Goal: Task Accomplishment & Management: Complete application form

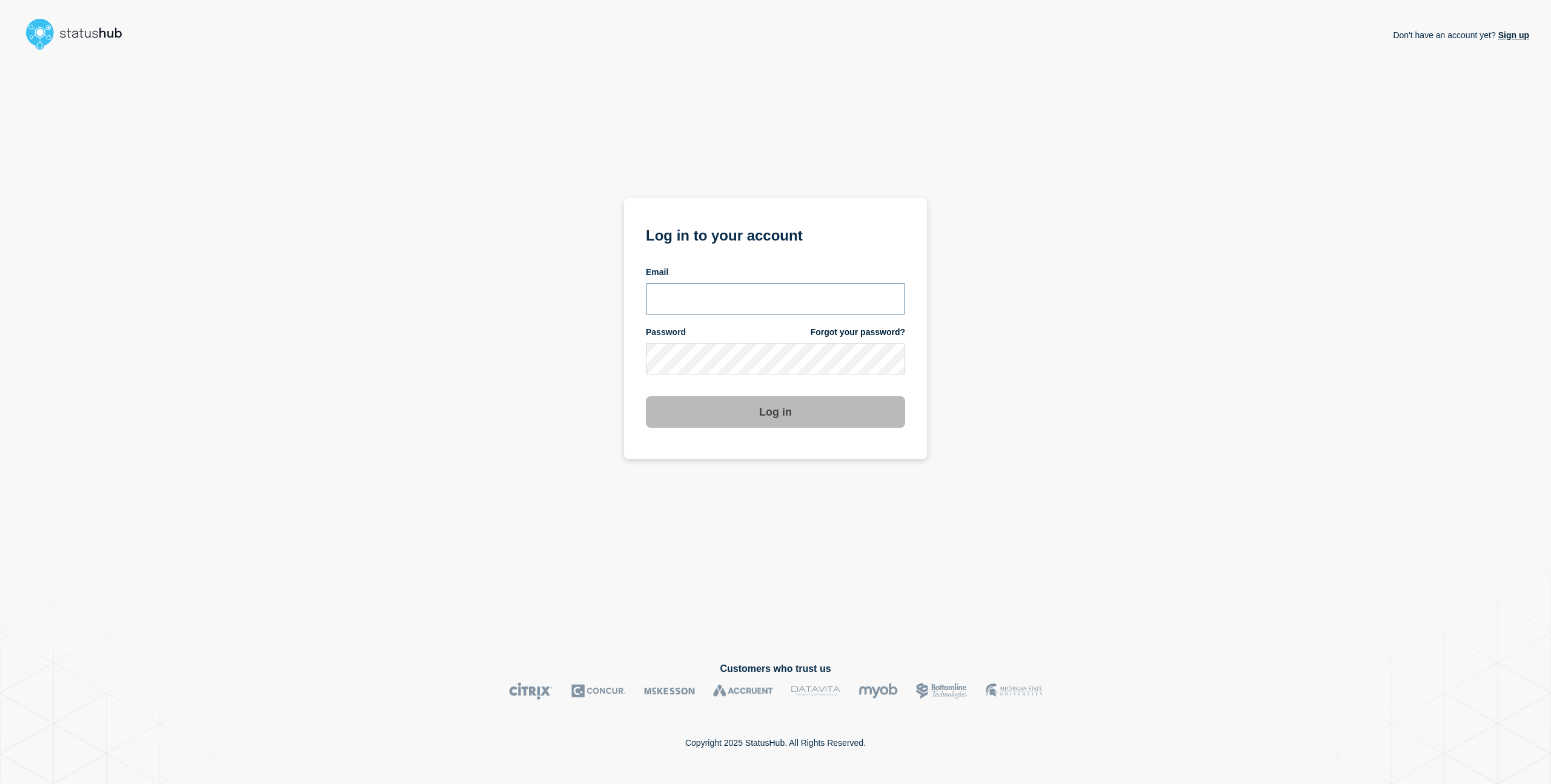
click at [804, 304] on input "email input" at bounding box center [775, 299] width 259 height 31
click at [0, 783] on com-1password-button at bounding box center [0, 784] width 0 height 0
click at [770, 304] on input "email input" at bounding box center [775, 299] width 259 height 31
type input "charlo.avendanio@catonetworks.com"
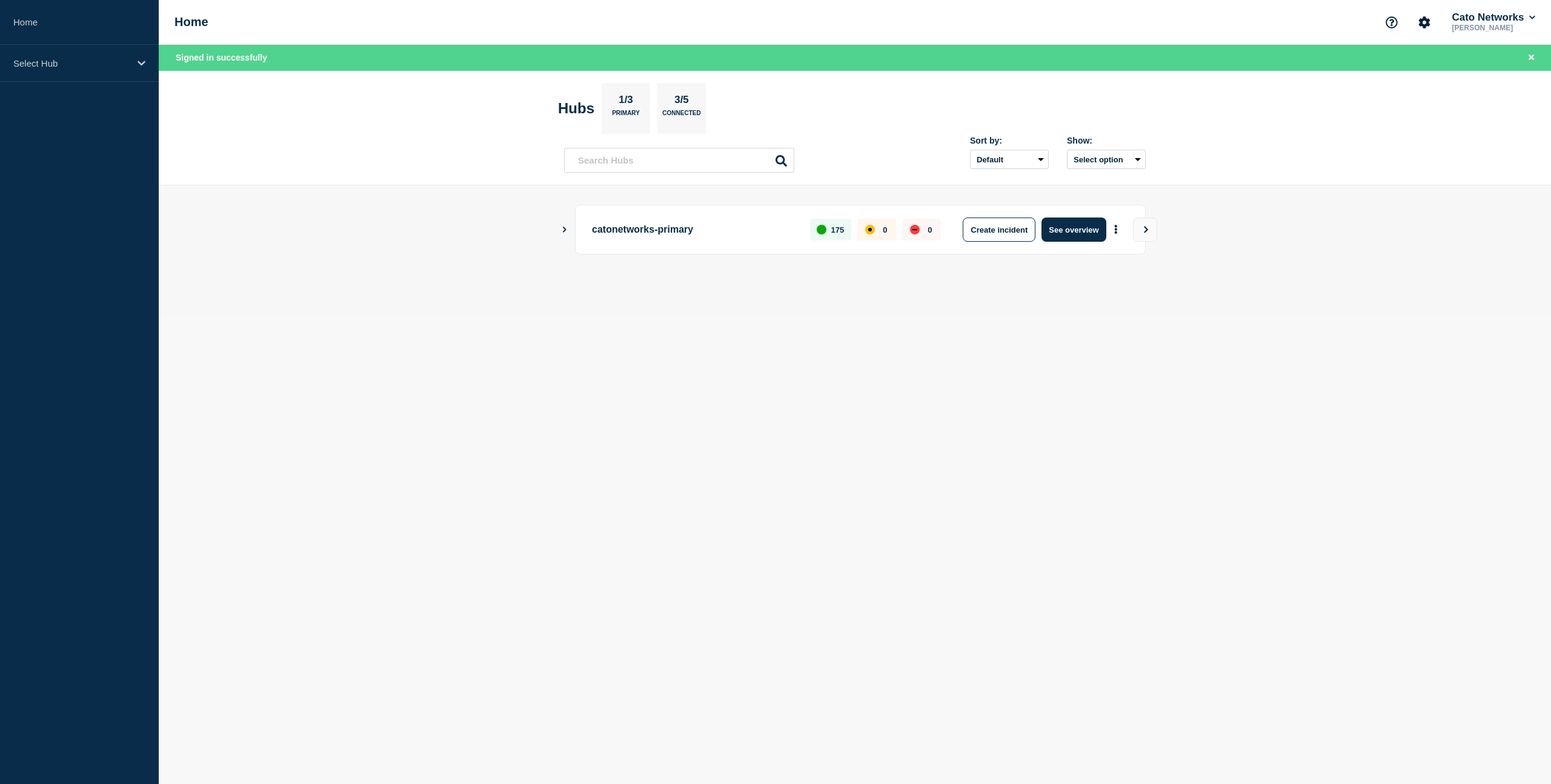
drag, startPoint x: 717, startPoint y: 235, endPoint x: 808, endPoint y: 236, distance: 91.0
click at [717, 235] on p "catonetworks-primary" at bounding box center [694, 230] width 204 height 24
click at [1018, 231] on button "Create incident" at bounding box center [999, 230] width 72 height 24
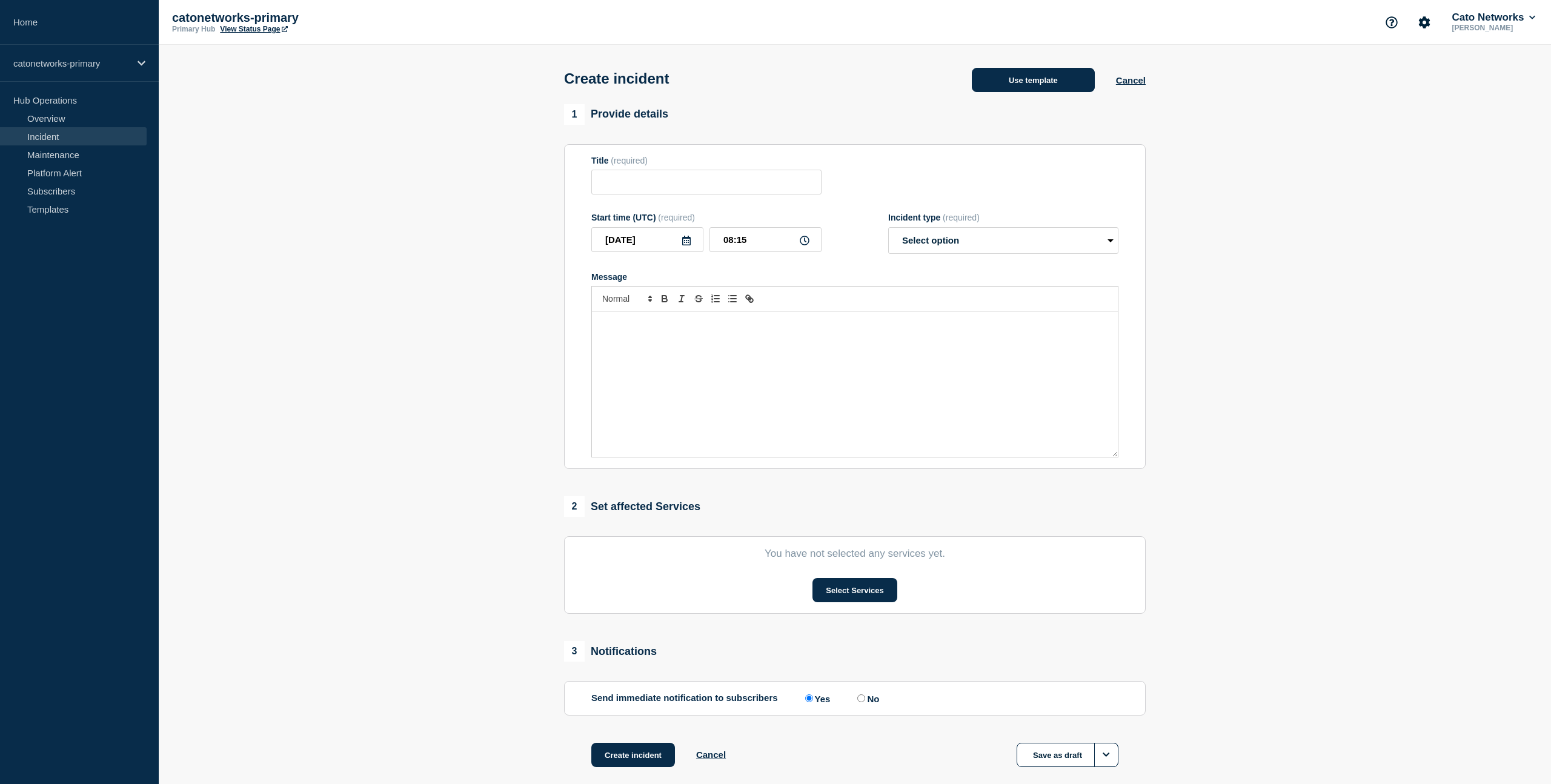
click at [1033, 85] on button "Use template" at bounding box center [1033, 80] width 123 height 24
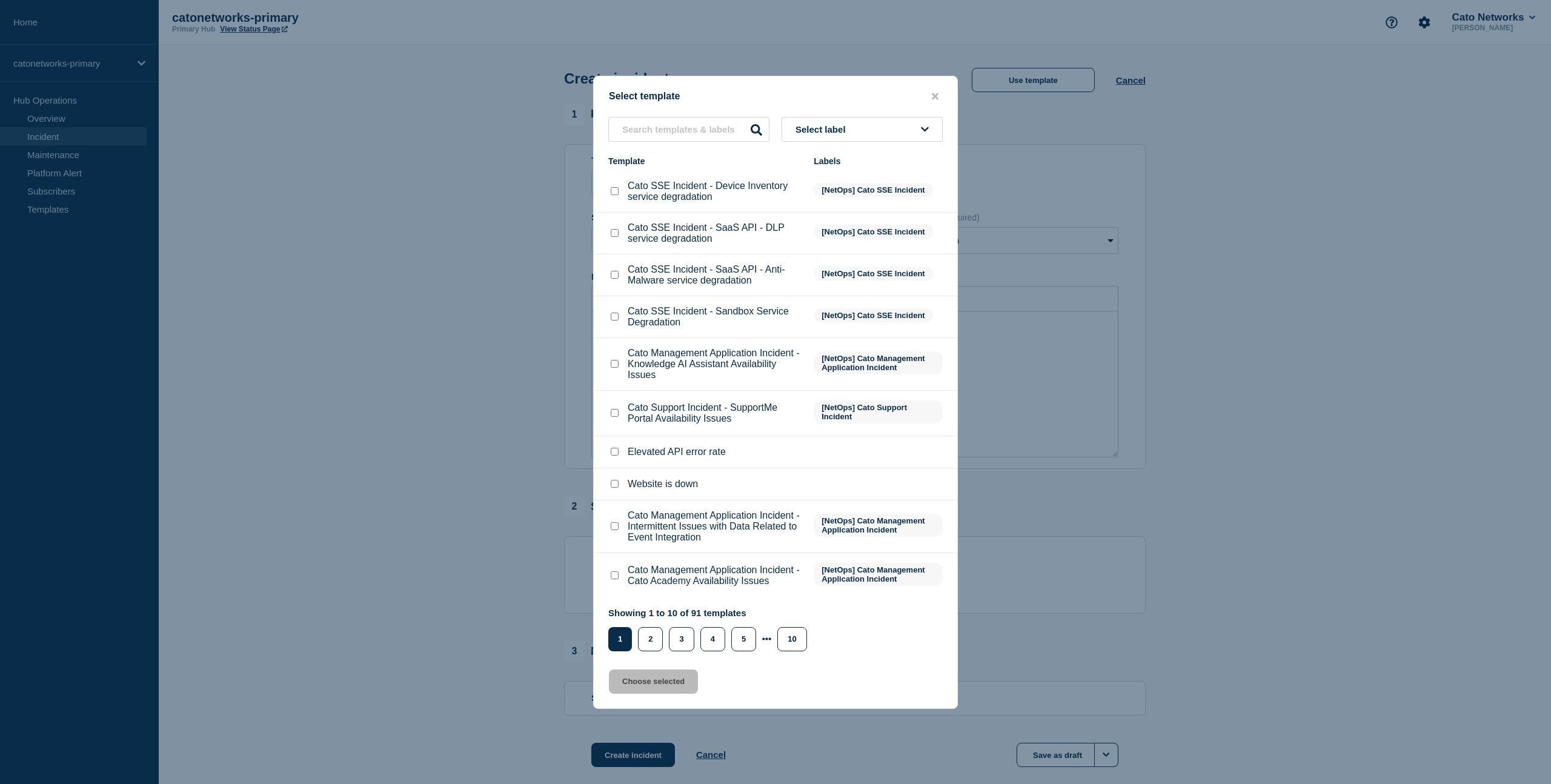
click at [853, 117] on button "Select label" at bounding box center [862, 129] width 161 height 25
type input "pop"
click at [824, 208] on button "[NetOps] PoP Infrastructure" at bounding box center [862, 220] width 161 height 25
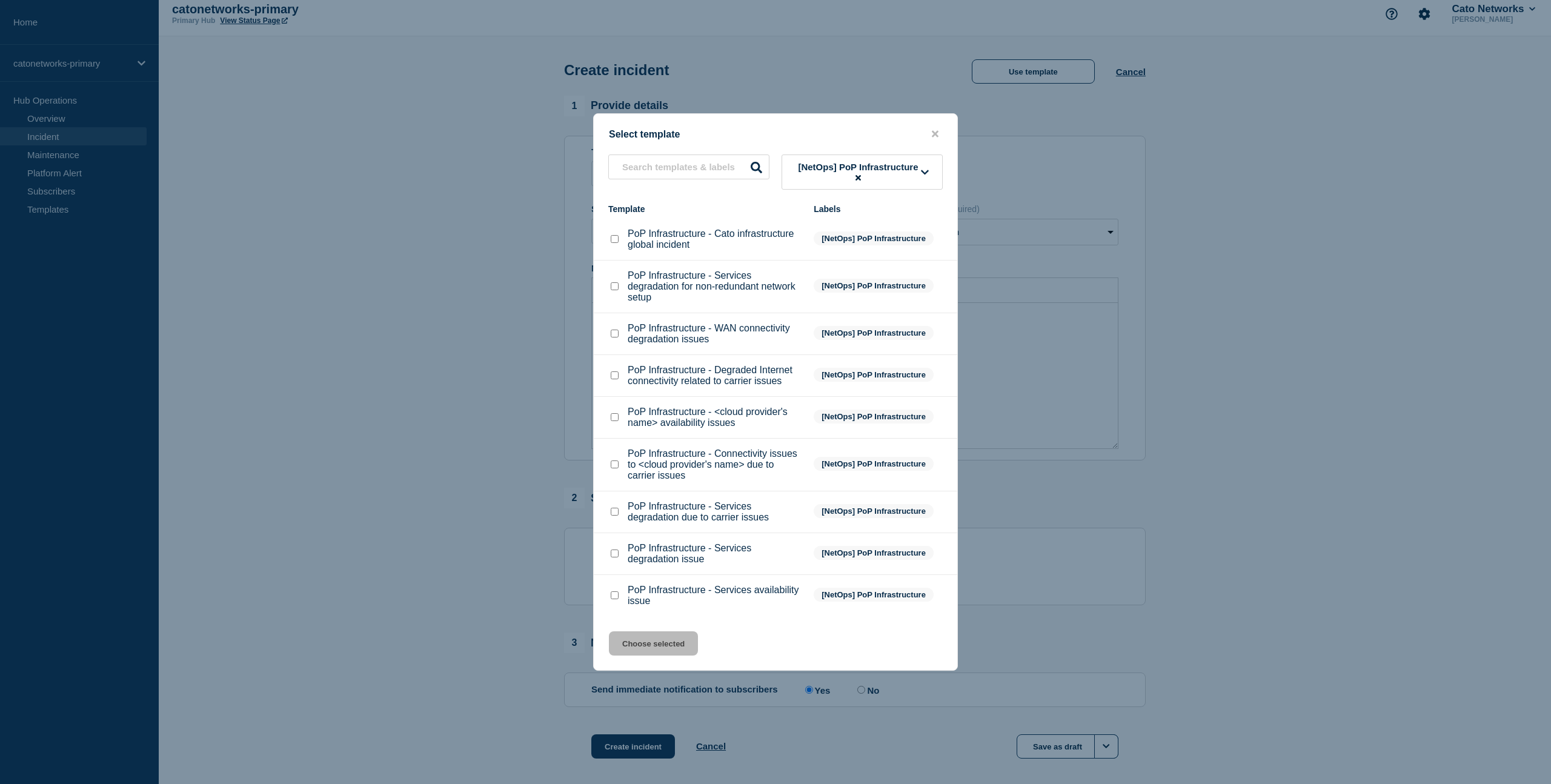
scroll to position [10, 0]
click at [616, 600] on input "PoP Infrastructure - Services availability issue checkbox" at bounding box center [614, 595] width 8 height 8
checkbox input "true"
click at [661, 656] on button "Choose selected" at bounding box center [653, 644] width 89 height 24
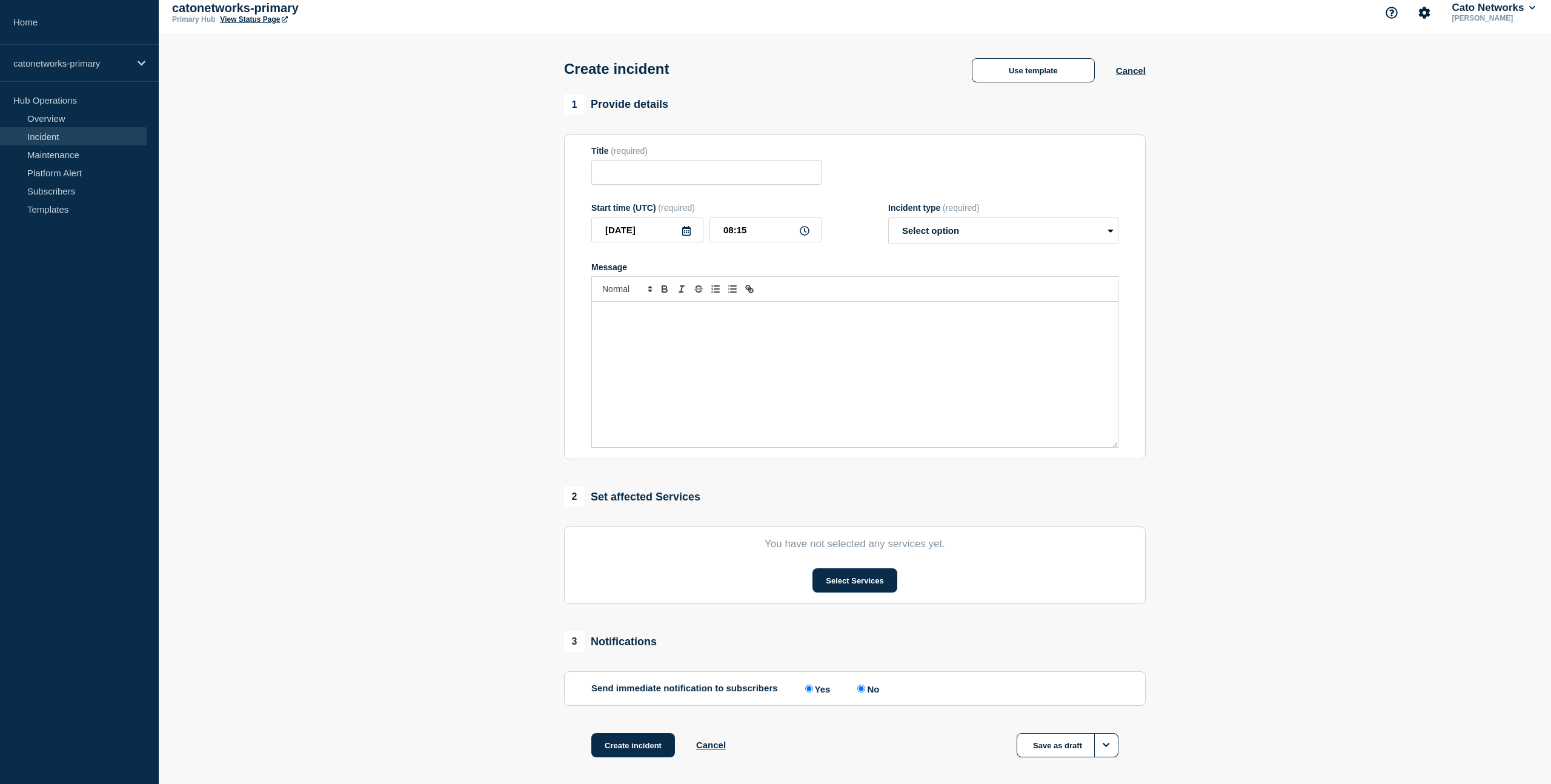
type input "PoP Infrastructure - Services availability issue"
select select "investigating"
radio input "false"
radio input "true"
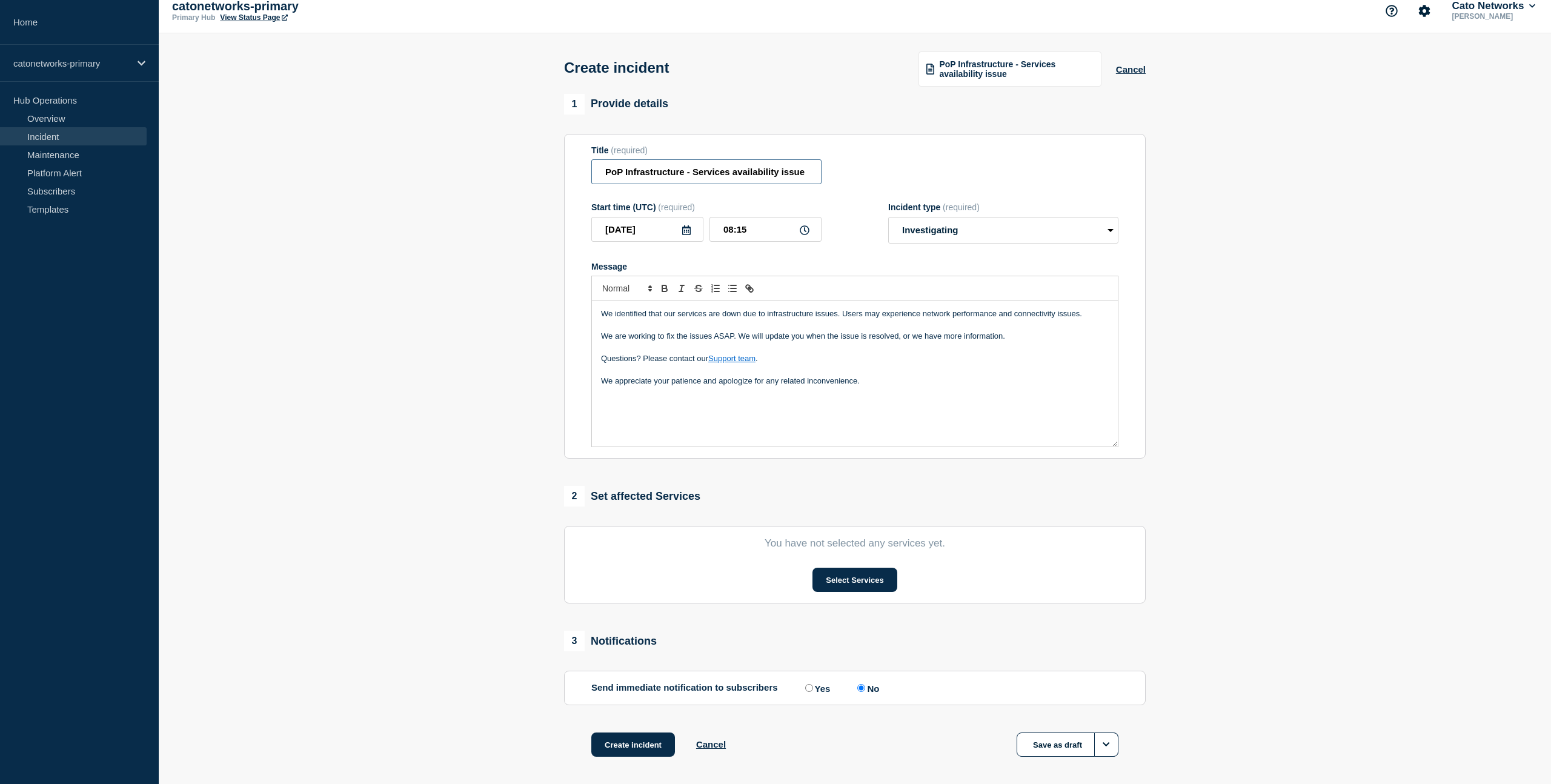
click at [795, 177] on input "PoP Infrastructure - Services availability issue" at bounding box center [706, 172] width 231 height 25
click at [971, 72] on span "PoP Infrastructure - Services availability issue" at bounding box center [1016, 69] width 154 height 19
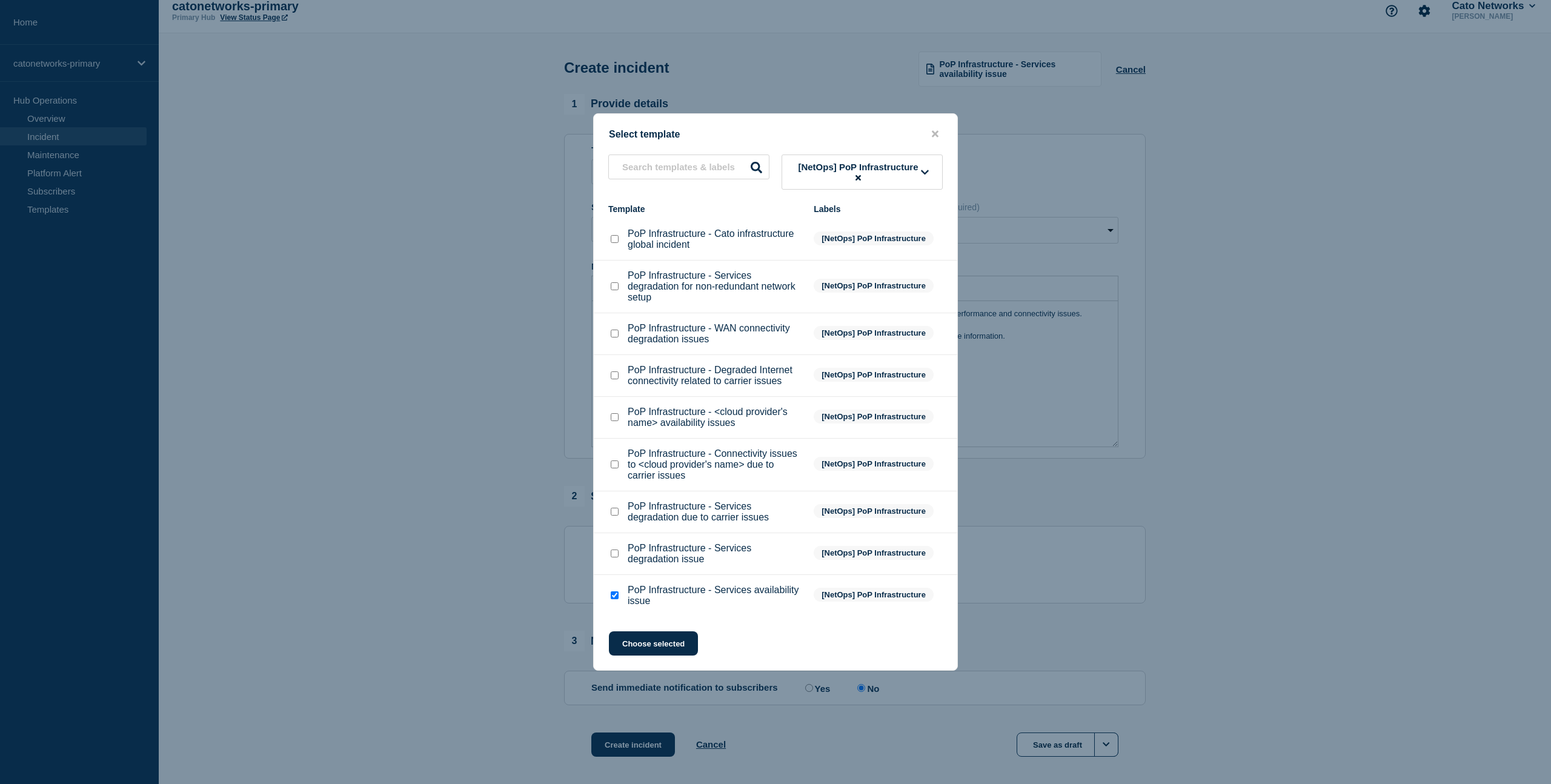
click at [614, 600] on input "PoP Infrastructure - Services availability issue checkbox" at bounding box center [614, 595] width 8 height 8
checkbox input "false"
click at [713, 565] on p "PoP Infrastructure - Services degradation issue" at bounding box center [714, 553] width 174 height 22
click at [615, 558] on input "PoP Infrastructure - Services degradation issue checkbox" at bounding box center [614, 553] width 8 height 8
checkbox input "true"
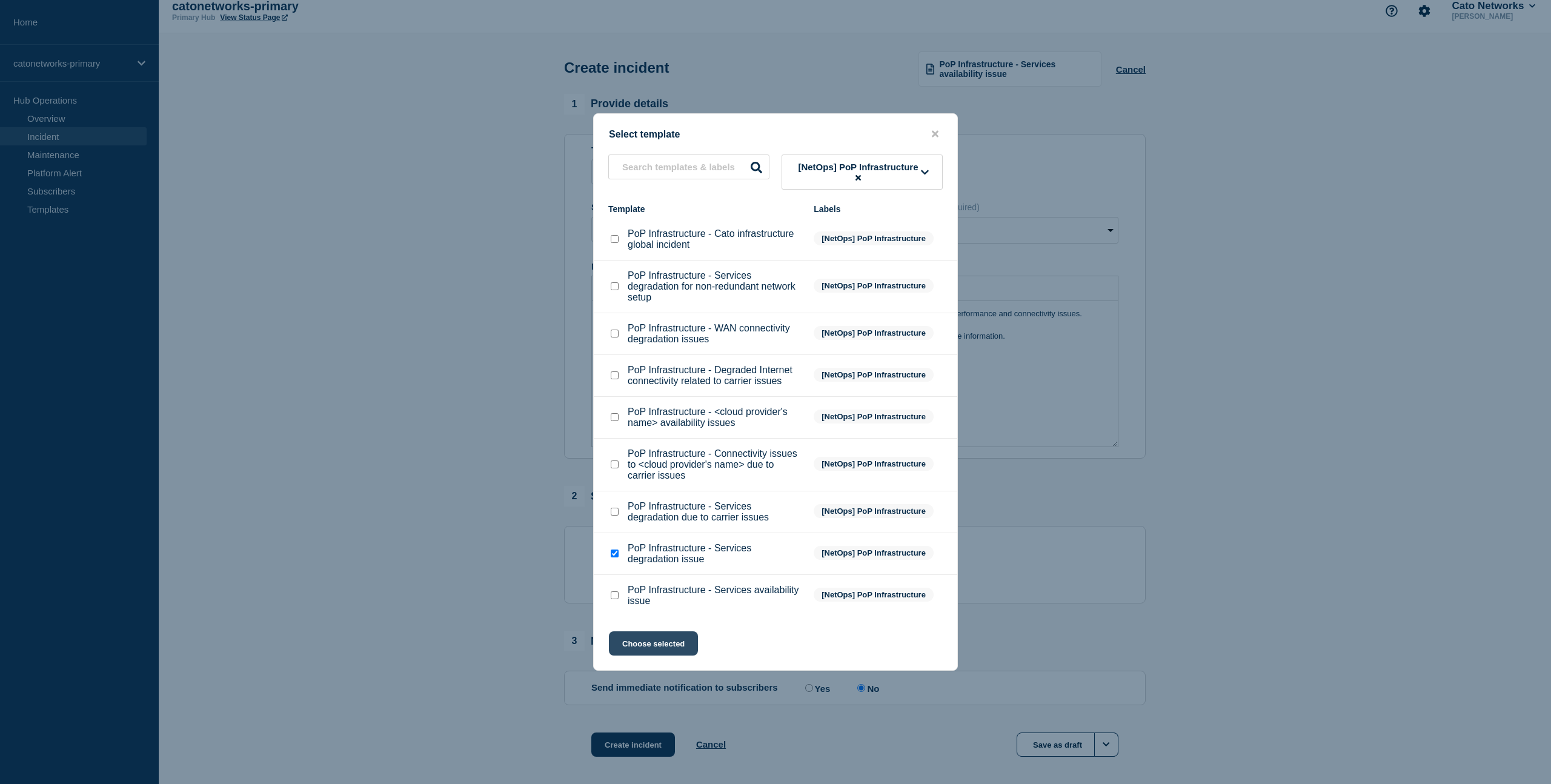
click at [649, 656] on button "Choose selected" at bounding box center [653, 644] width 89 height 24
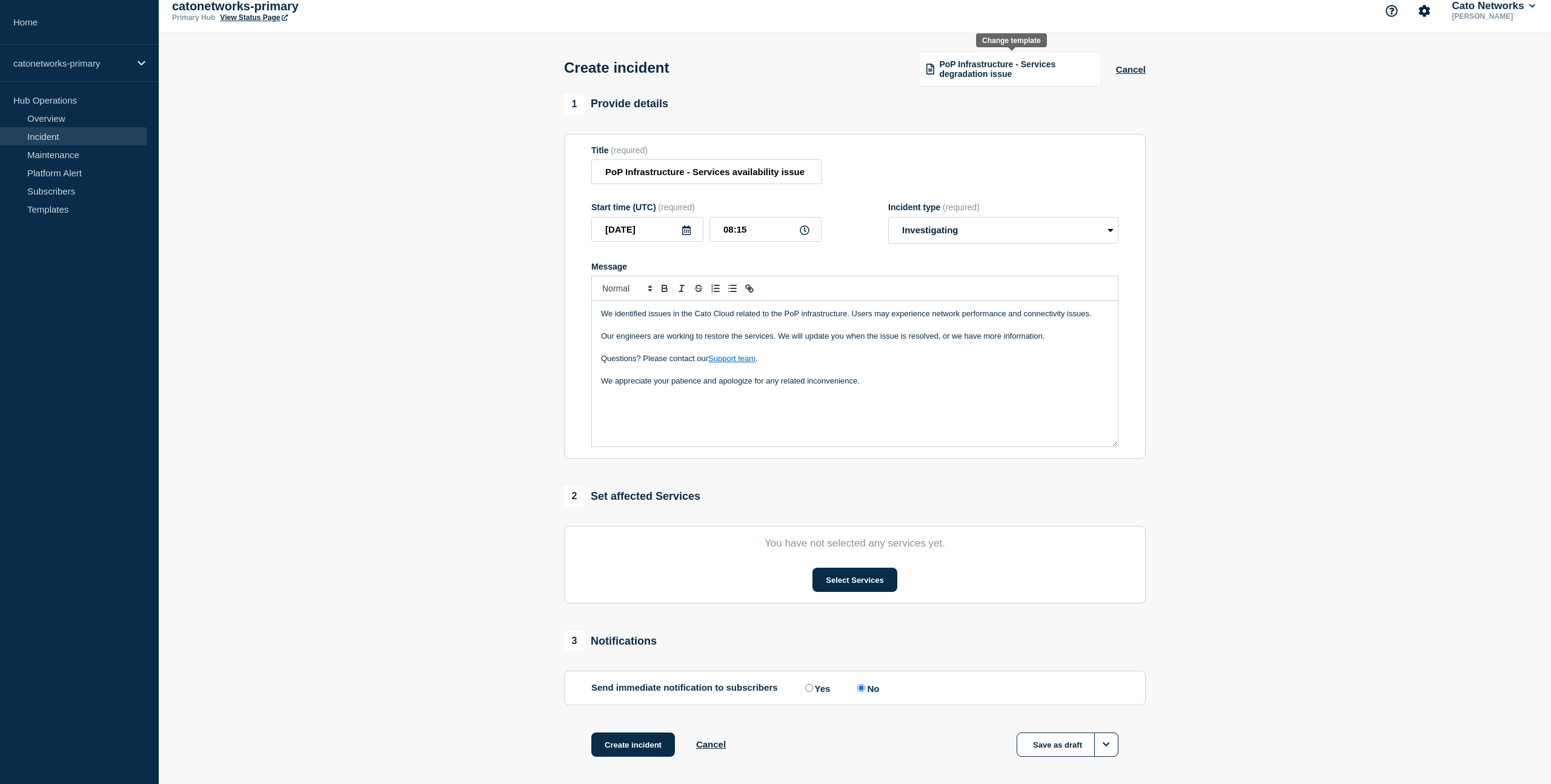
click at [994, 78] on span "PoP Infrastructure - Services degradation issue" at bounding box center [1016, 69] width 154 height 19
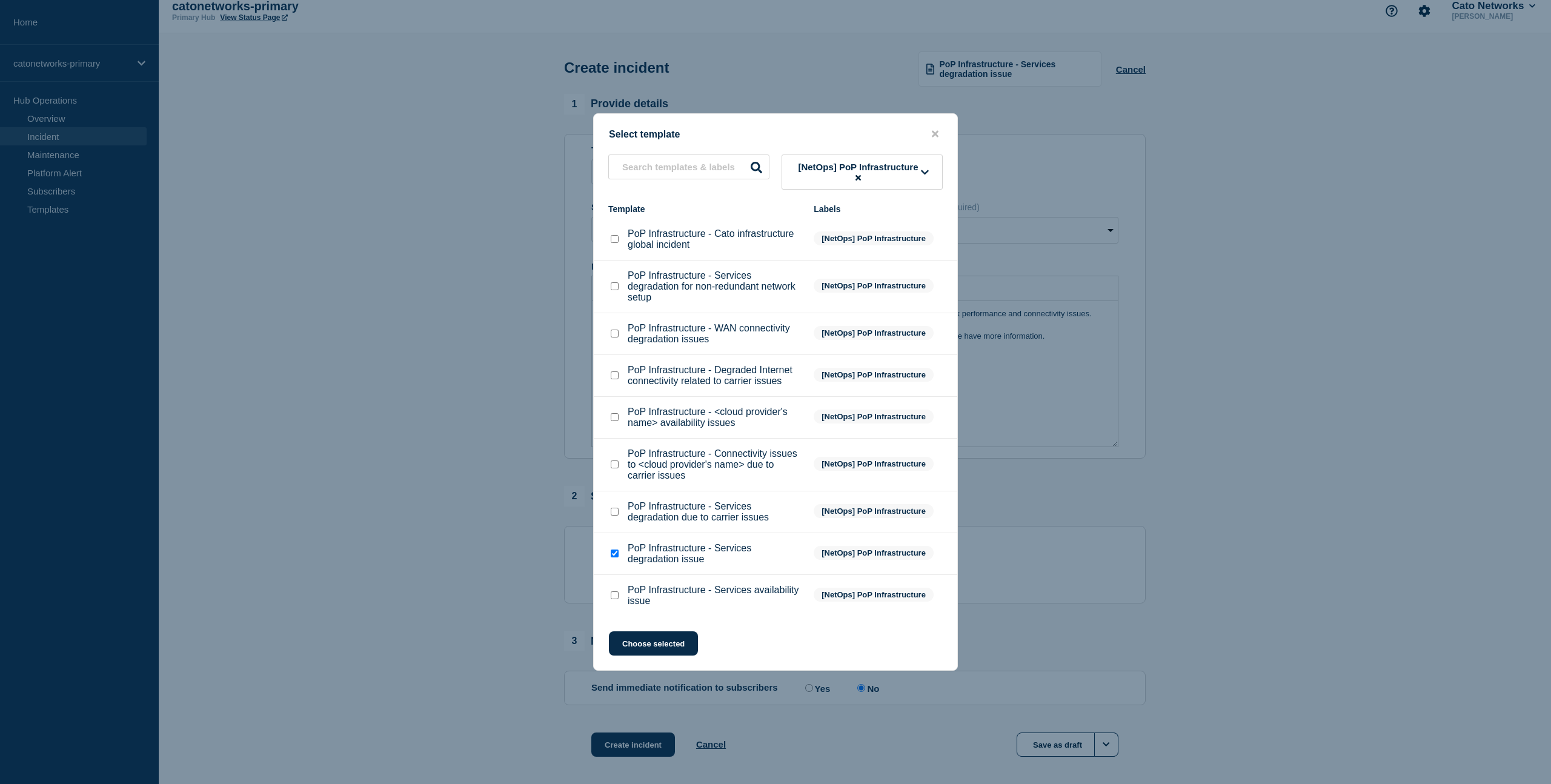
click at [649, 523] on p "PoP Infrastructure - Services degradation due to carrier issues" at bounding box center [714, 512] width 174 height 22
click at [614, 516] on input "PoP Infrastructure - Services degradation due to carrier issues checkbox" at bounding box center [614, 512] width 8 height 8
checkbox input "true"
checkbox input "false"
click at [661, 656] on button "Choose selected" at bounding box center [653, 644] width 89 height 24
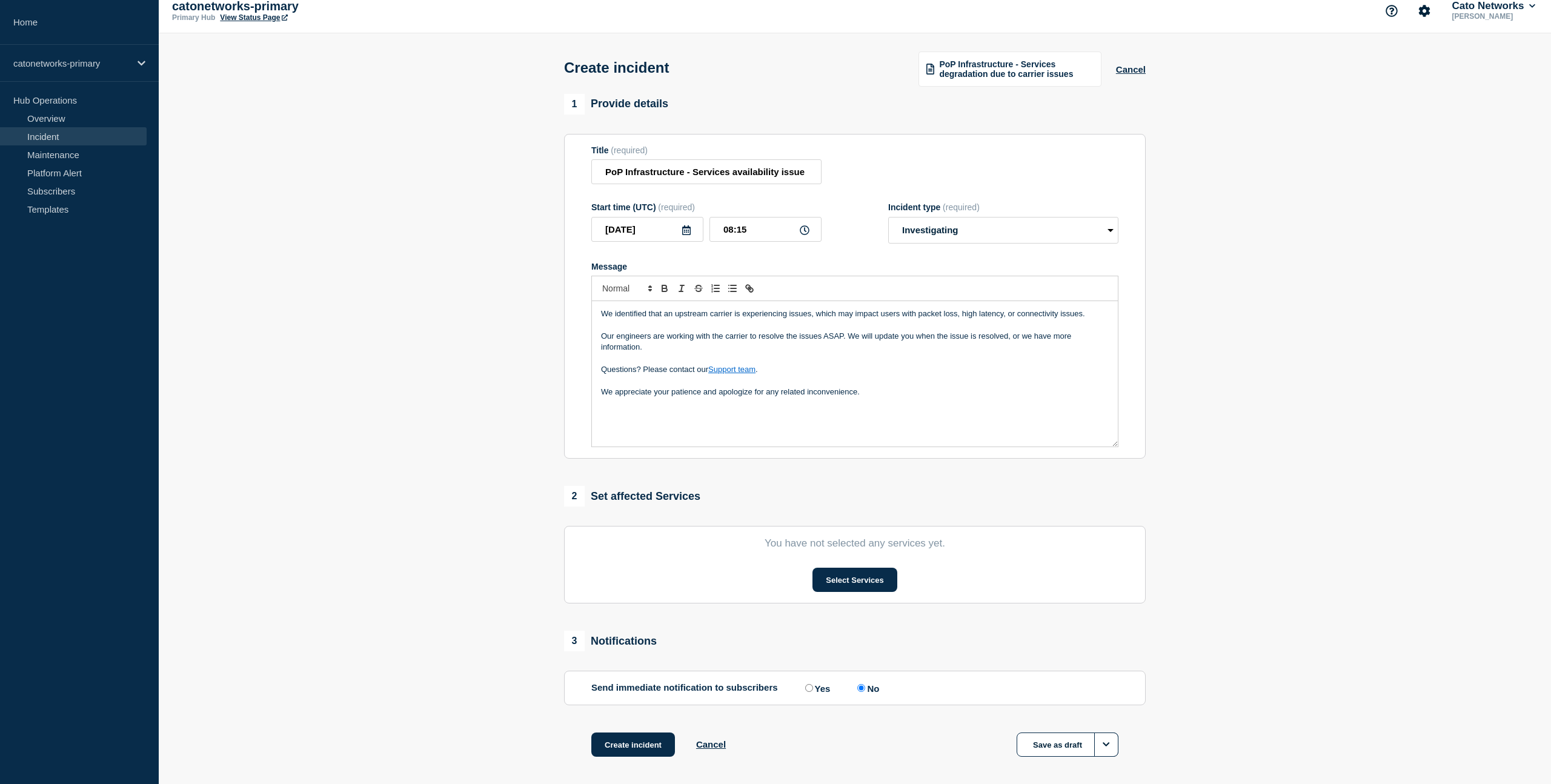
drag, startPoint x: 685, startPoint y: 451, endPoint x: 678, endPoint y: 448, distance: 7.6
click at [683, 446] on div "We identified that an upstream carrier is experiencing issues, which may impact…" at bounding box center [854, 373] width 526 height 145
click at [612, 438] on div "We identified that an upstream carrier is experiencing issues, which may impact…" at bounding box center [854, 373] width 526 height 145
click at [727, 420] on p "Message" at bounding box center [855, 414] width 508 height 11
click at [712, 431] on p "[ INCIDNT-7508" at bounding box center [855, 426] width 508 height 11
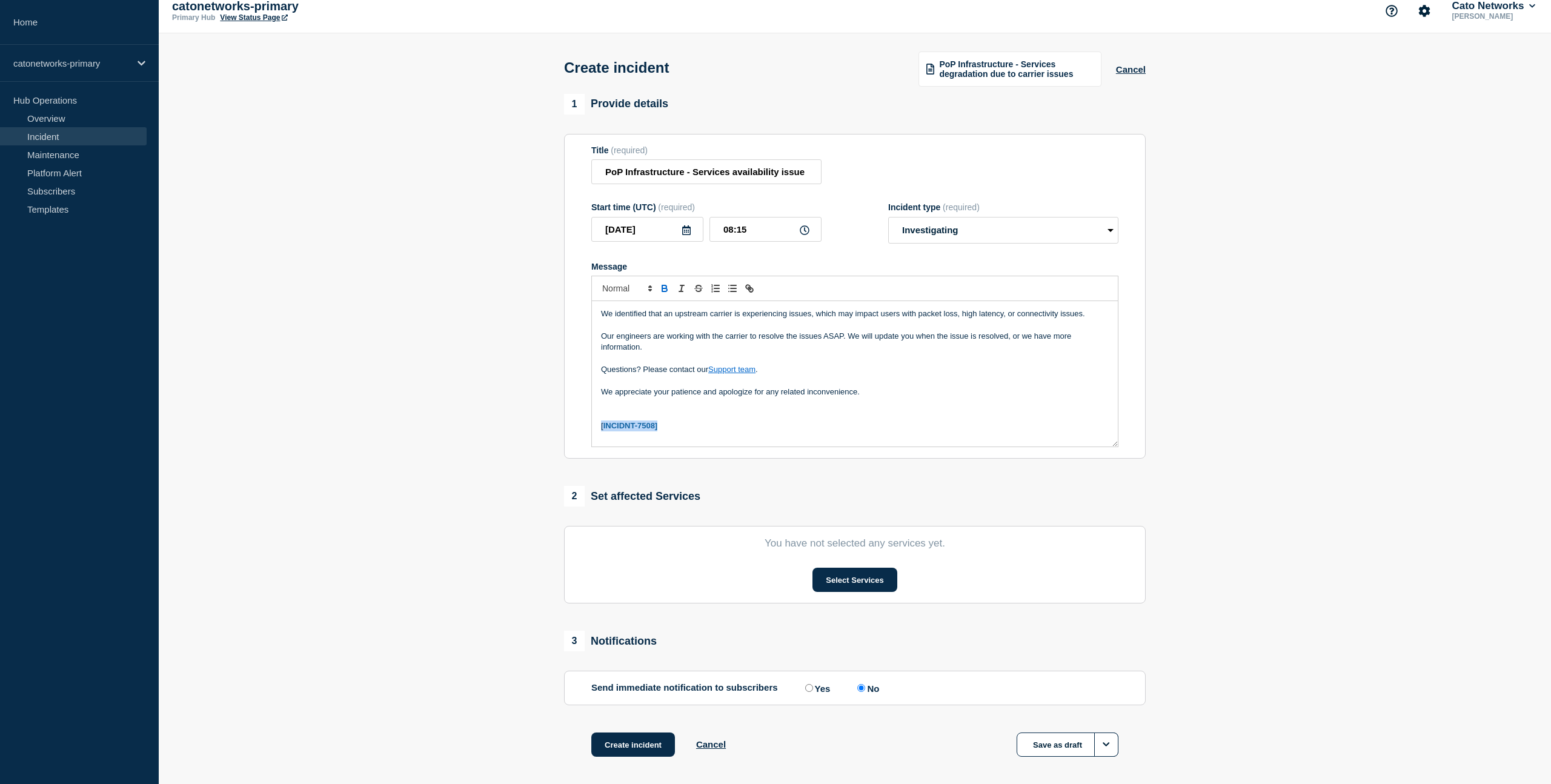
drag, startPoint x: 664, startPoint y: 436, endPoint x: 597, endPoint y: 437, distance: 67.0
click at [595, 437] on div "We identified that an upstream carrier is experiencing issues, which may impact…" at bounding box center [854, 373] width 526 height 145
click at [663, 292] on icon "Toggle bold text" at bounding box center [664, 289] width 5 height 3
click at [642, 446] on div "We identified that an upstream carrier is experiencing issues, which may impact…" at bounding box center [854, 373] width 526 height 145
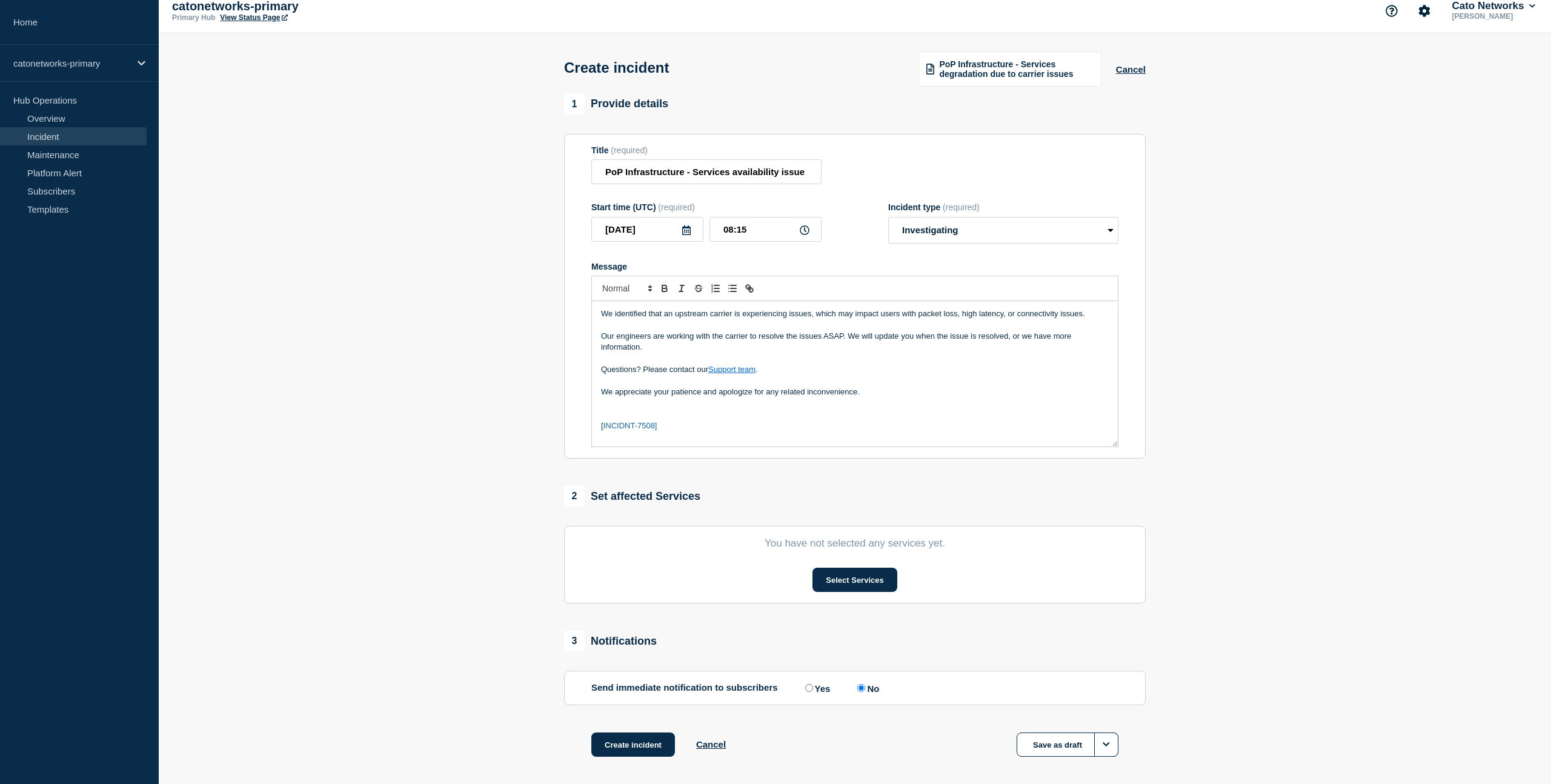
click at [632, 430] on span "INCIDNT-7508]" at bounding box center [631, 426] width 54 height 9
drag, startPoint x: 658, startPoint y: 437, endPoint x: 600, endPoint y: 438, distance: 58.0
click at [600, 438] on div "We identified that an upstream carrier is experiencing issues, which may impact…" at bounding box center [854, 373] width 526 height 145
click at [673, 420] on p "Message" at bounding box center [855, 414] width 508 height 11
drag, startPoint x: 671, startPoint y: 436, endPoint x: 618, endPoint y: 428, distance: 53.6
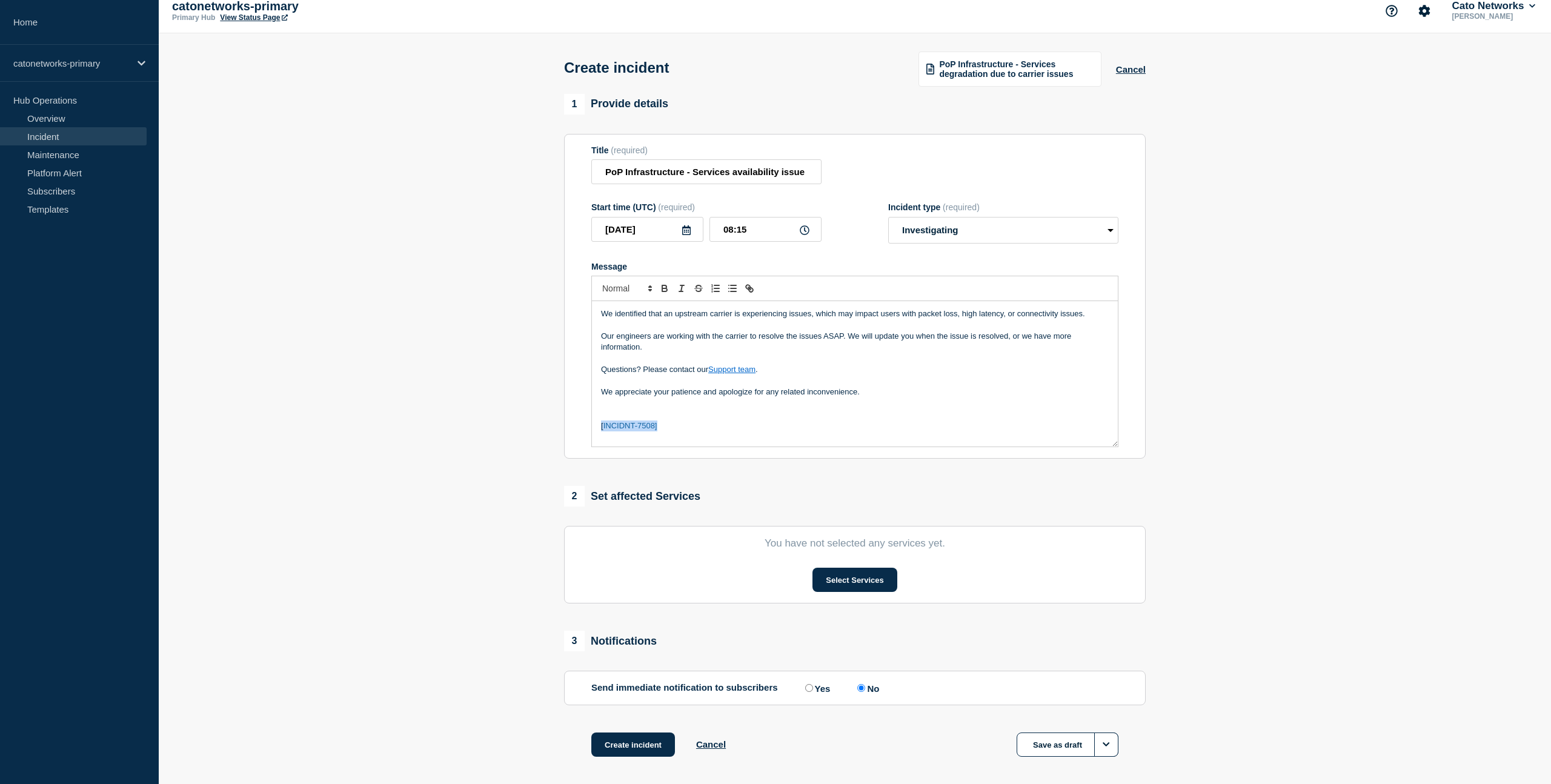
click at [595, 435] on div "We identified that an upstream carrier is experiencing issues, which may impact…" at bounding box center [854, 373] width 526 height 145
click at [749, 296] on button "Toggle link" at bounding box center [749, 288] width 17 height 14
type input "[INCIDNT-7508]"
click at [655, 456] on input "[INCIDNT-7508]" at bounding box center [636, 448] width 103 height 16
click at [670, 431] on p "[ INCIDNT-7508]" at bounding box center [855, 426] width 508 height 11
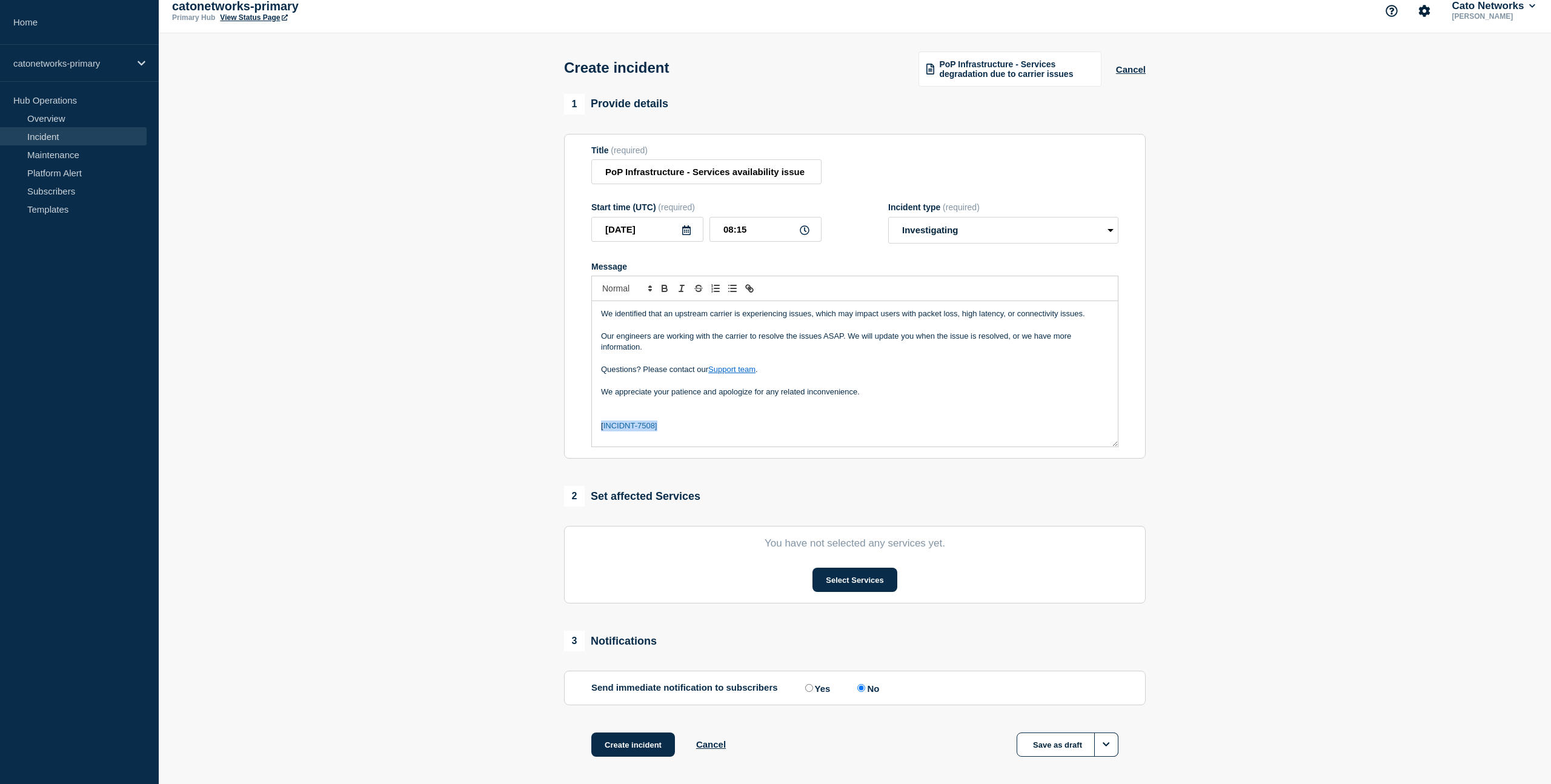
drag, startPoint x: 666, startPoint y: 438, endPoint x: 590, endPoint y: 435, distance: 76.1
click at [590, 435] on section "Title (required) PoP Infrastructure - Services availability issue Start time (U…" at bounding box center [855, 297] width 582 height 326
copy p "[ INCIDNT-7508]"
click at [668, 431] on p "[ INCIDNT-7508]" at bounding box center [855, 426] width 508 height 11
click at [636, 409] on p "Message" at bounding box center [855, 403] width 508 height 11
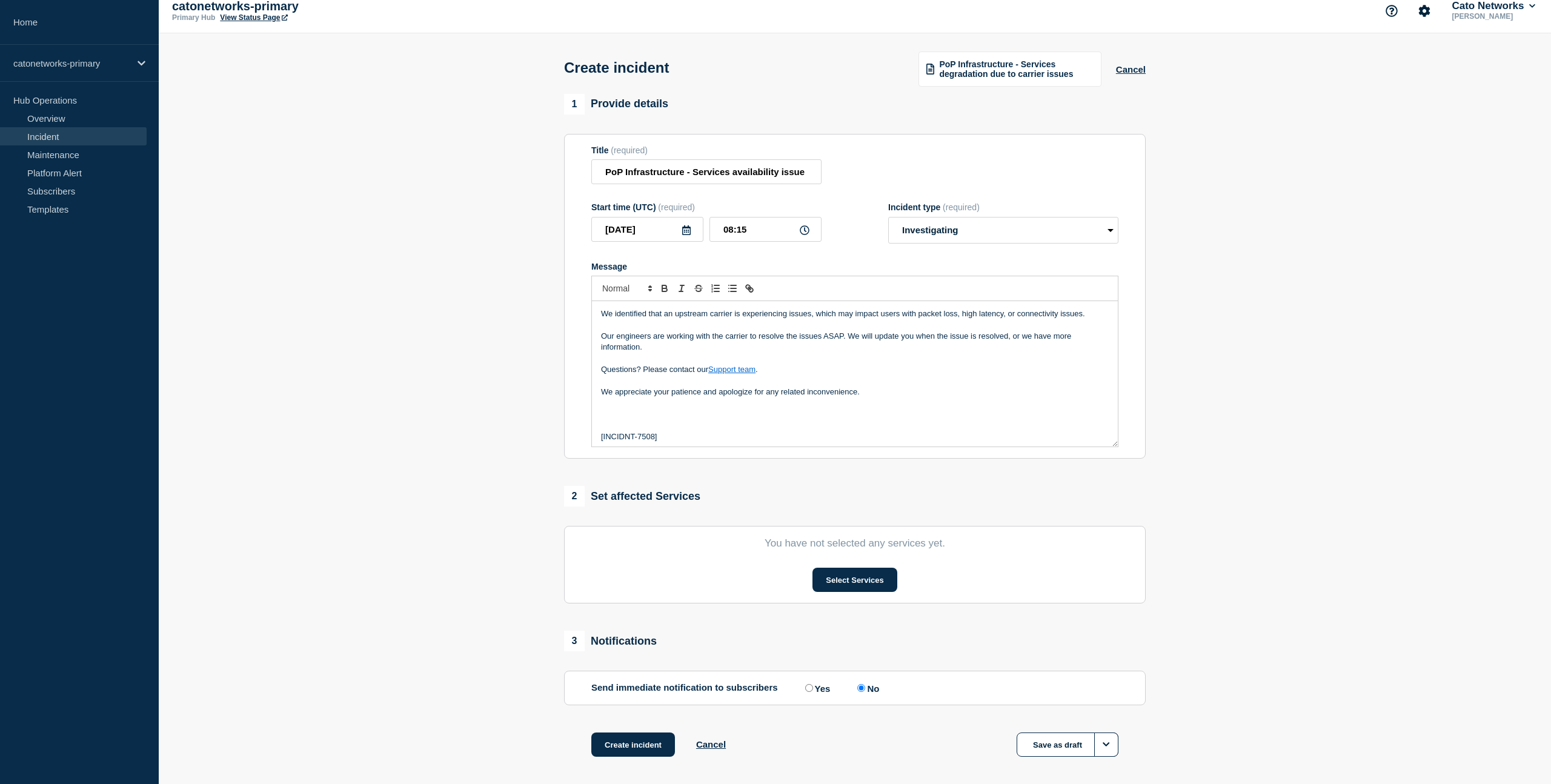
click at [683, 235] on icon at bounding box center [687, 231] width 10 height 10
drag, startPoint x: 726, startPoint y: 311, endPoint x: 718, endPoint y: 314, distance: 8.5
click at [726, 311] on div "6" at bounding box center [729, 313] width 17 height 17
type input "[DATE]"
click at [732, 236] on input "08:15" at bounding box center [766, 229] width 112 height 25
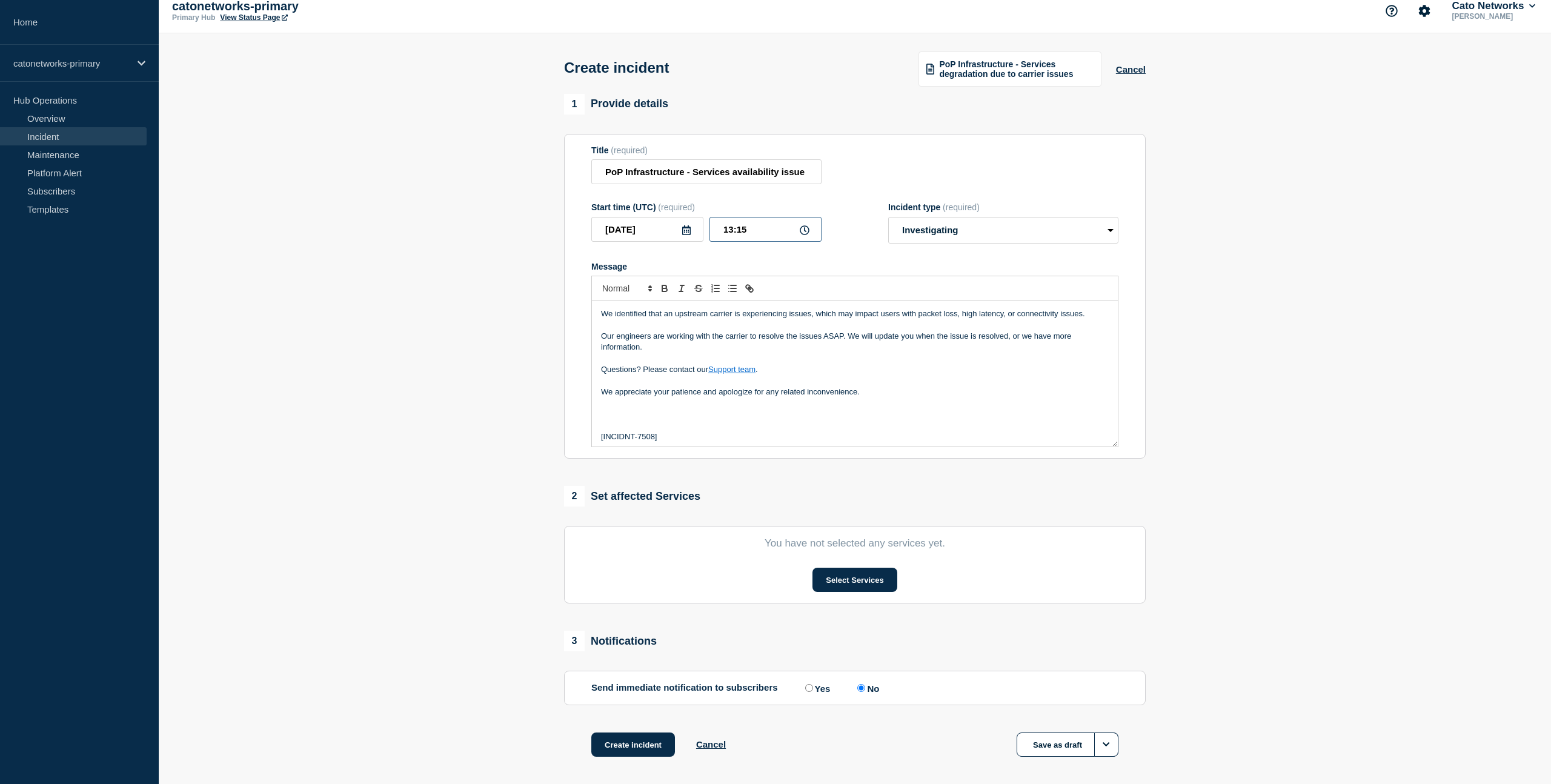
click at [753, 242] on input "13:15" at bounding box center [766, 229] width 112 height 25
type input "13:00"
click at [965, 240] on select "Select option Investigating Identified Monitoring" at bounding box center [1003, 231] width 231 height 27
select select "identified"
click at [888, 226] on select "Select option Investigating Identified Monitoring" at bounding box center [1003, 231] width 231 height 27
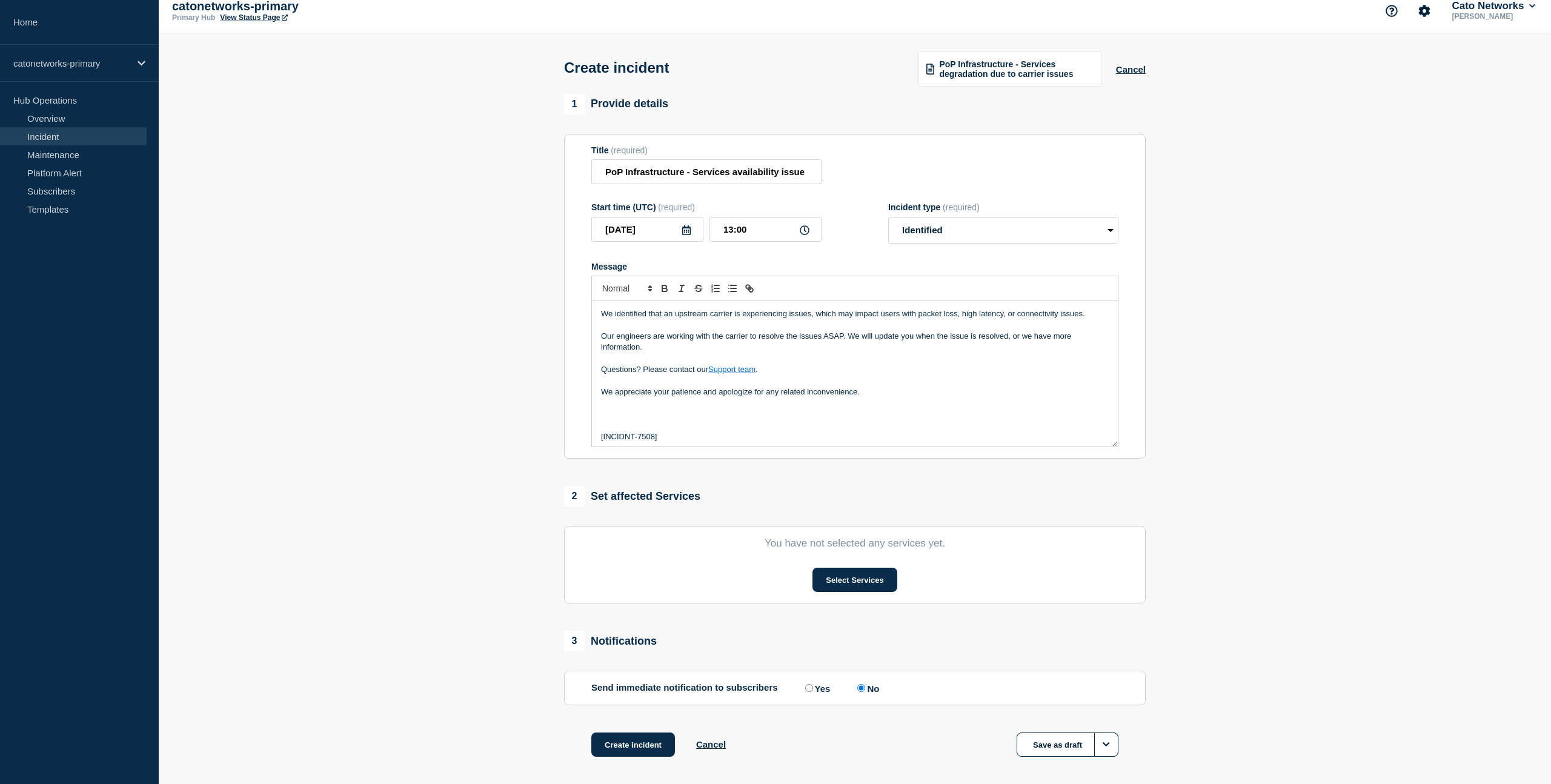
click at [643, 570] on section "You have not selected any services yet. Select Services" at bounding box center [855, 564] width 582 height 77
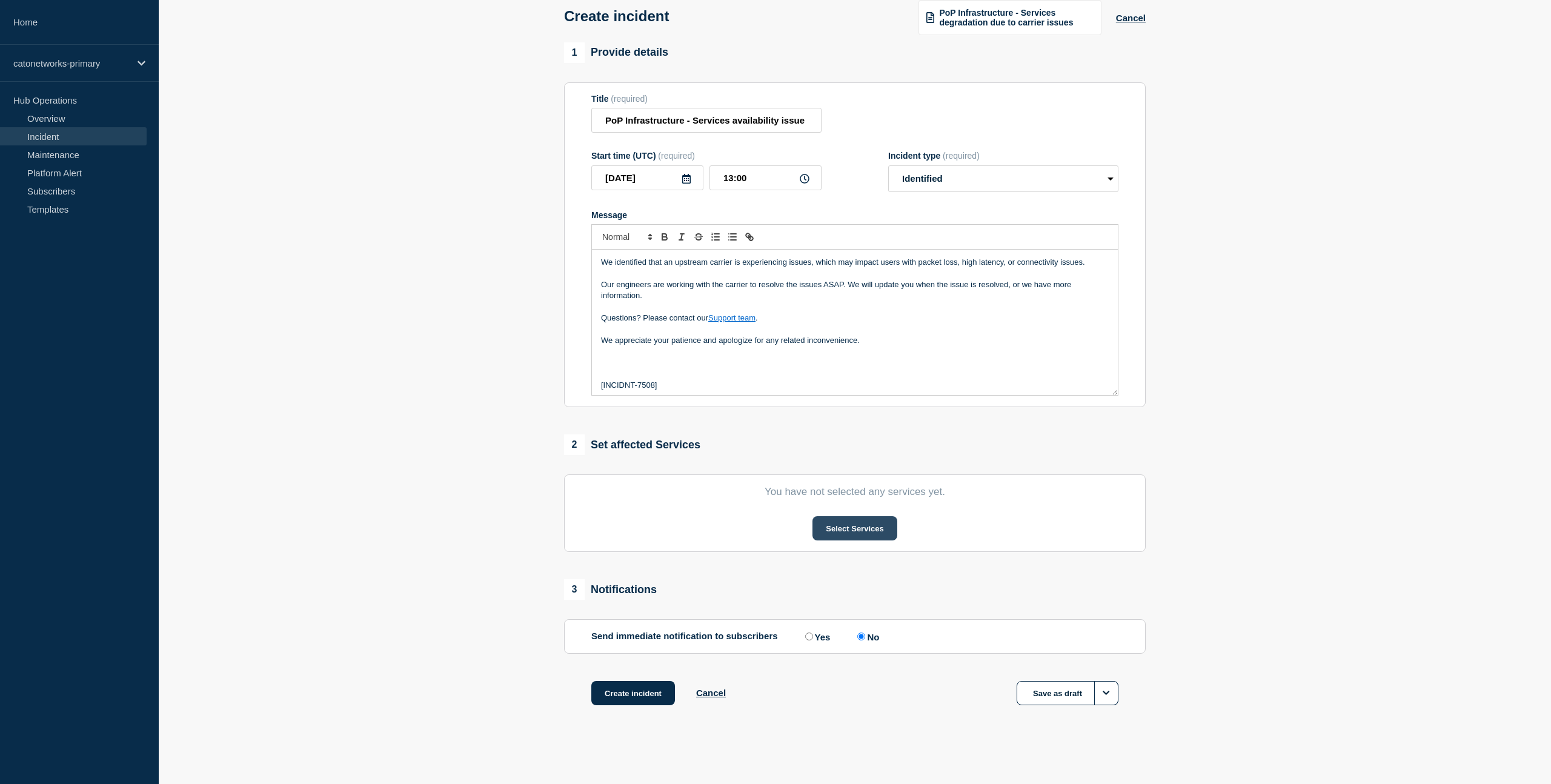
click at [854, 534] on button "Select Services" at bounding box center [854, 529] width 84 height 24
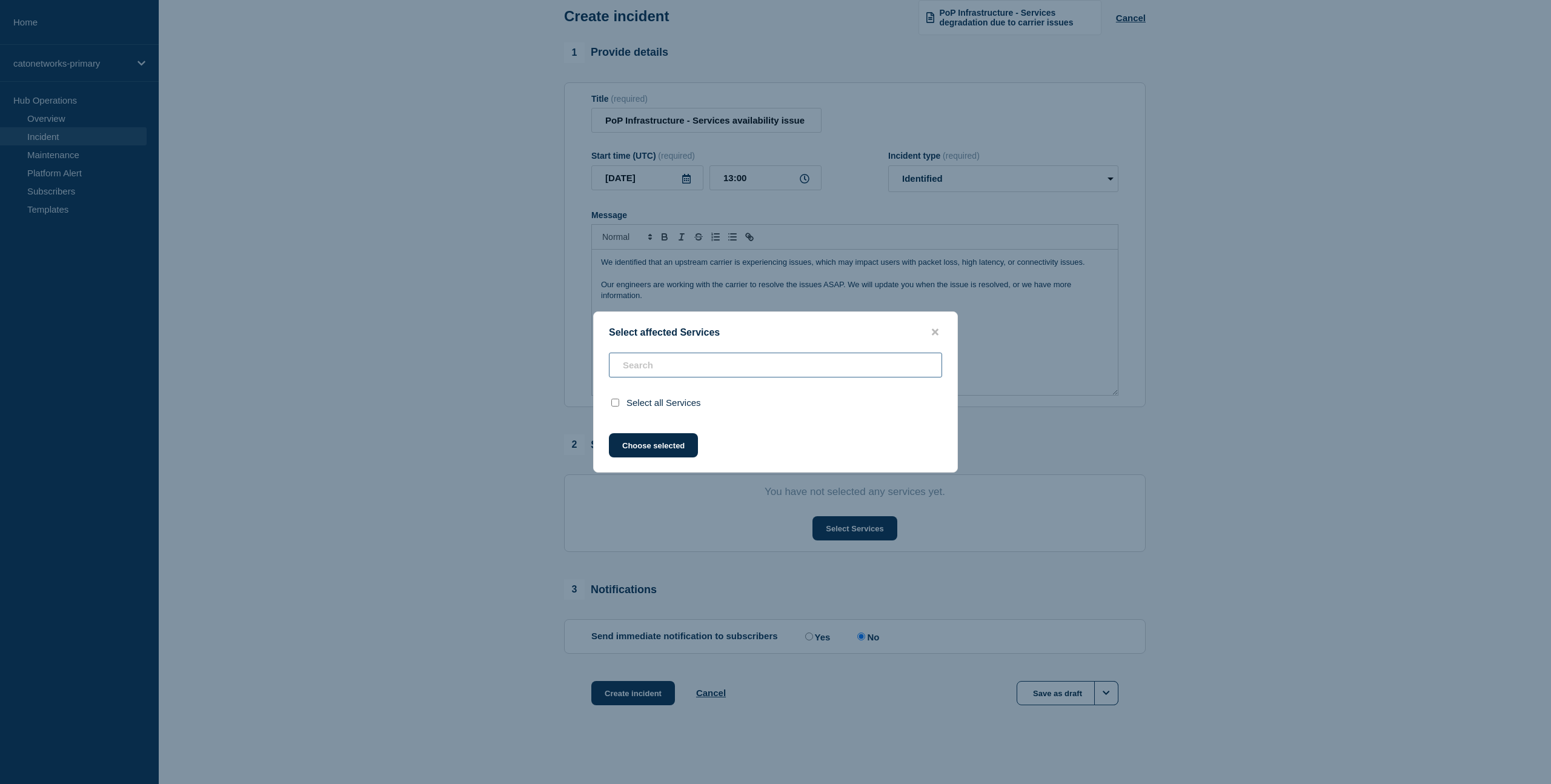
click at [651, 363] on input "text" at bounding box center [776, 365] width 333 height 25
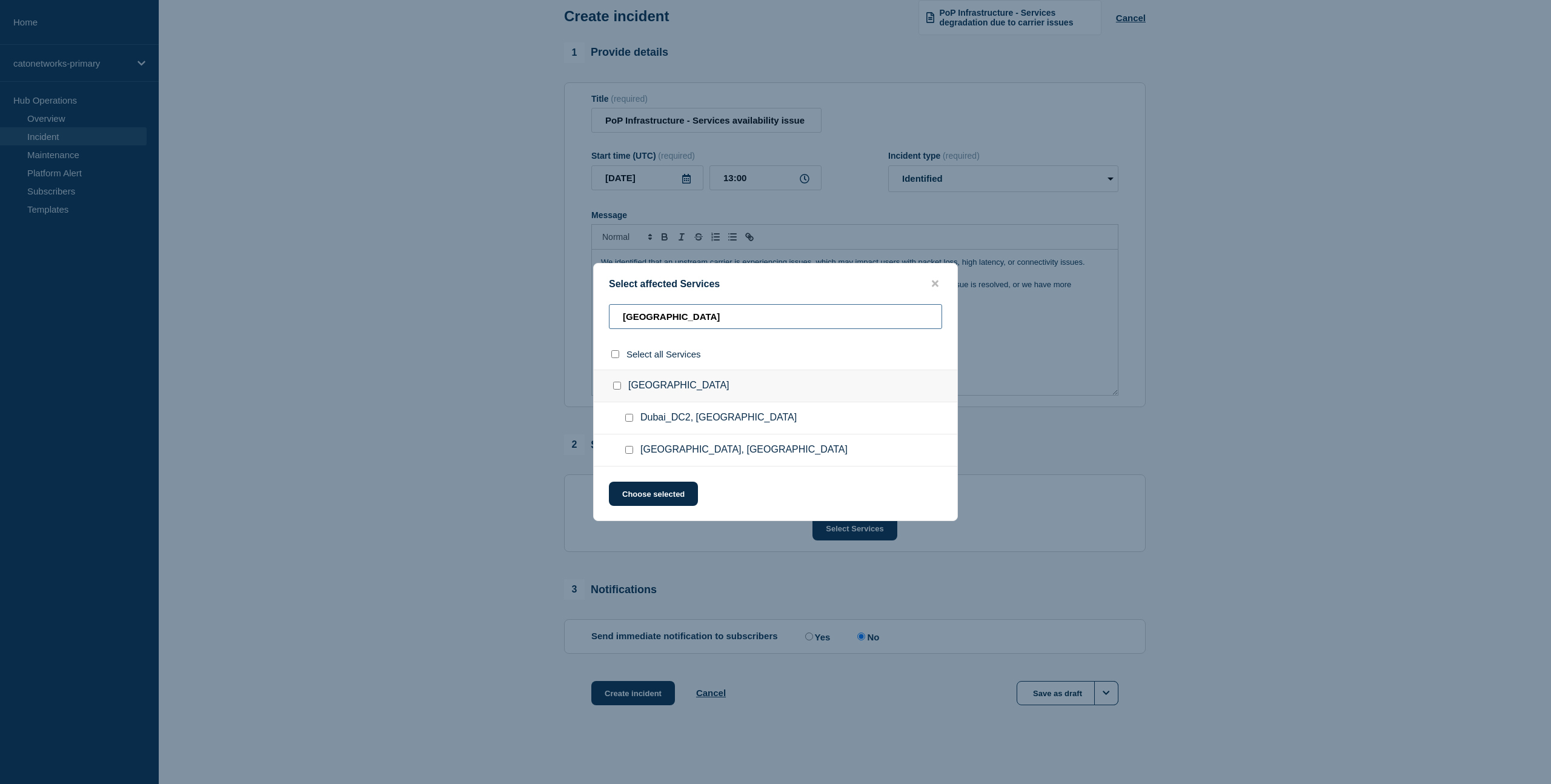
type input "[GEOGRAPHIC_DATA]"
click at [627, 421] on input "Dubai_DC2, United Arab Emirates checkbox" at bounding box center [629, 417] width 8 height 8
checkbox input "true"
click at [679, 497] on button "Choose selected" at bounding box center [653, 494] width 89 height 24
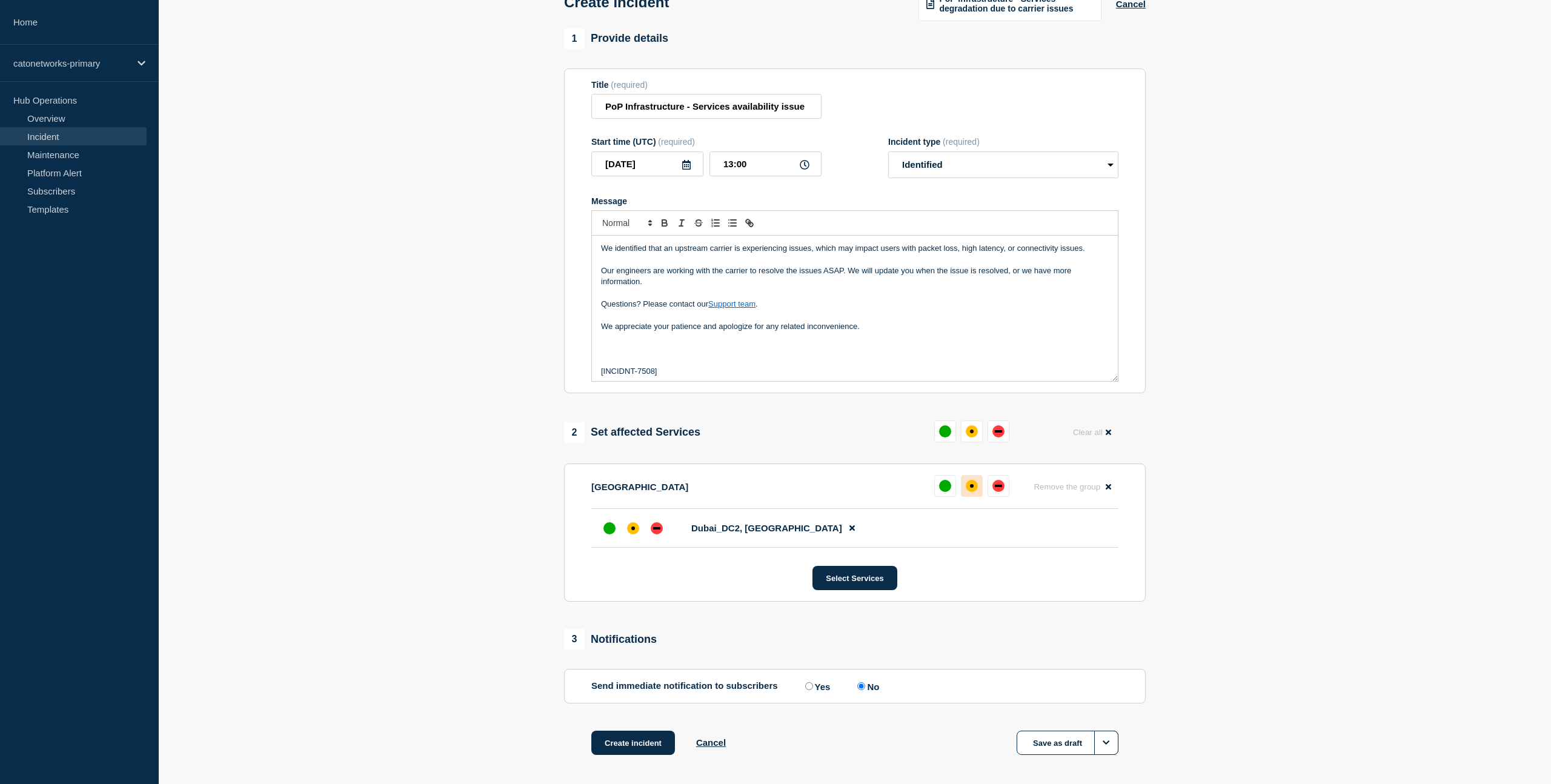
click at [971, 487] on div "affected" at bounding box center [971, 485] width 4 height 4
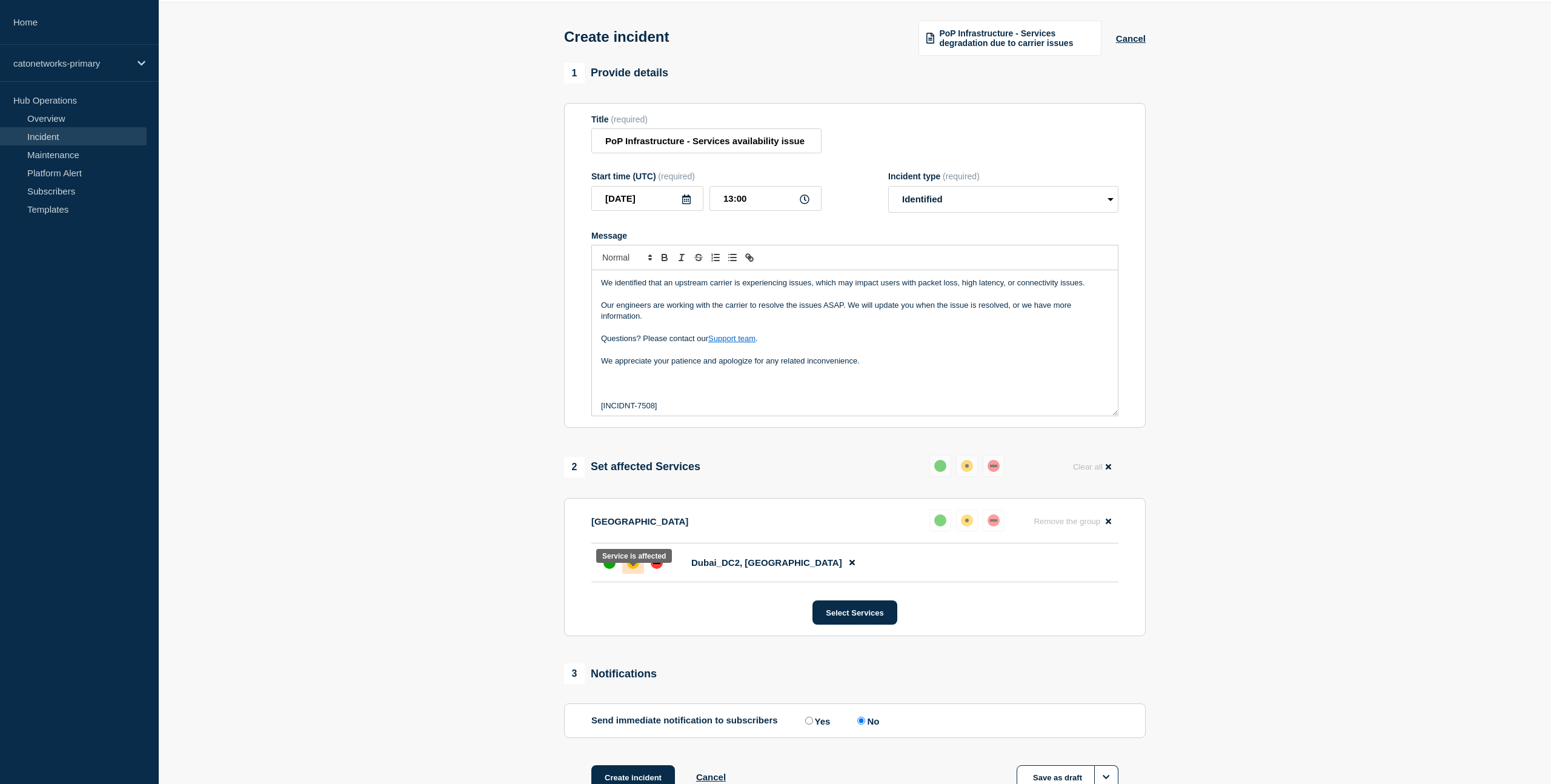
scroll to position [0, 0]
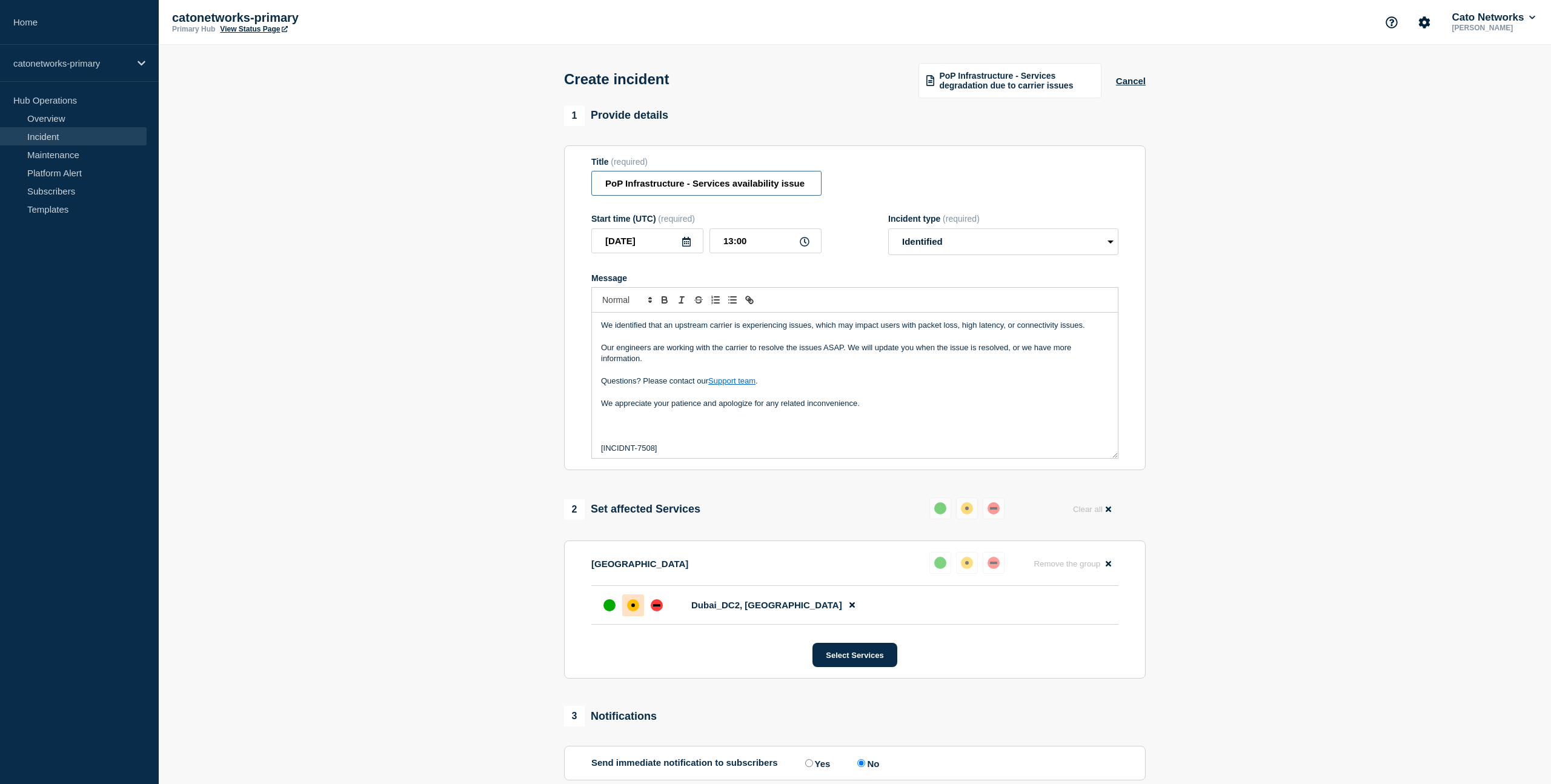
click at [772, 192] on input "PoP Infrastructure - Services availability issue" at bounding box center [706, 183] width 231 height 25
click at [800, 189] on input "PoP Infrastructure - Services availability issue" at bounding box center [706, 183] width 231 height 25
drag, startPoint x: 694, startPoint y: 189, endPoint x: 853, endPoint y: 189, distance: 159.0
click at [853, 189] on div "Title (required) PoP Infrastructure - Services availability issue" at bounding box center [854, 177] width 527 height 40
drag, startPoint x: 1073, startPoint y: 91, endPoint x: 939, endPoint y: 80, distance: 134.5
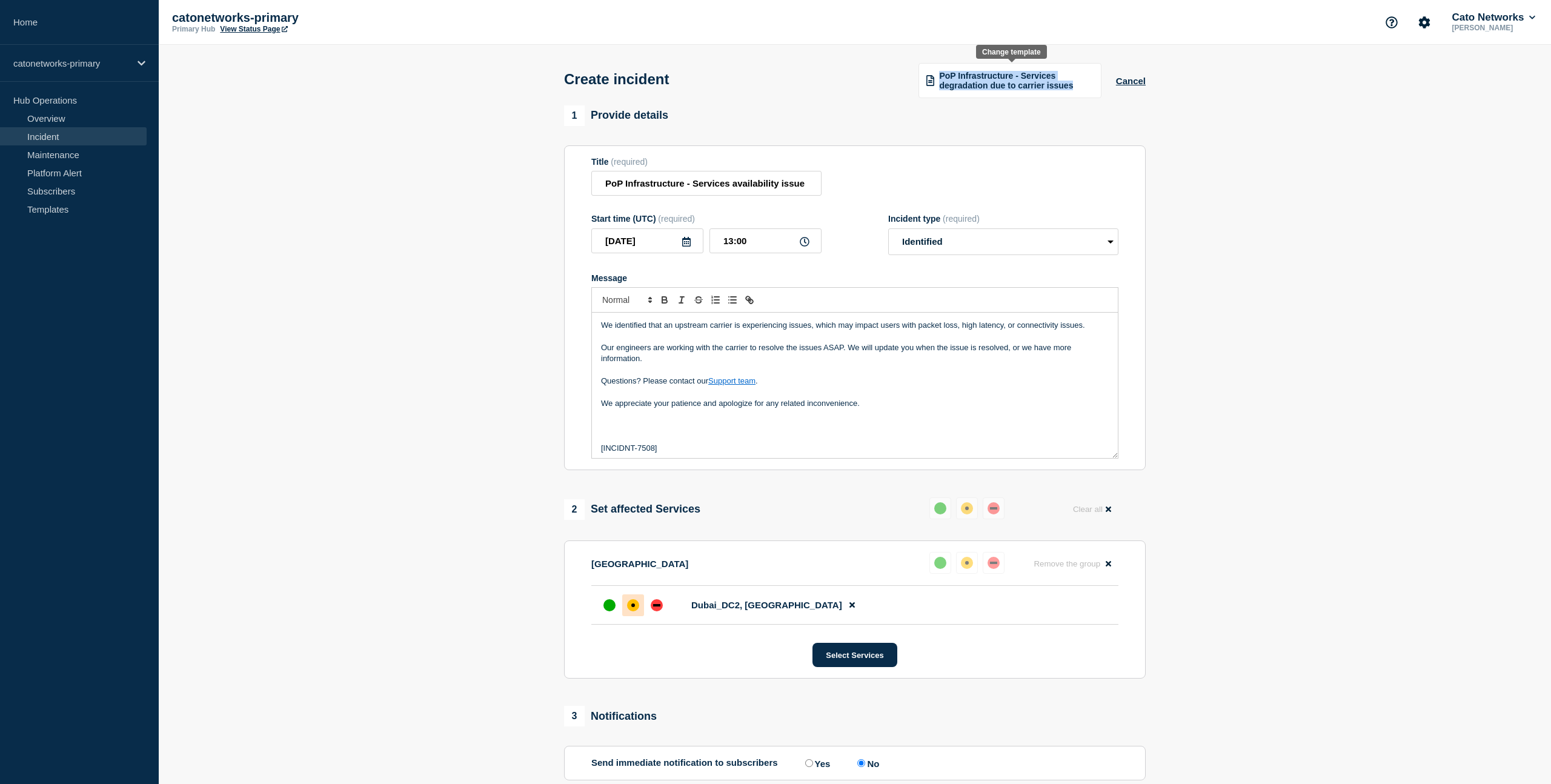
click at [939, 80] on div "PoP Infrastructure - Services degradation due to carrier issues" at bounding box center [1010, 81] width 183 height 35
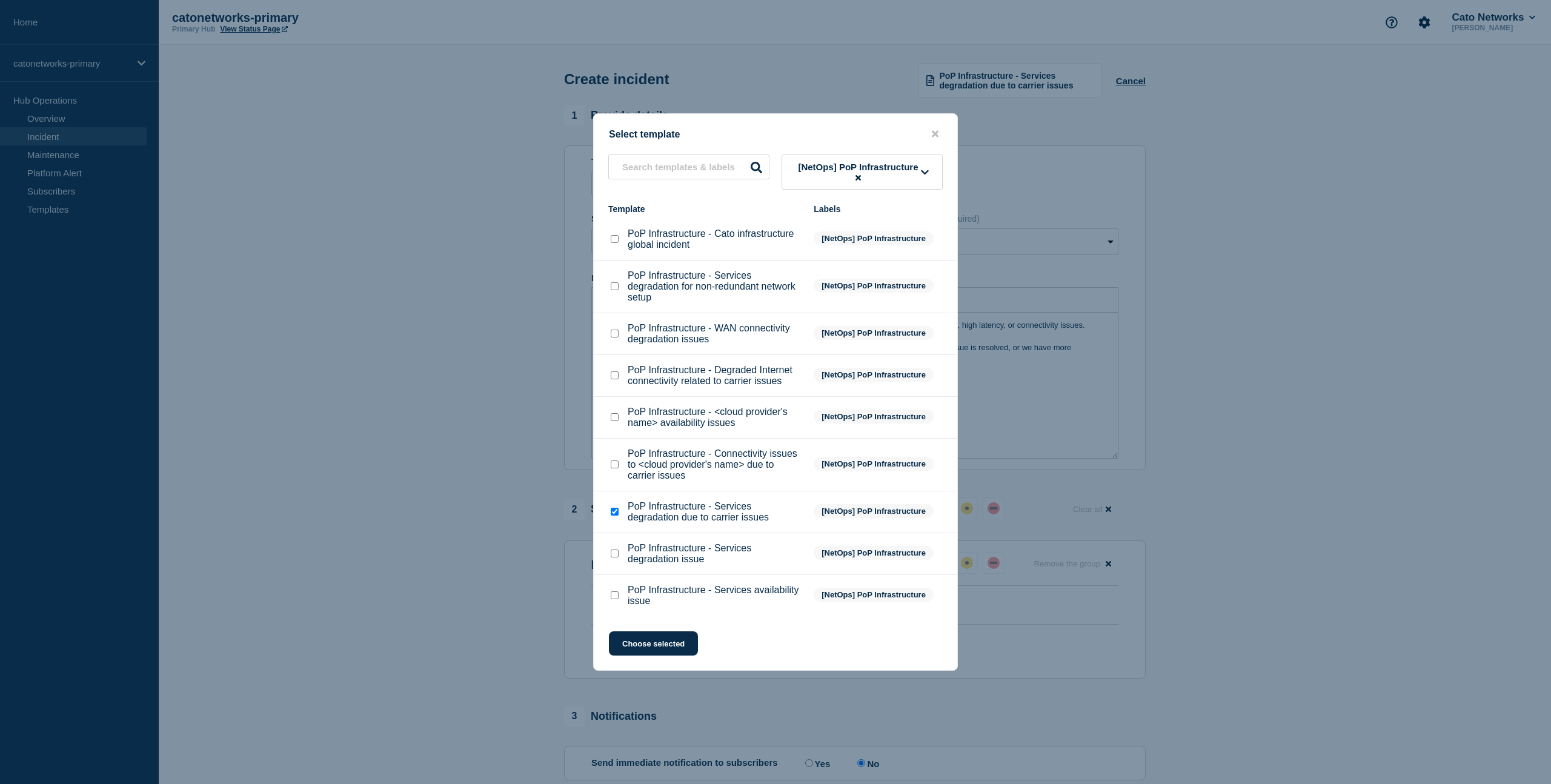
click at [445, 519] on div at bounding box center [776, 392] width 1551 height 784
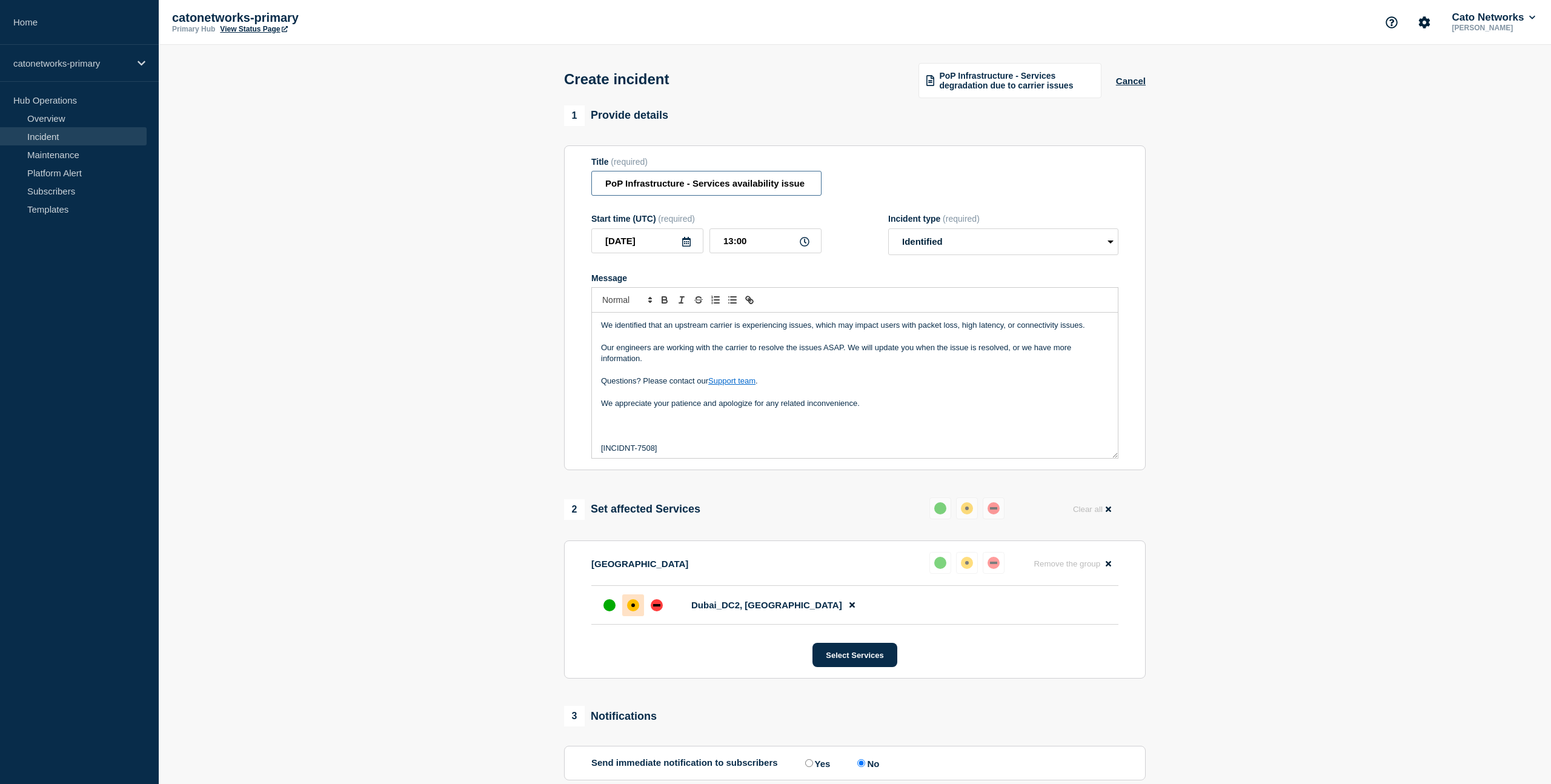
drag, startPoint x: 754, startPoint y: 195, endPoint x: 775, endPoint y: 191, distance: 21.4
click at [755, 194] on input "PoP Infrastructure - Services availability issue" at bounding box center [706, 183] width 231 height 25
drag, startPoint x: 801, startPoint y: 189, endPoint x: 598, endPoint y: 186, distance: 203.0
click at [598, 186] on input "PoP Infrastructure - Services availability issue" at bounding box center [706, 183] width 231 height 25
click at [660, 443] on p "Message" at bounding box center [855, 437] width 508 height 11
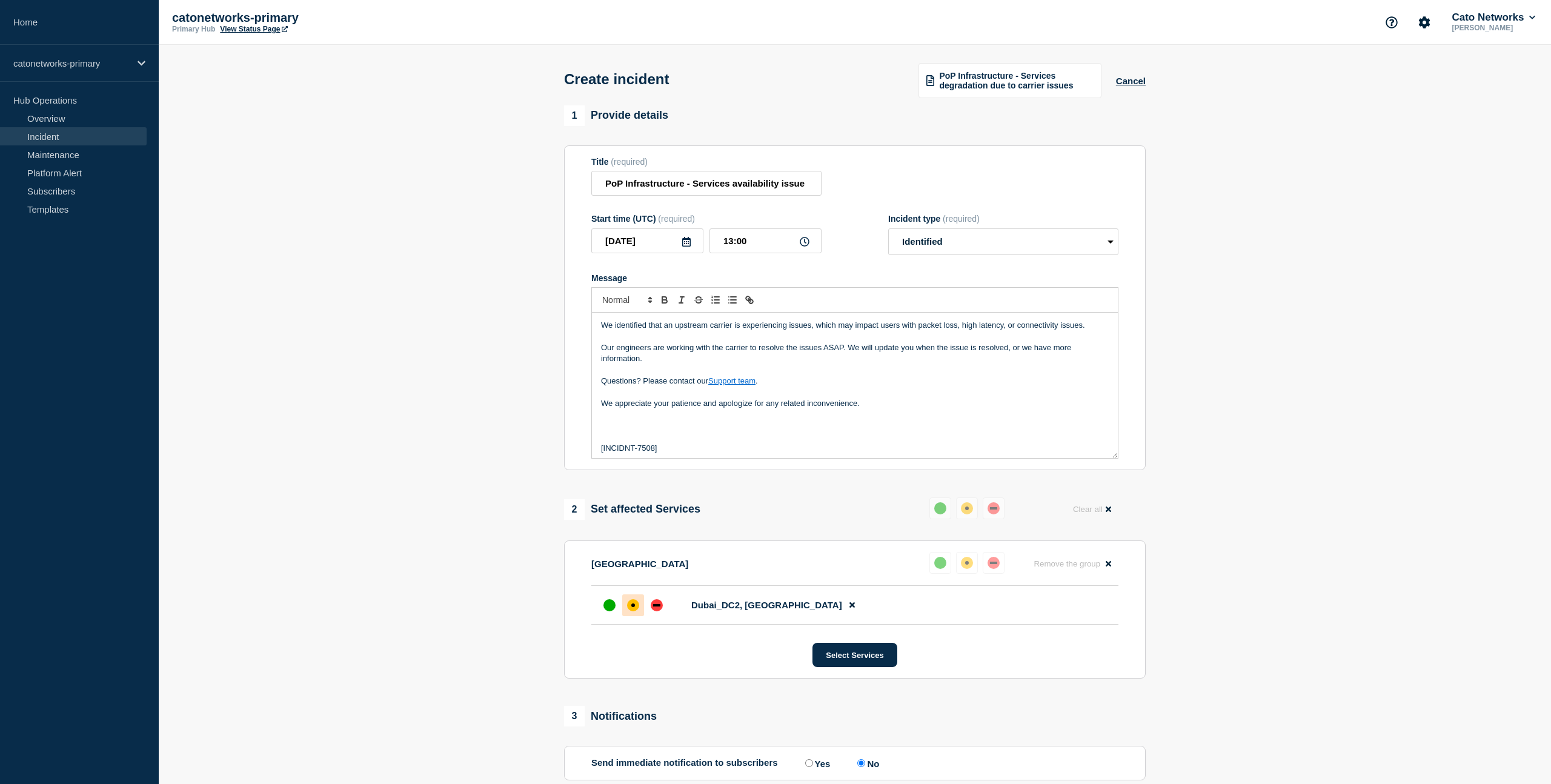
scroll to position [3, 0]
drag, startPoint x: 670, startPoint y: 463, endPoint x: 578, endPoint y: 453, distance: 92.5
click at [578, 453] on section "Title (required) PoP Infrastructure - Services availability issue Start time (U…" at bounding box center [855, 308] width 582 height 326
copy p "[INCIDNT-7508]"
click at [1135, 84] on button "Cancel" at bounding box center [1131, 81] width 30 height 11
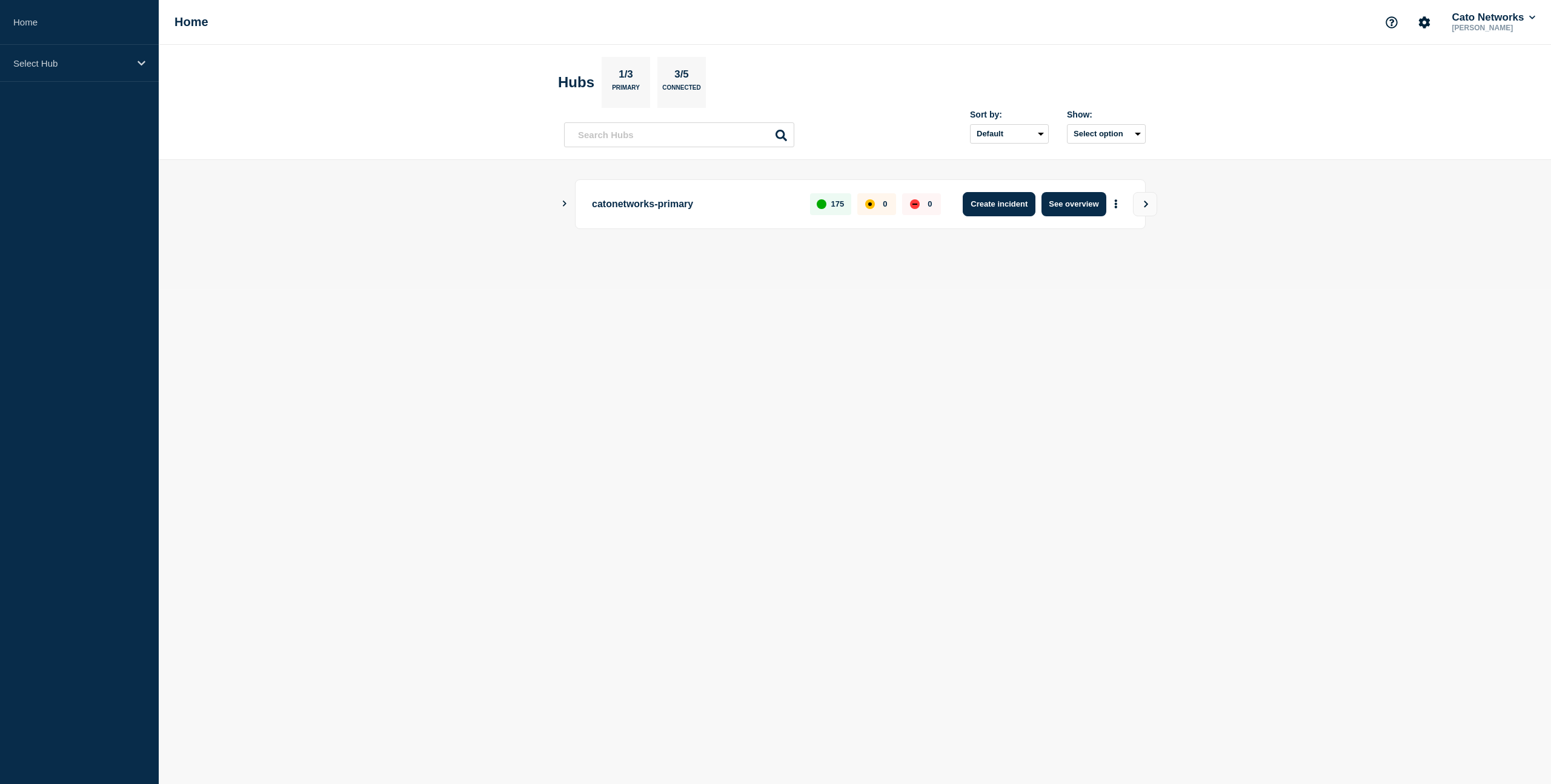
click at [993, 208] on button "Create incident" at bounding box center [999, 204] width 72 height 24
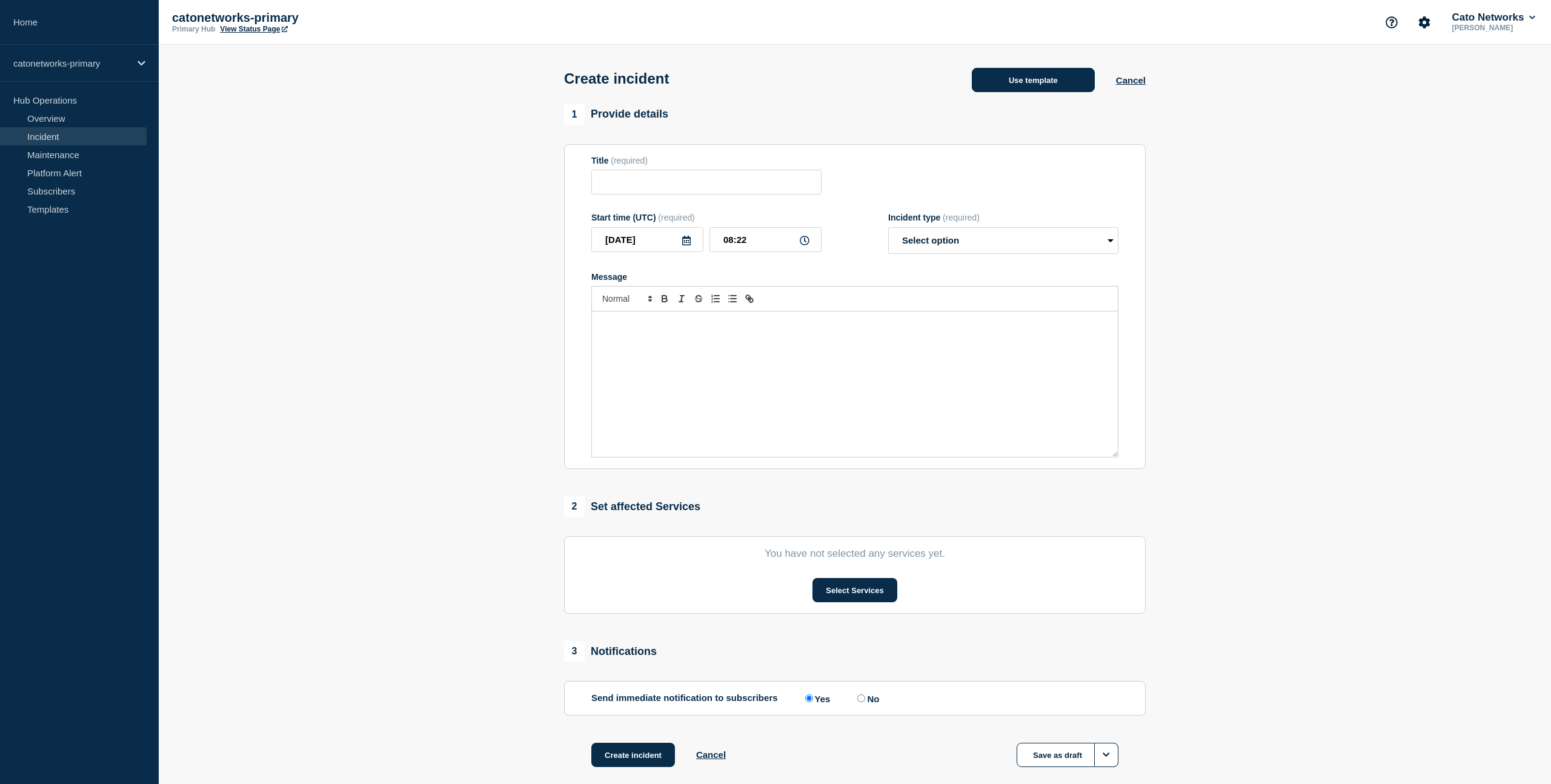
click at [1044, 83] on button "Use template" at bounding box center [1033, 80] width 123 height 24
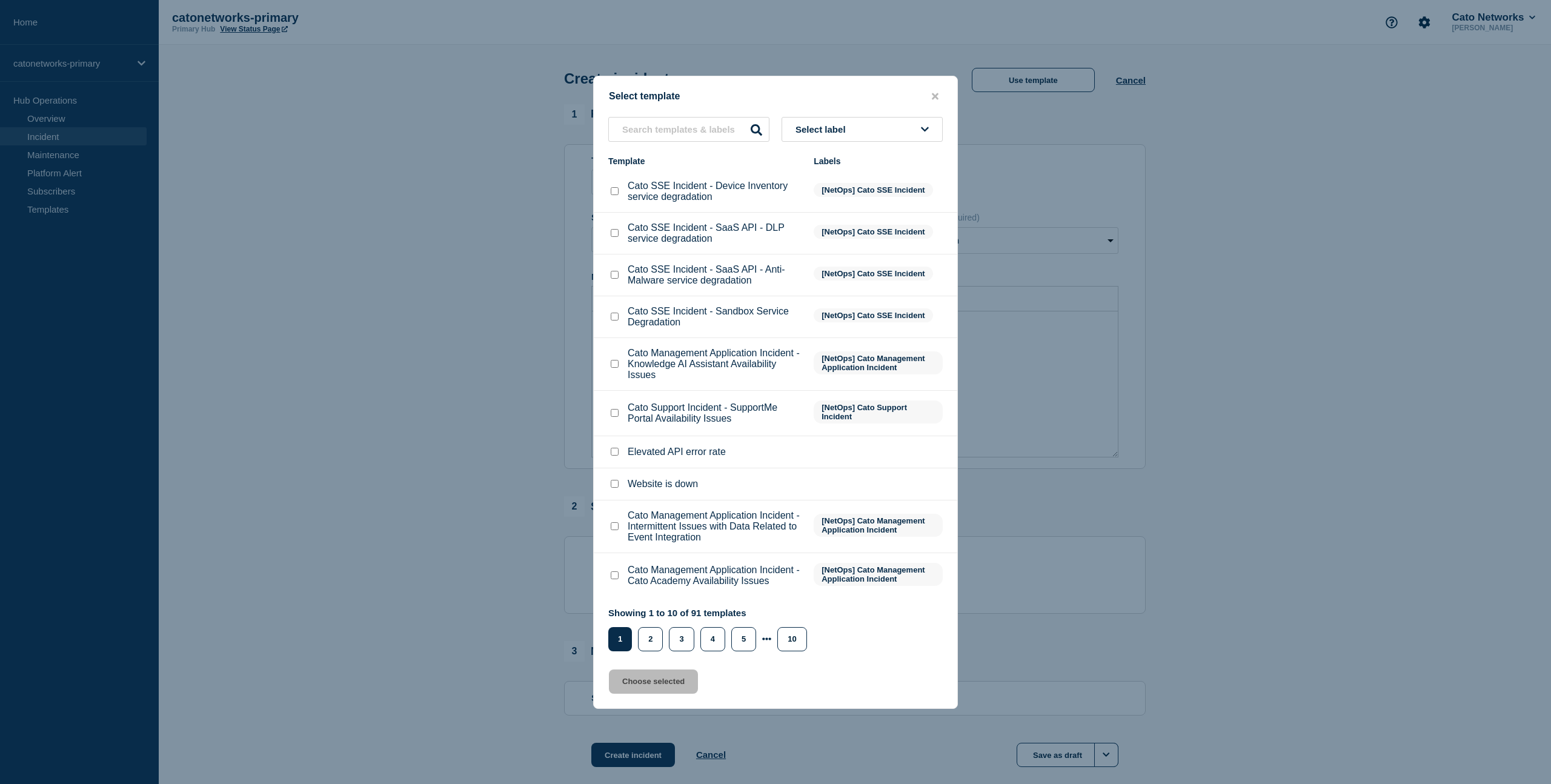
click at [834, 117] on button "Select label" at bounding box center [862, 129] width 161 height 25
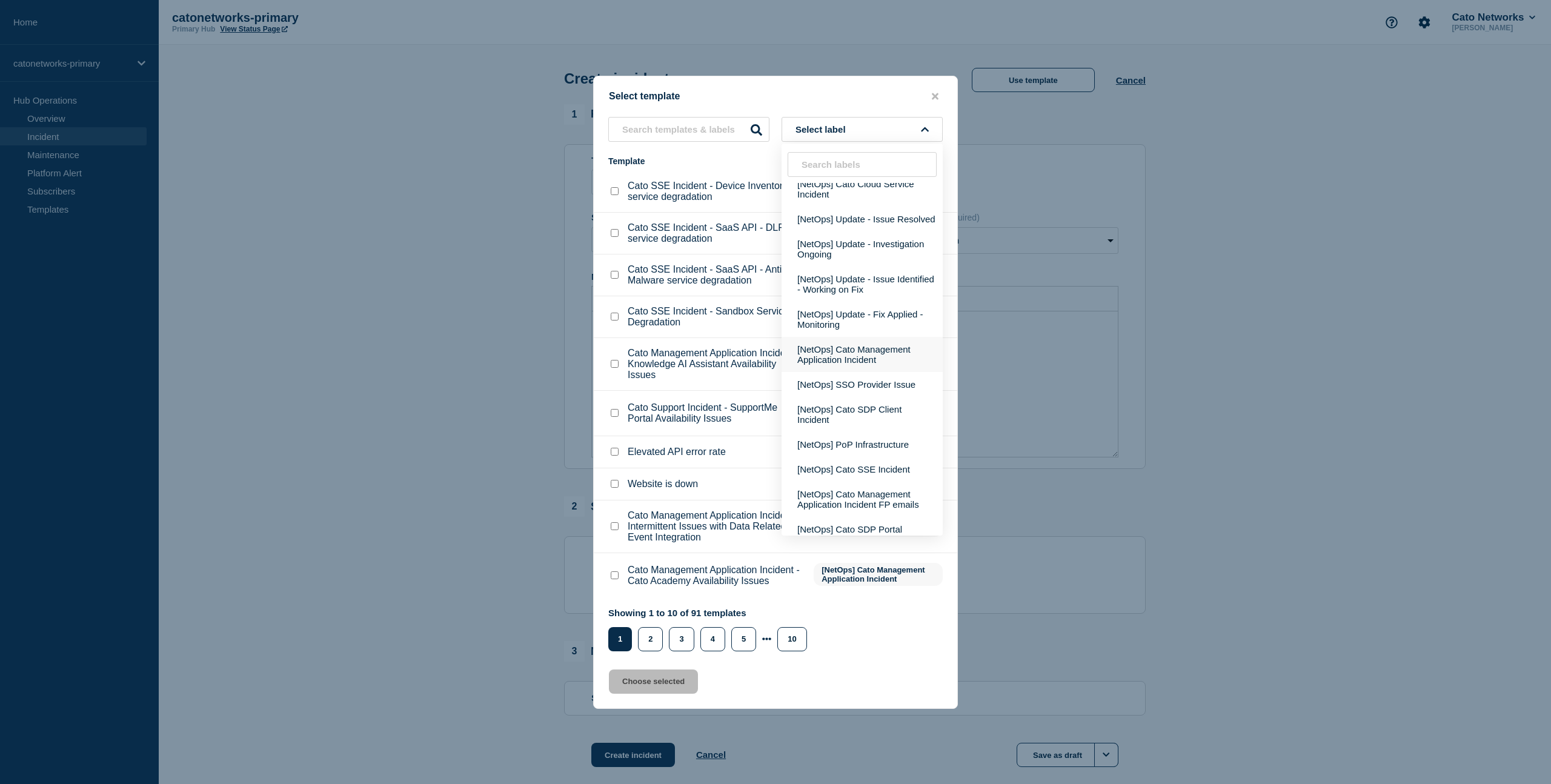
scroll to position [182, 0]
click at [846, 456] on button "[NetOps] PoP Infrastructure" at bounding box center [862, 443] width 161 height 25
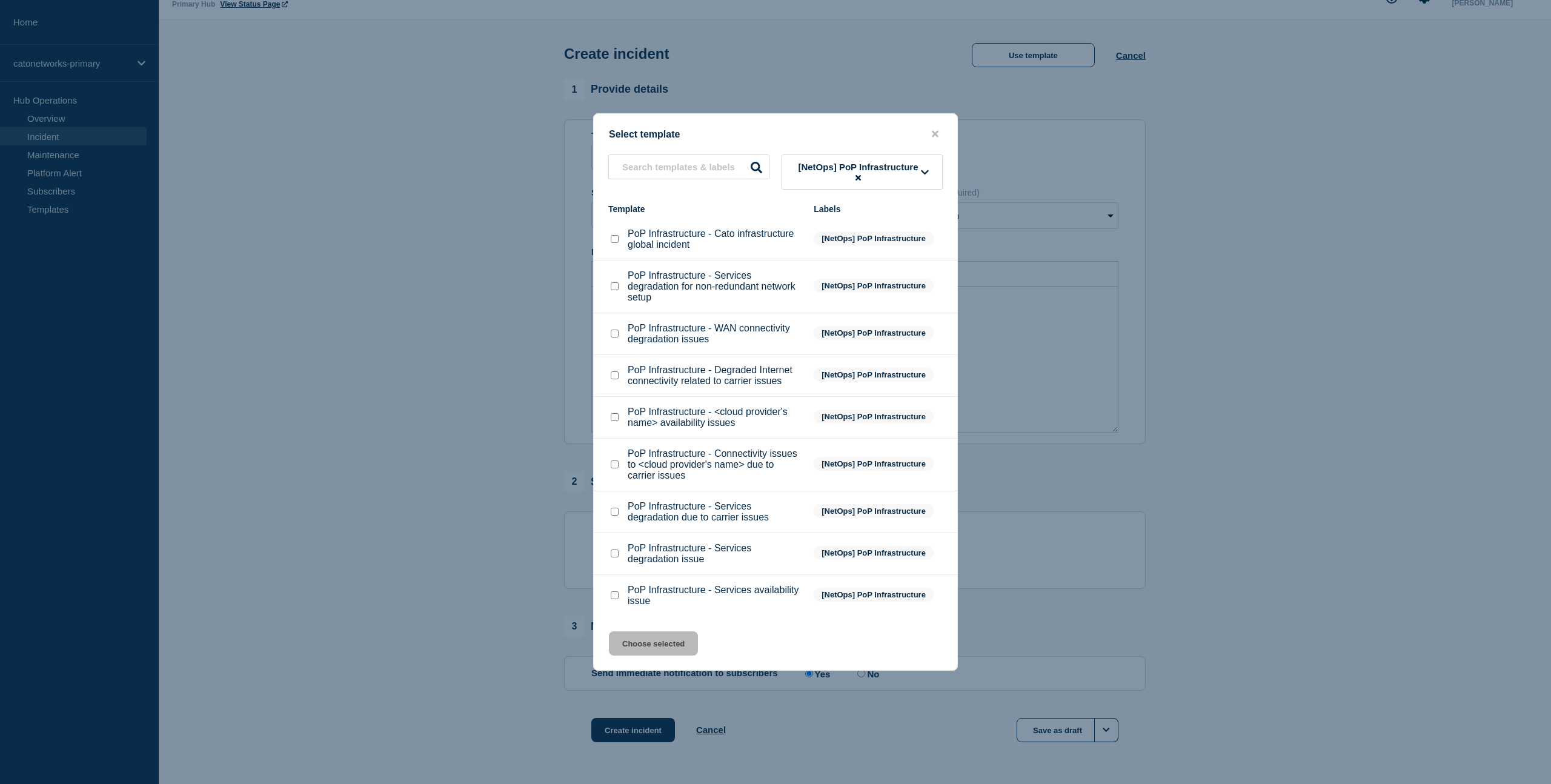
scroll to position [75, 0]
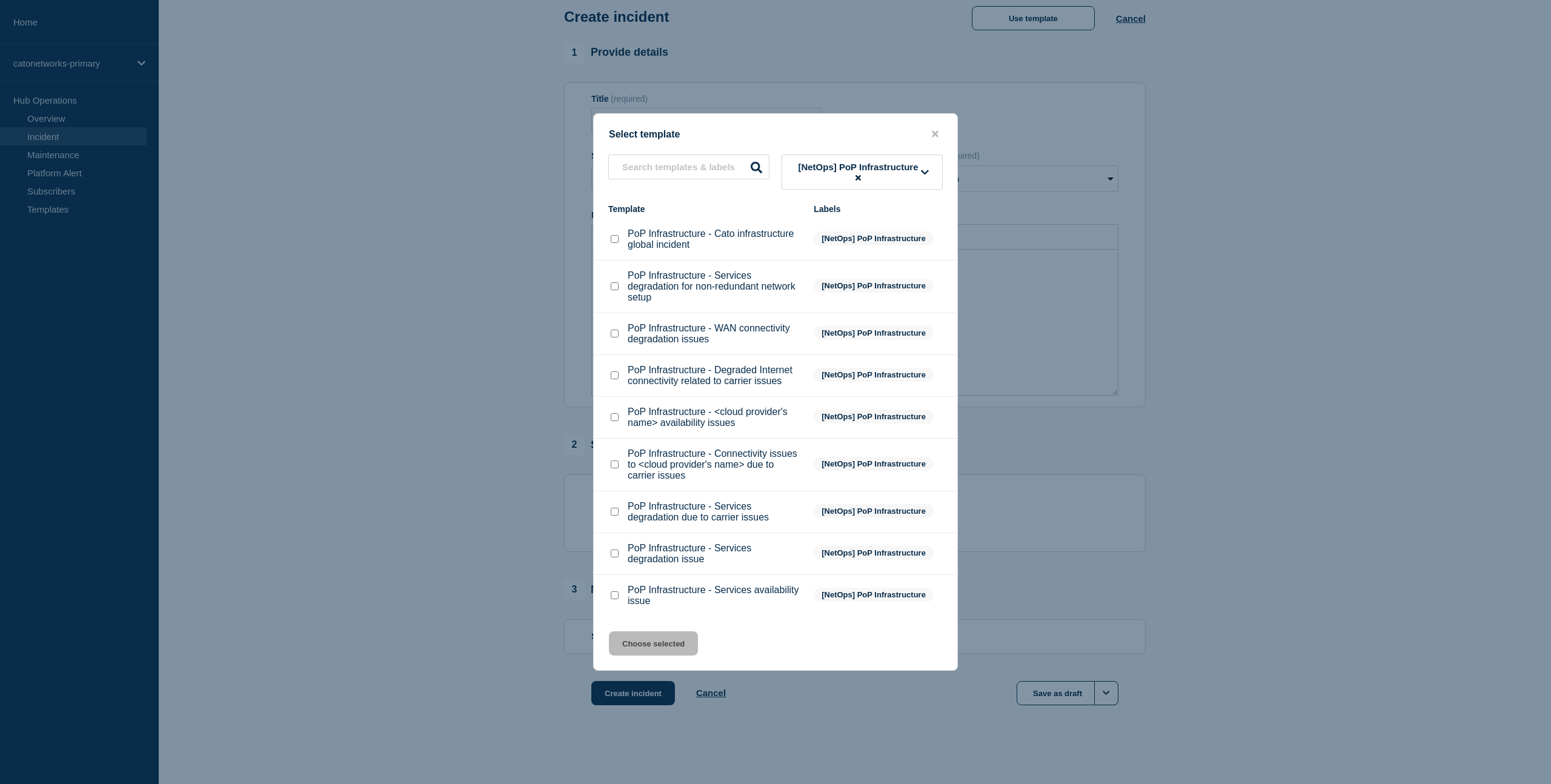
click at [612, 516] on input "PoP Infrastructure - Services degradation due to carrier issues checkbox" at bounding box center [614, 512] width 8 height 8
checkbox input "true"
click at [683, 656] on button "Choose selected" at bounding box center [653, 644] width 89 height 24
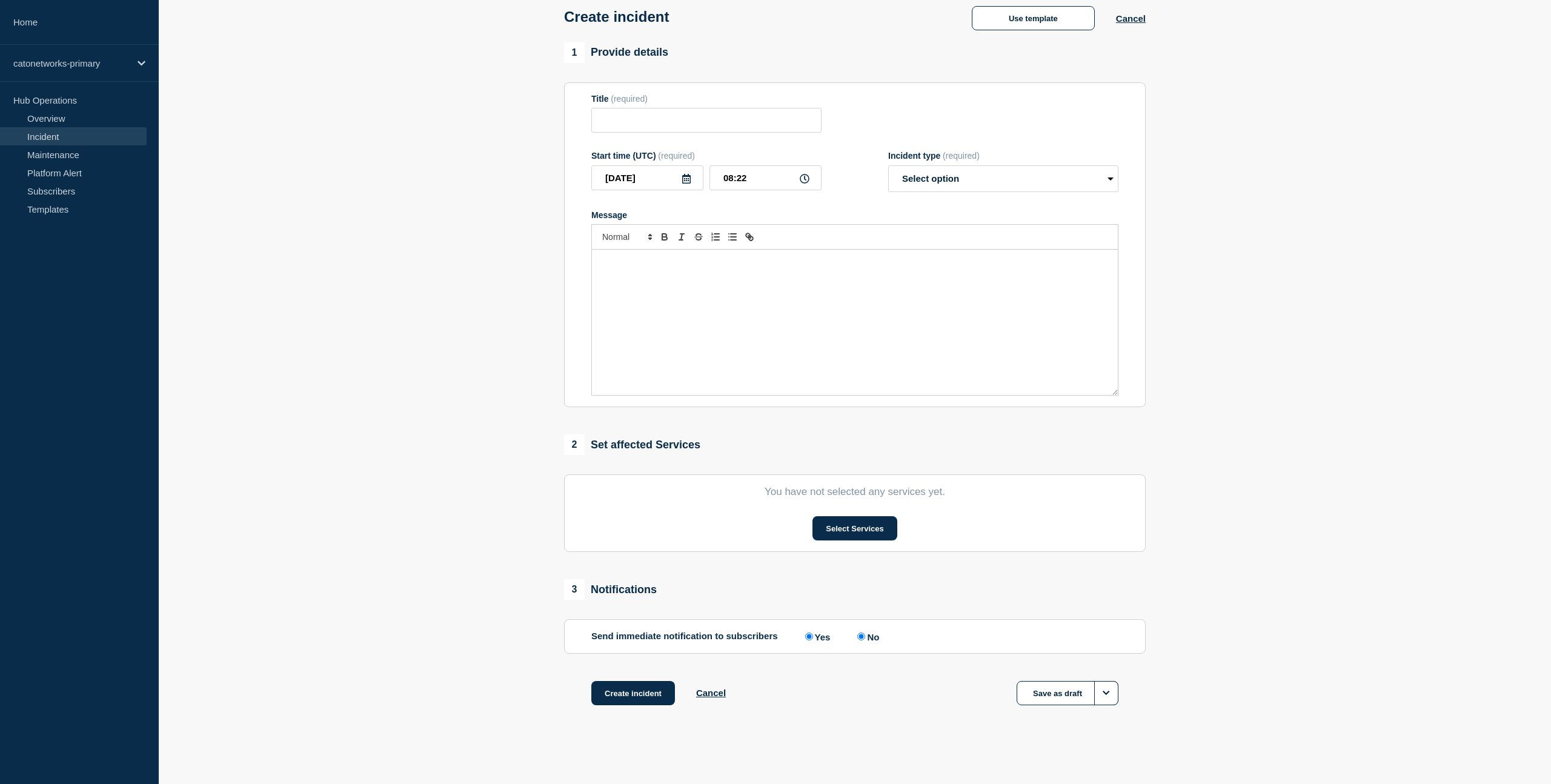
type input "PoP Infrastructure - Services degradation due to carrier issues"
select select "investigating"
radio input "false"
radio input "true"
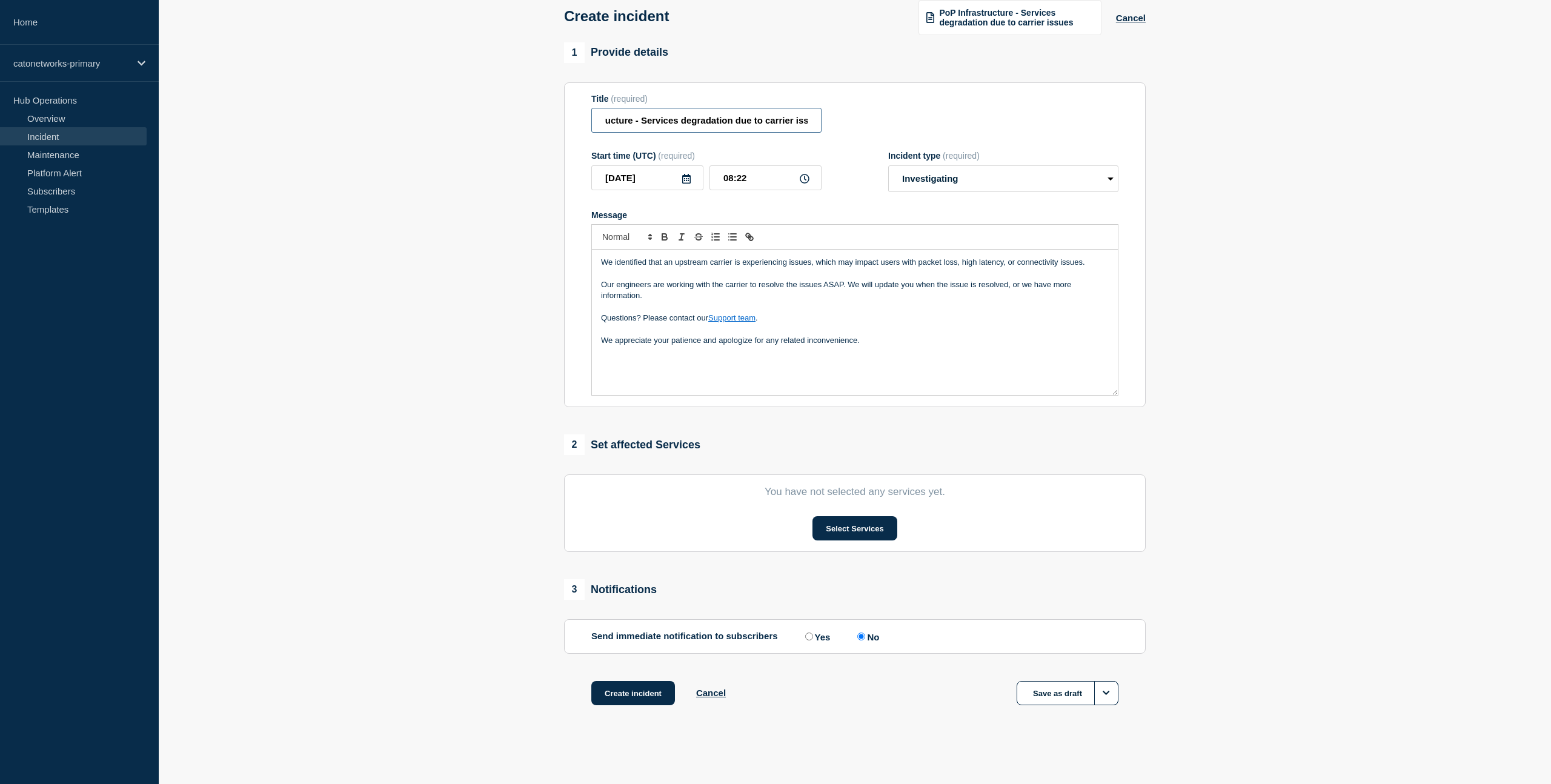
scroll to position [0, 60]
drag, startPoint x: 735, startPoint y: 113, endPoint x: 841, endPoint y: 115, distance: 106.0
click at [844, 115] on div "Title (required) PoP Infrastructure - Services degradation due to carrier issues" at bounding box center [854, 114] width 527 height 40
click at [877, 106] on div "Title (required) PoP Infrastructure - Services degradation due to carrier issues" at bounding box center [854, 114] width 527 height 40
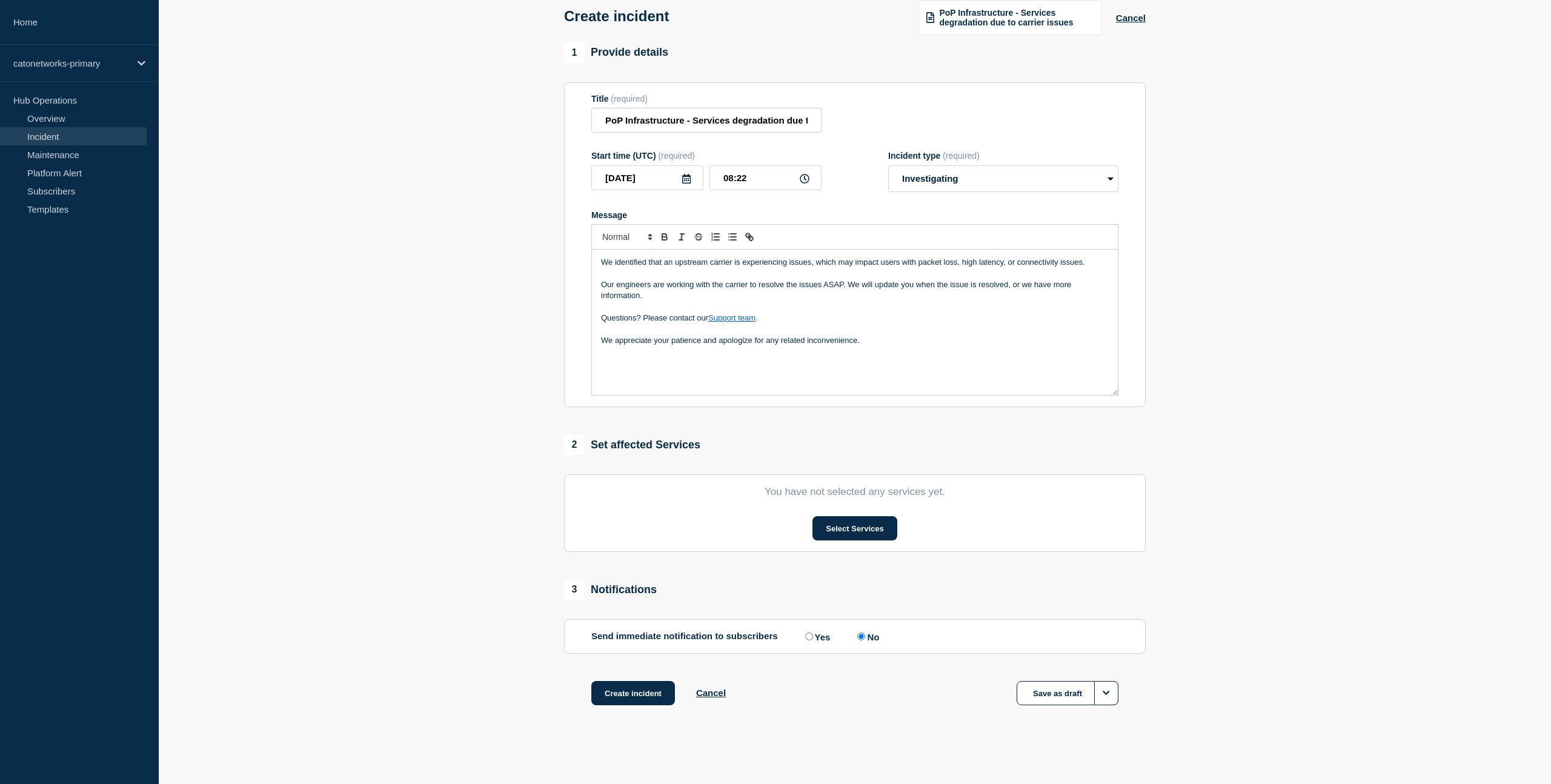
click at [629, 378] on div "We identified that an upstream carrier is experiencing issues, which may impact…" at bounding box center [854, 322] width 526 height 145
click at [624, 377] on div "We identified that an upstream carrier is experiencing issues, which may impact…" at bounding box center [854, 322] width 526 height 145
click at [624, 353] on p "Message" at bounding box center [855, 351] width 508 height 11
click at [857, 525] on button "Select Services" at bounding box center [854, 529] width 84 height 24
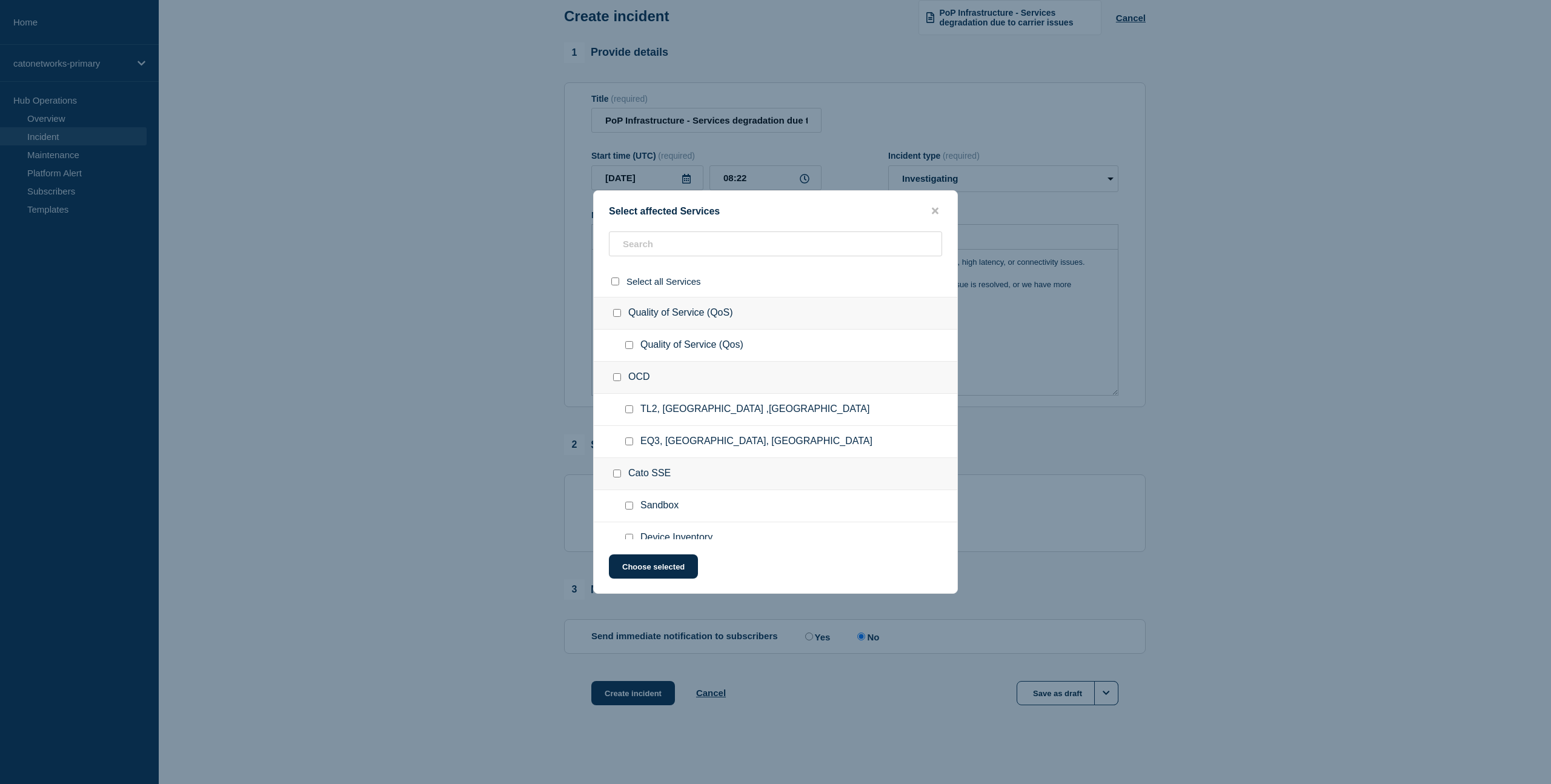
click at [689, 367] on div "OCD" at bounding box center [776, 377] width 363 height 32
click at [658, 241] on input "text" at bounding box center [776, 243] width 333 height 25
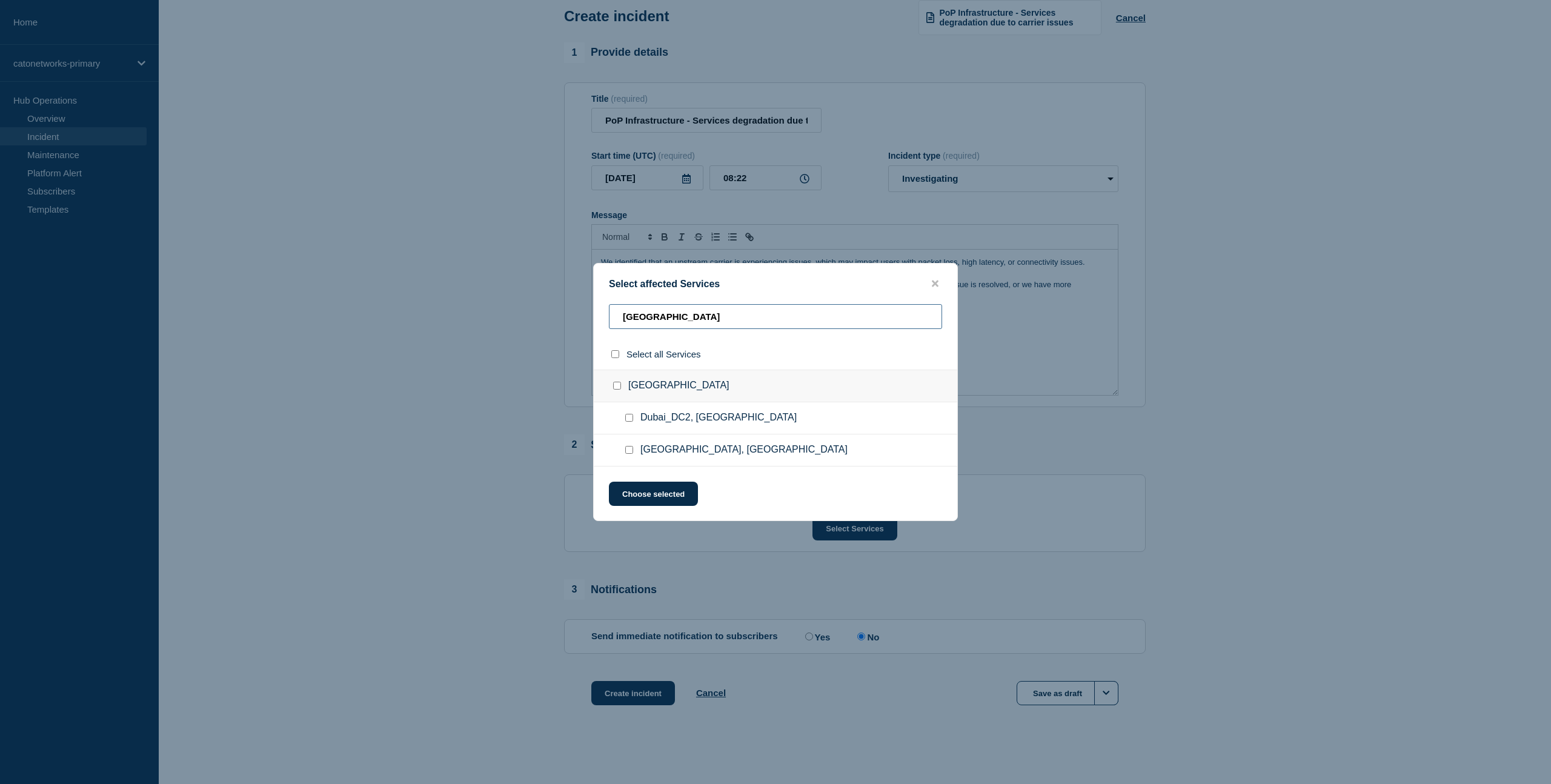
type input "[GEOGRAPHIC_DATA]"
click at [633, 421] on input "Dubai_DC2, United Arab Emirates checkbox" at bounding box center [629, 417] width 8 height 8
checkbox input "true"
click at [654, 503] on button "Choose selected" at bounding box center [653, 494] width 89 height 24
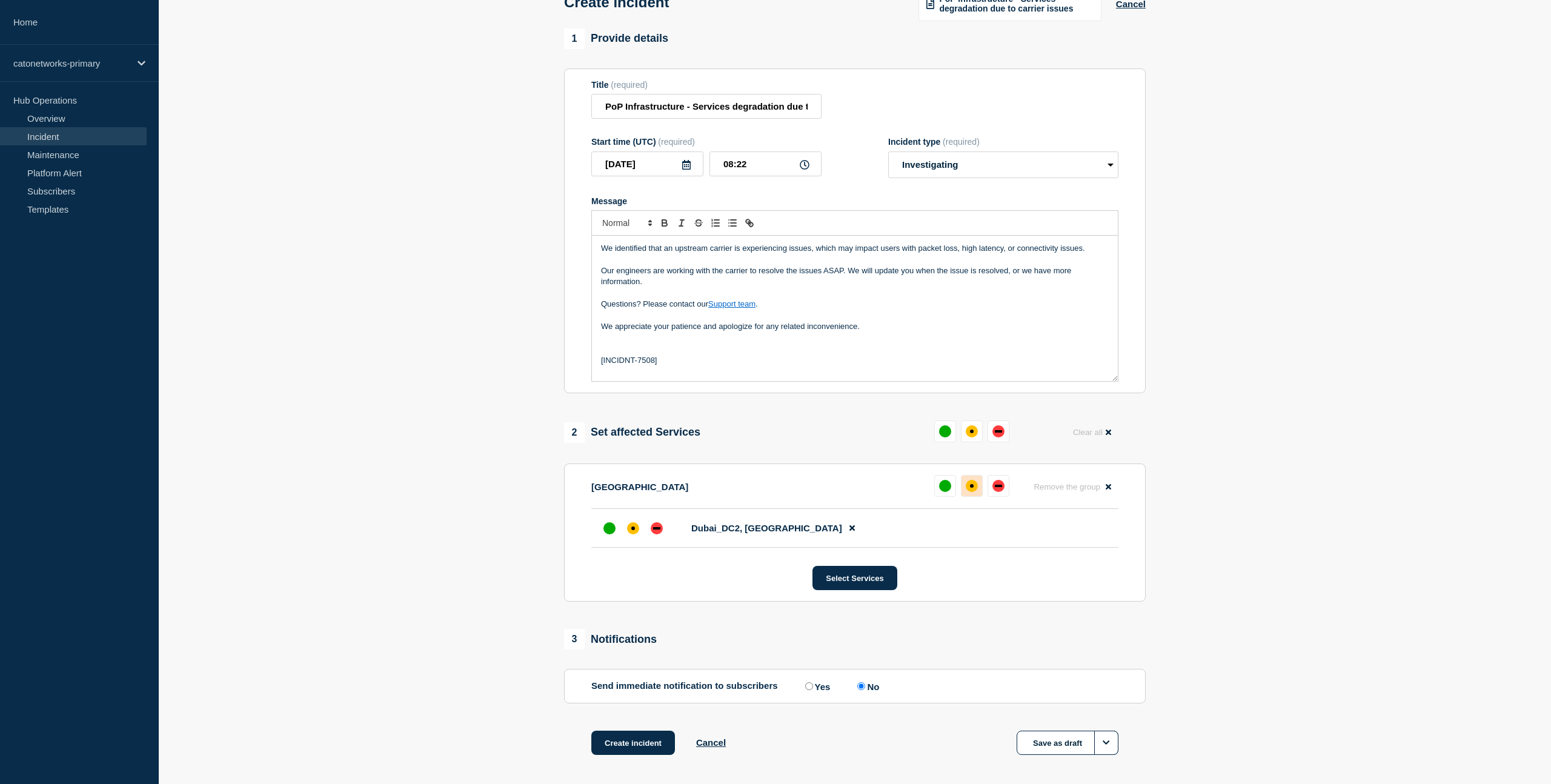
click at [972, 492] on div "affected" at bounding box center [971, 485] width 12 height 12
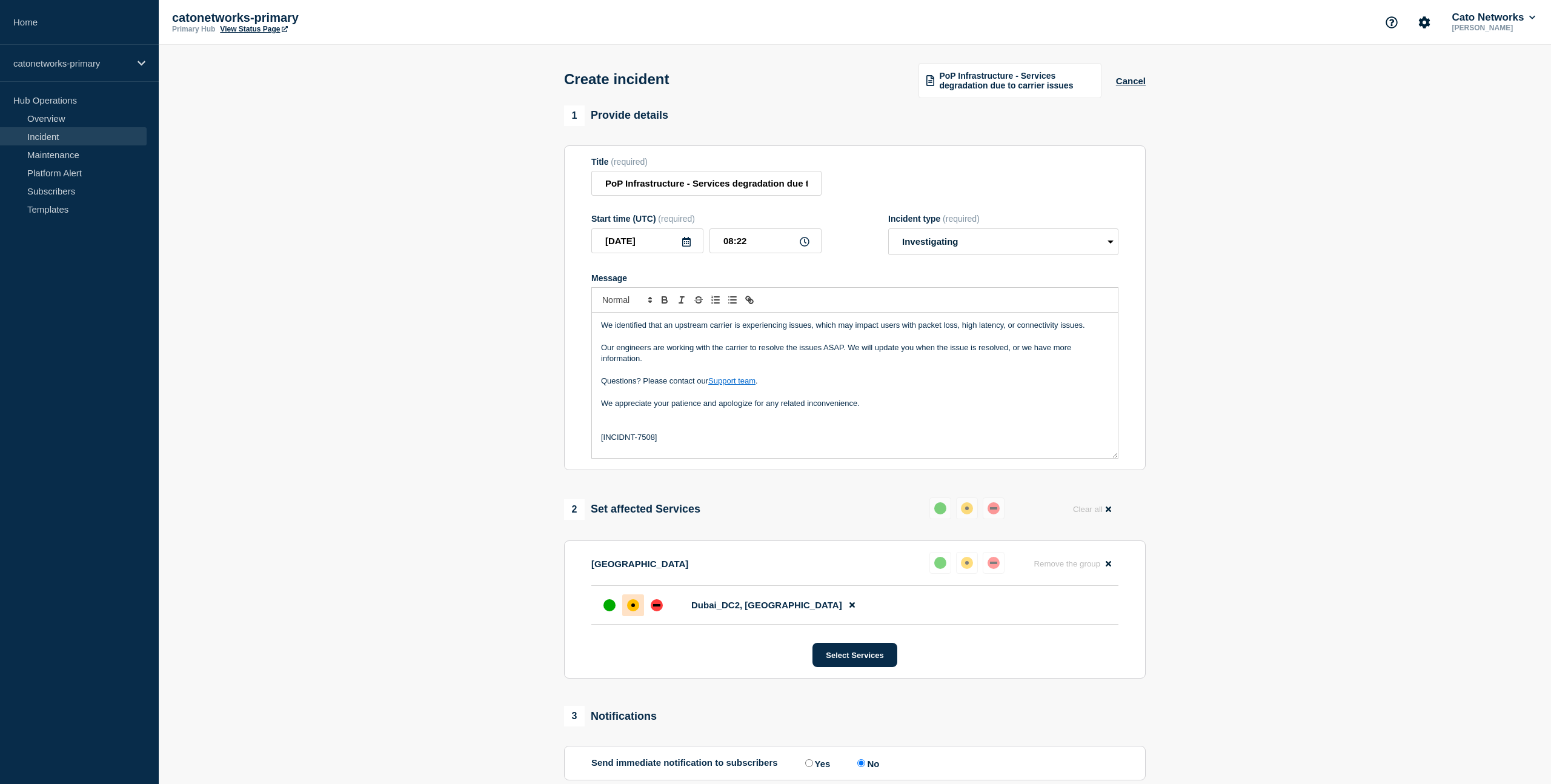
click at [687, 247] on icon at bounding box center [687, 242] width 10 height 10
click at [727, 325] on div "6" at bounding box center [729, 324] width 17 height 17
type input "[DATE]"
click at [733, 249] on input "08:22" at bounding box center [766, 241] width 112 height 25
drag, startPoint x: 734, startPoint y: 250, endPoint x: 720, endPoint y: 250, distance: 14.0
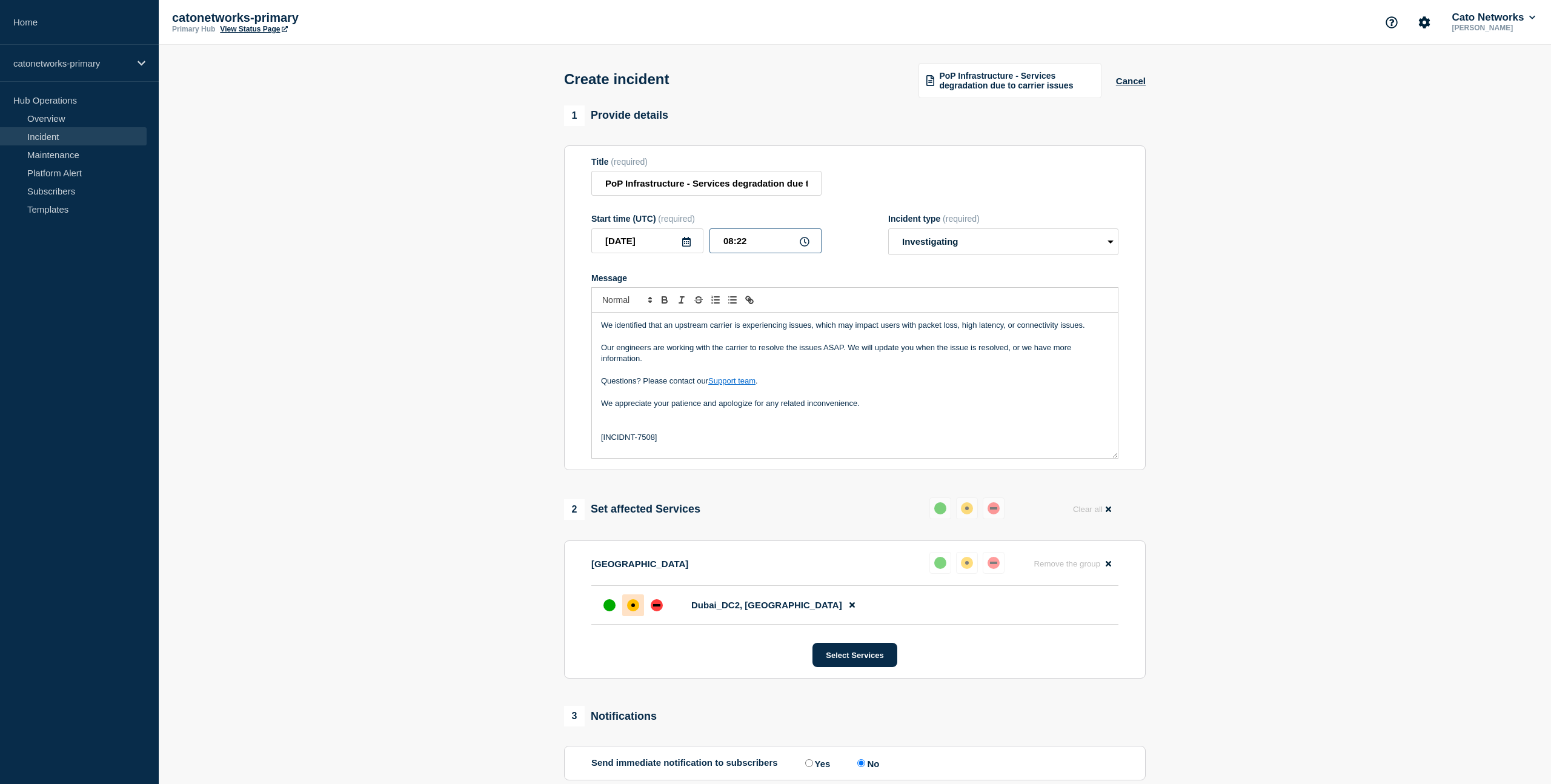
click at [718, 250] on input "08:22" at bounding box center [766, 241] width 112 height 25
drag, startPoint x: 763, startPoint y: 250, endPoint x: 687, endPoint y: 247, distance: 76.1
click at [687, 247] on div "[DATE] 08:22" at bounding box center [706, 241] width 231 height 25
type input "13:00"
click at [965, 248] on select "Select option Investigating Identified Monitoring" at bounding box center [1003, 242] width 231 height 27
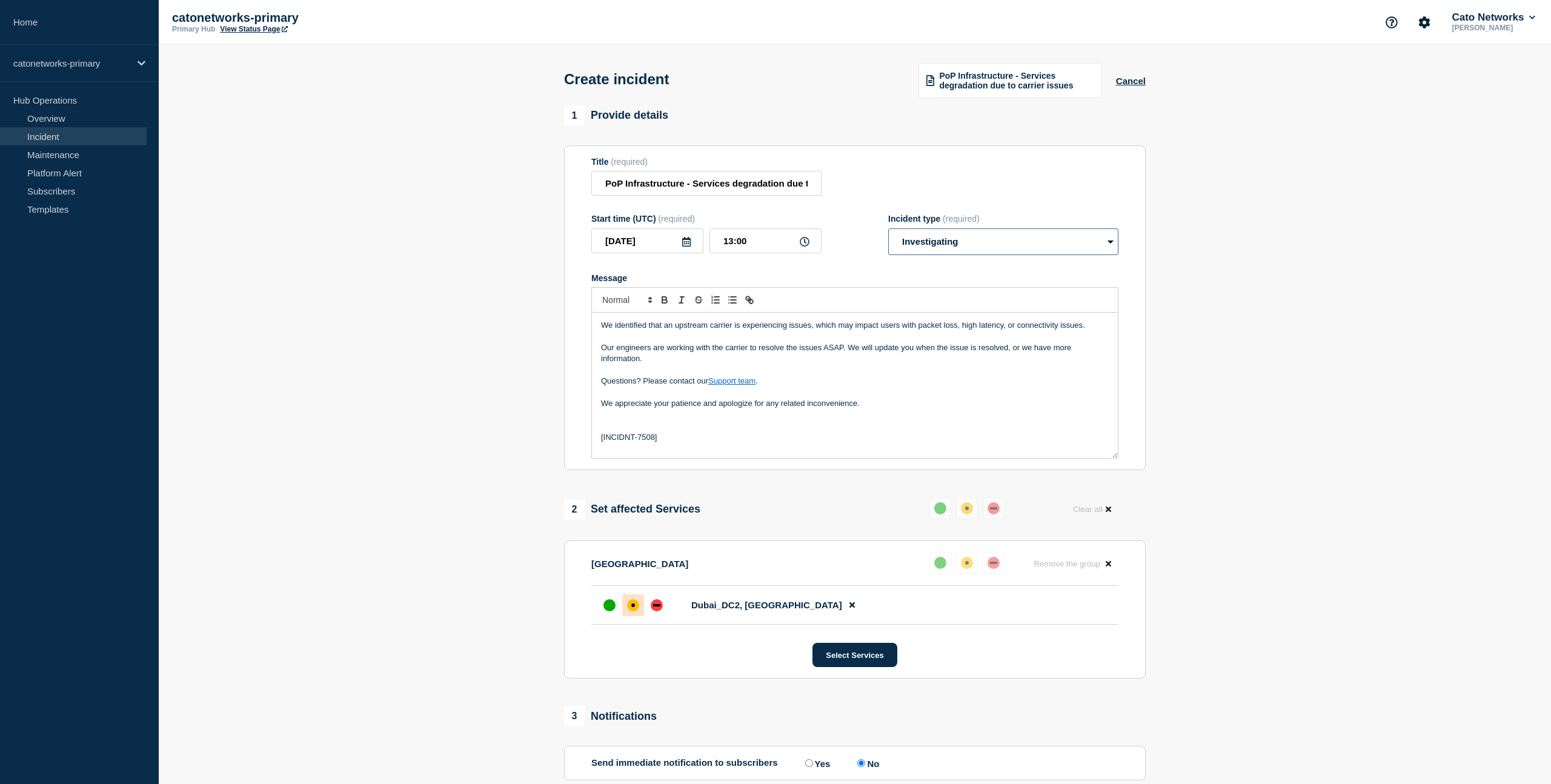
select select "identified"
click at [888, 237] on select "Select option Investigating Identified Monitoring" at bounding box center [1003, 242] width 231 height 27
click at [1356, 298] on section "1 Provide details Title (required) PoP Infrastructure - Services degradation du…" at bounding box center [855, 484] width 1392 height 757
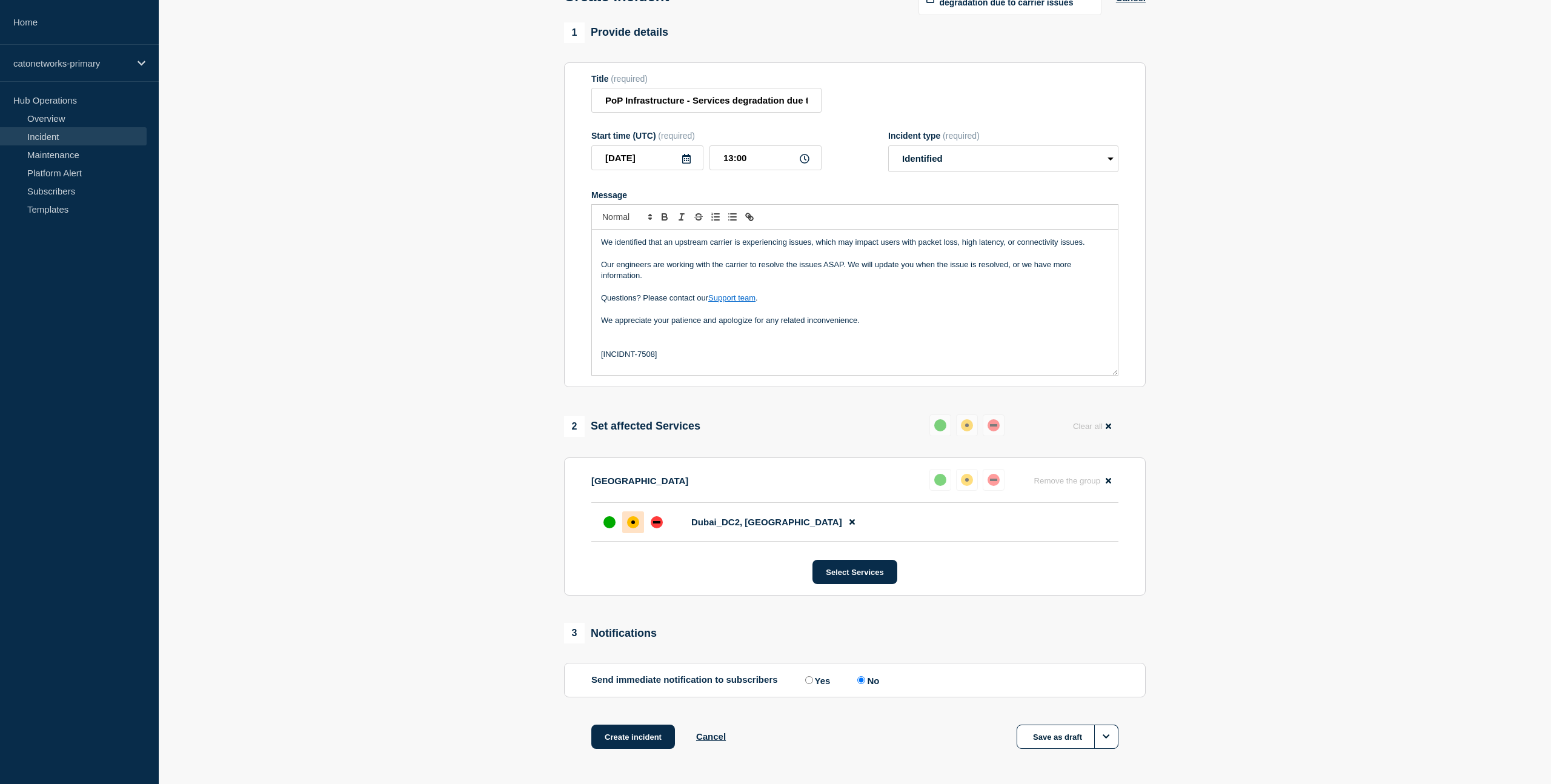
scroll to position [144, 0]
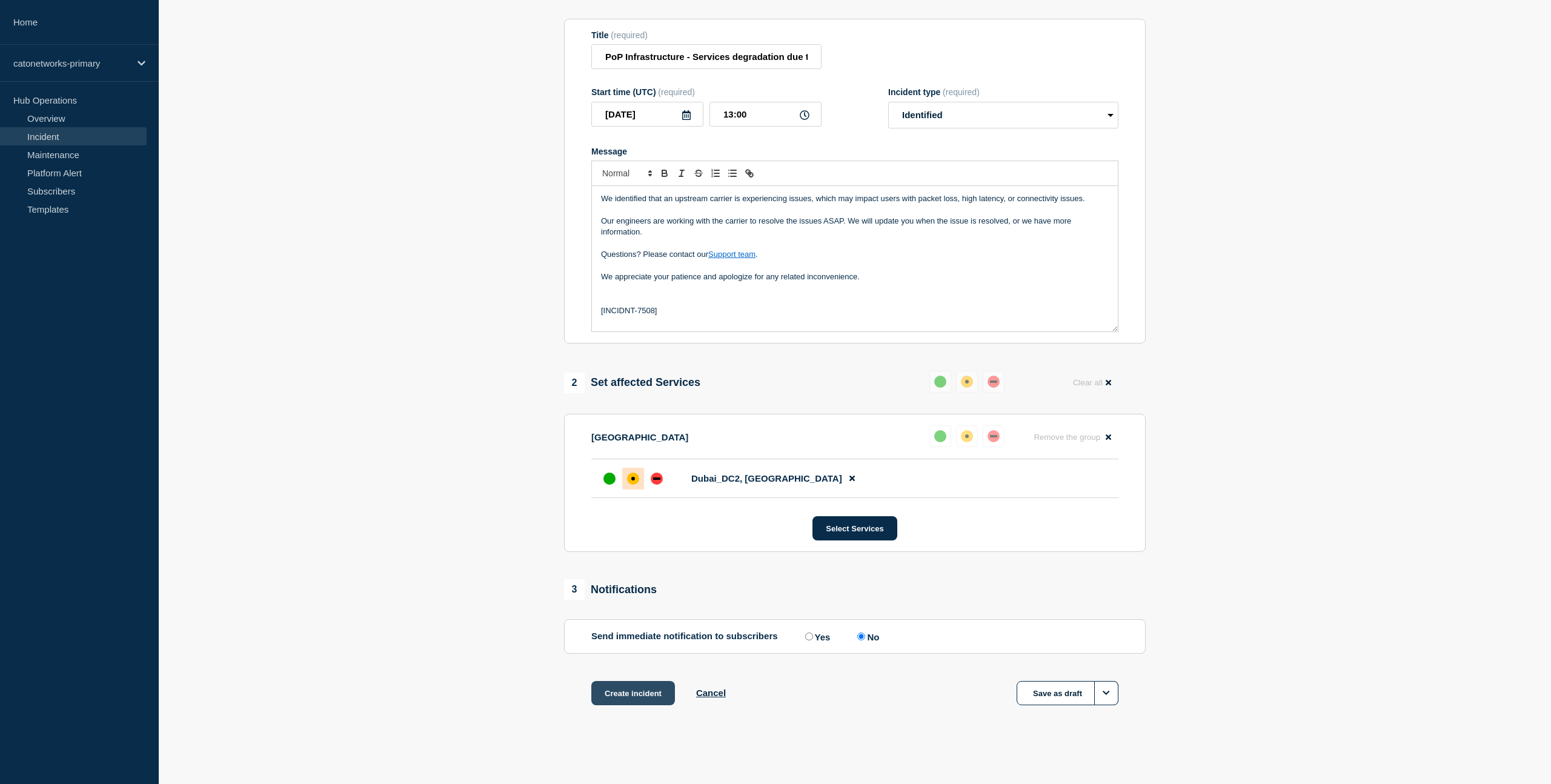
click at [624, 699] on button "Create incident" at bounding box center [633, 693] width 84 height 24
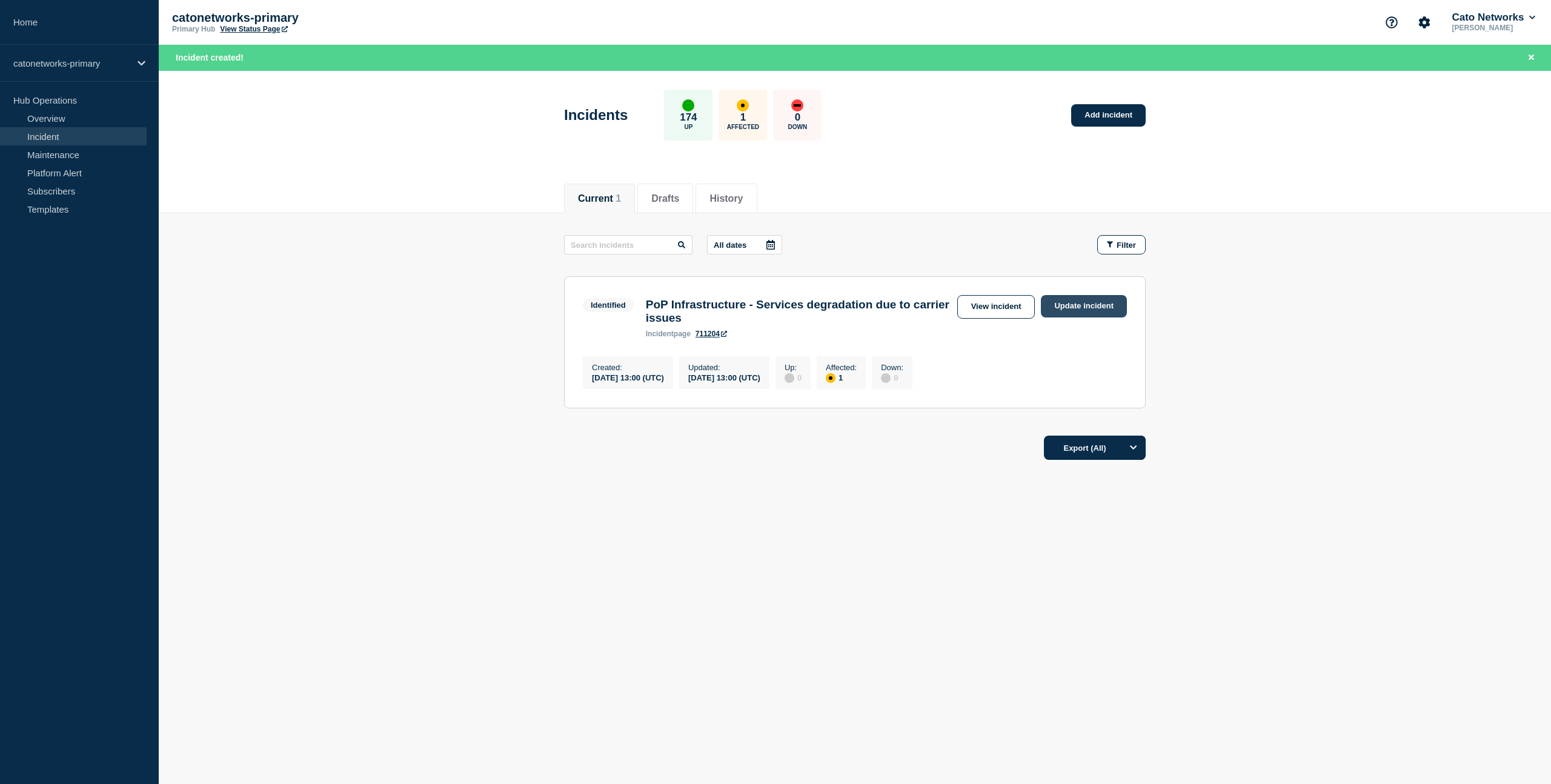
click at [1086, 309] on link "Update incident" at bounding box center [1083, 307] width 86 height 23
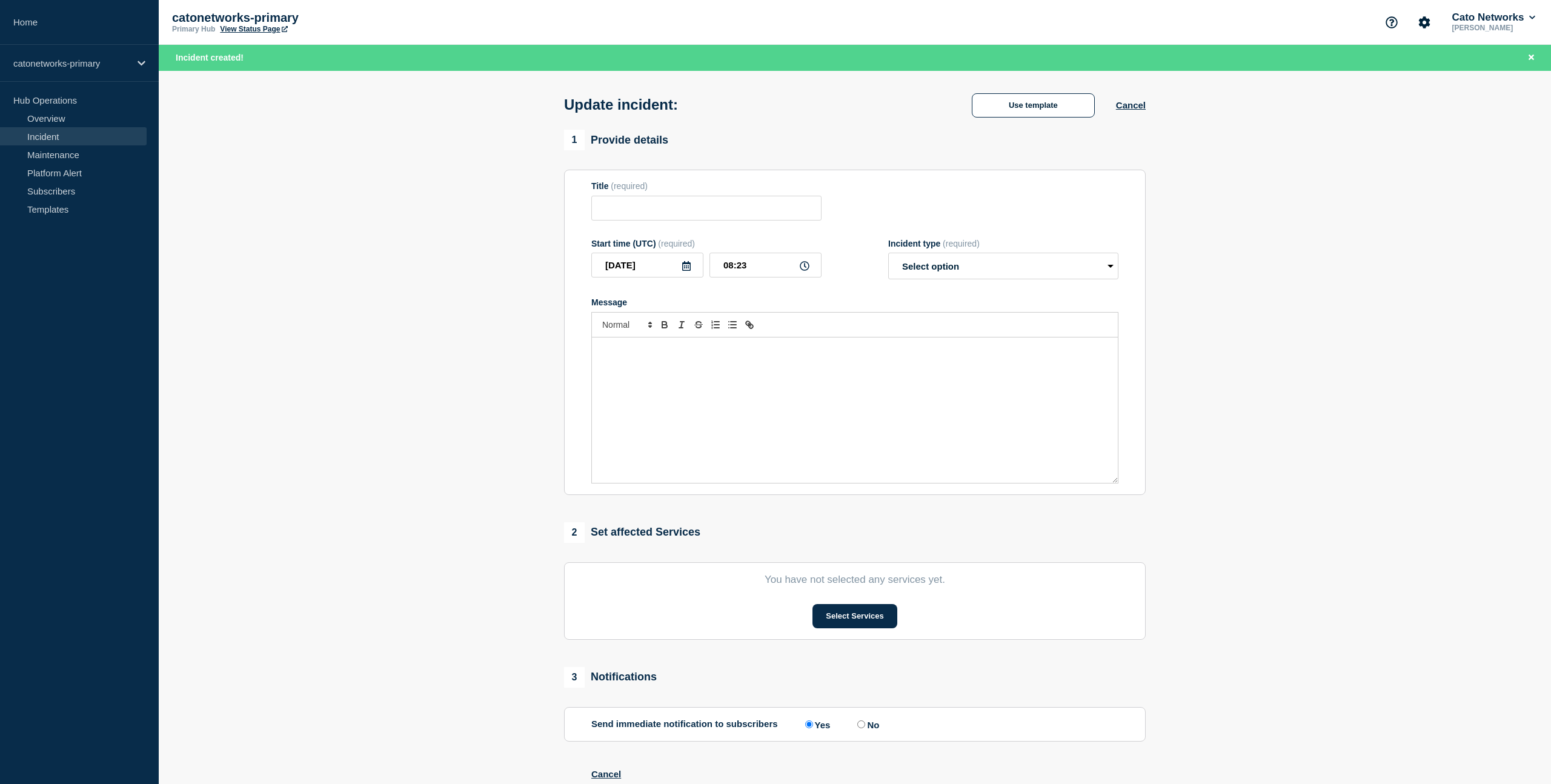
type input "PoP Infrastructure - Services degradation due to carrier issues"
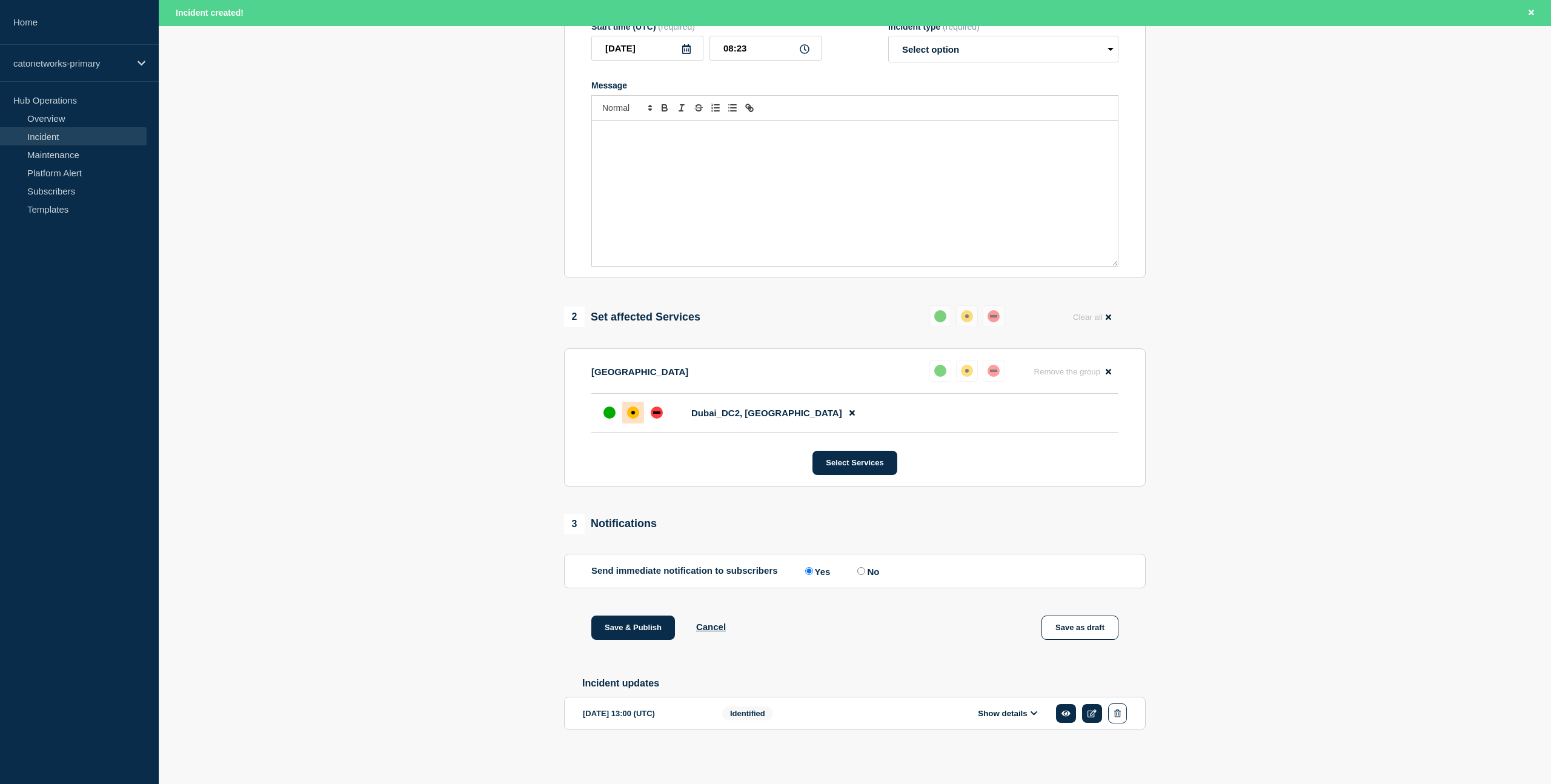
scroll to position [260, 0]
drag, startPoint x: 639, startPoint y: 716, endPoint x: 720, endPoint y: 718, distance: 81.0
click at [639, 716] on div "[DATE] 13:00 (UTC)" at bounding box center [644, 711] width 121 height 20
click at [1093, 712] on icon at bounding box center [1092, 711] width 9 height 8
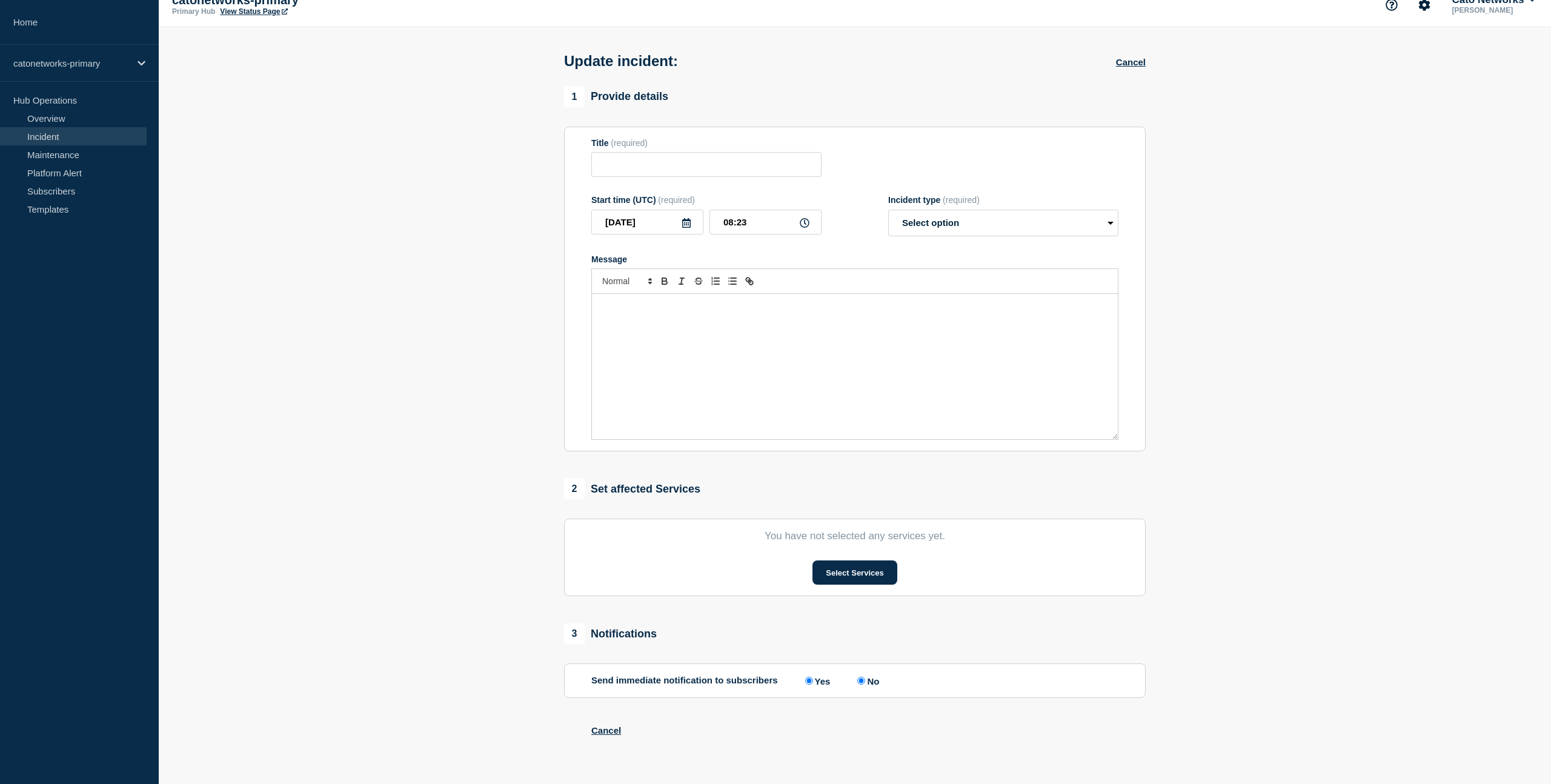
type input "PoP Infrastructure - Services degradation due to carrier issues"
type input "[DATE]"
type input "13:00"
select select "identified"
radio input "false"
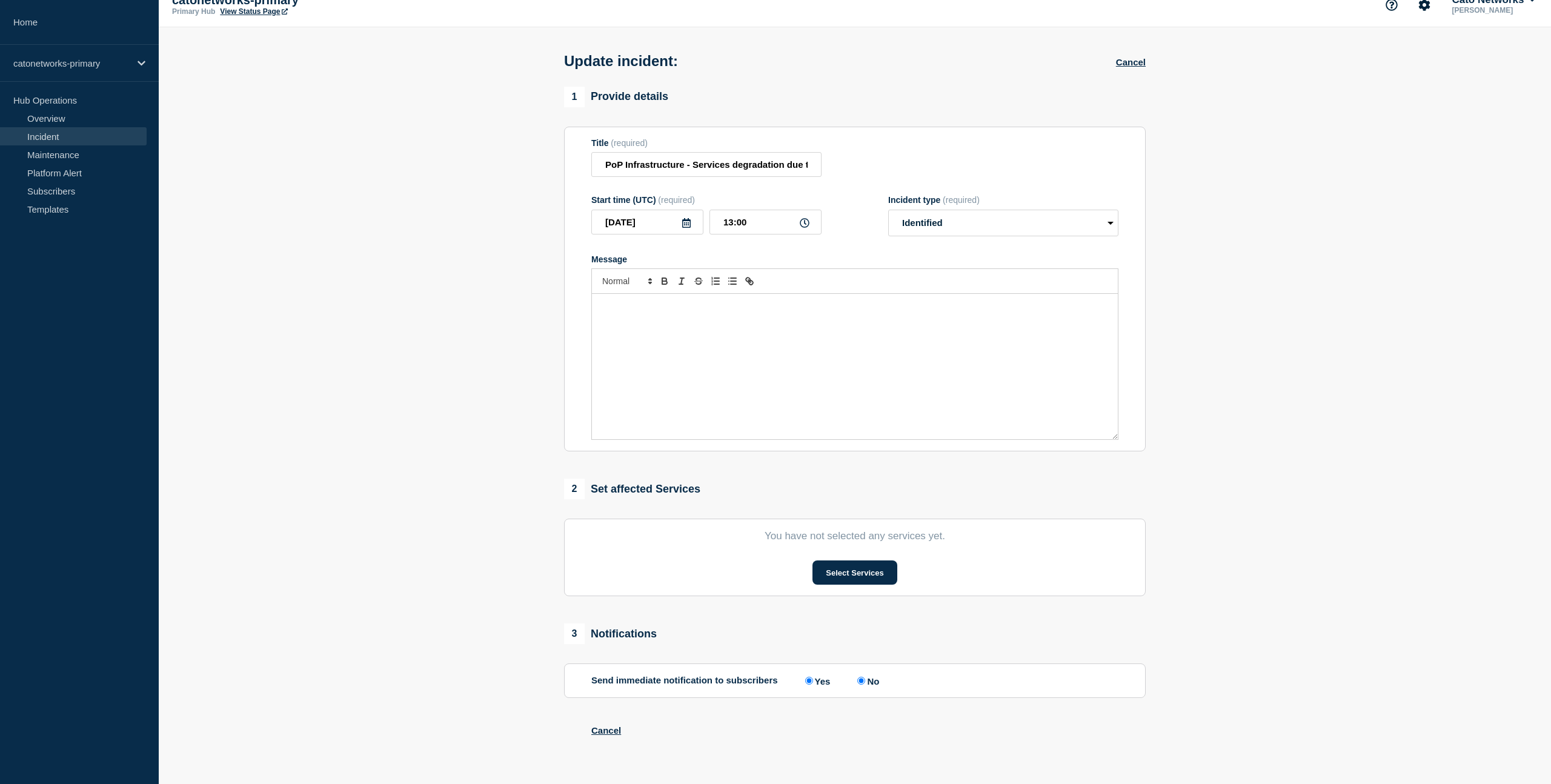
radio input "true"
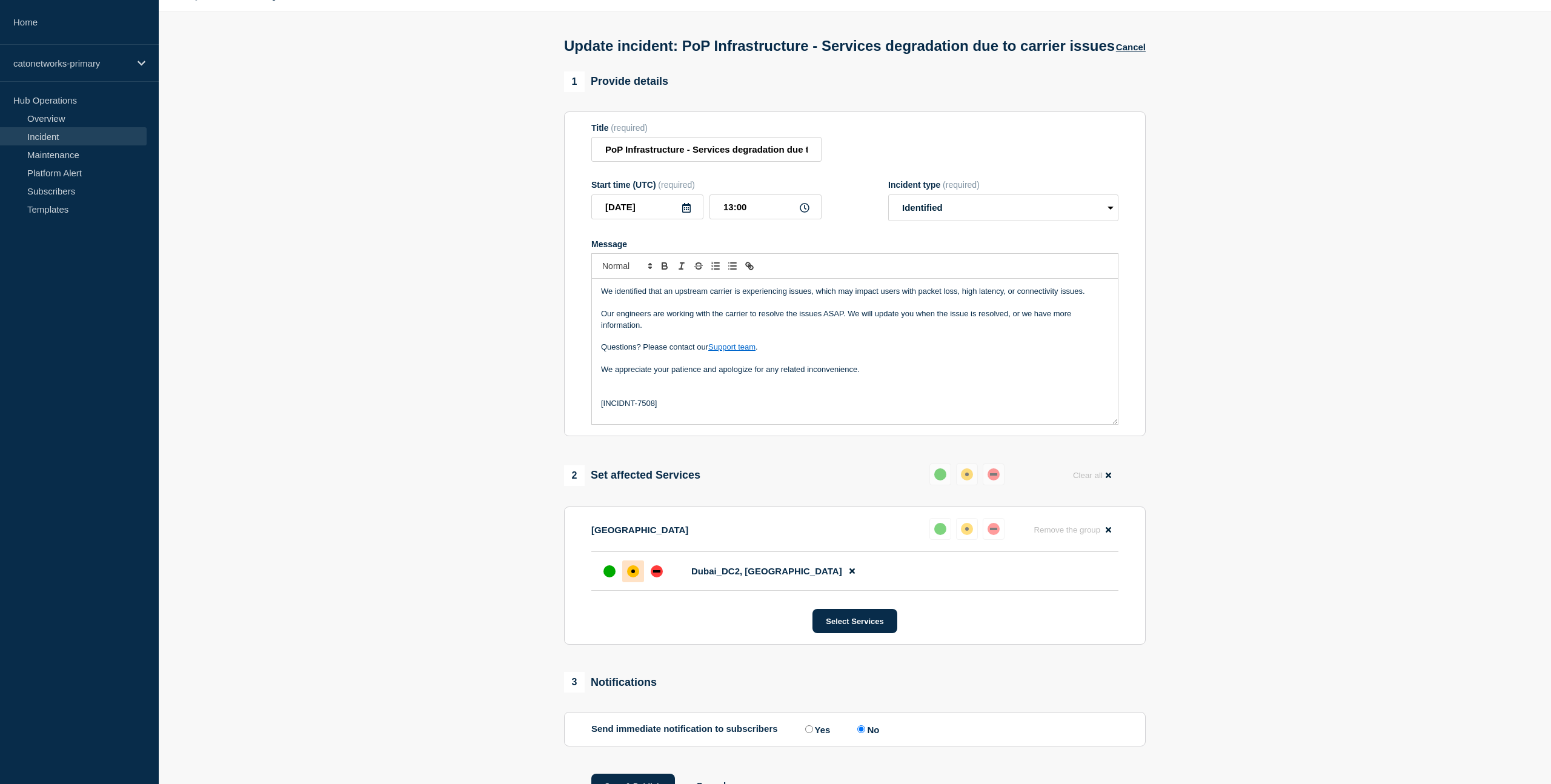
scroll to position [45, 0]
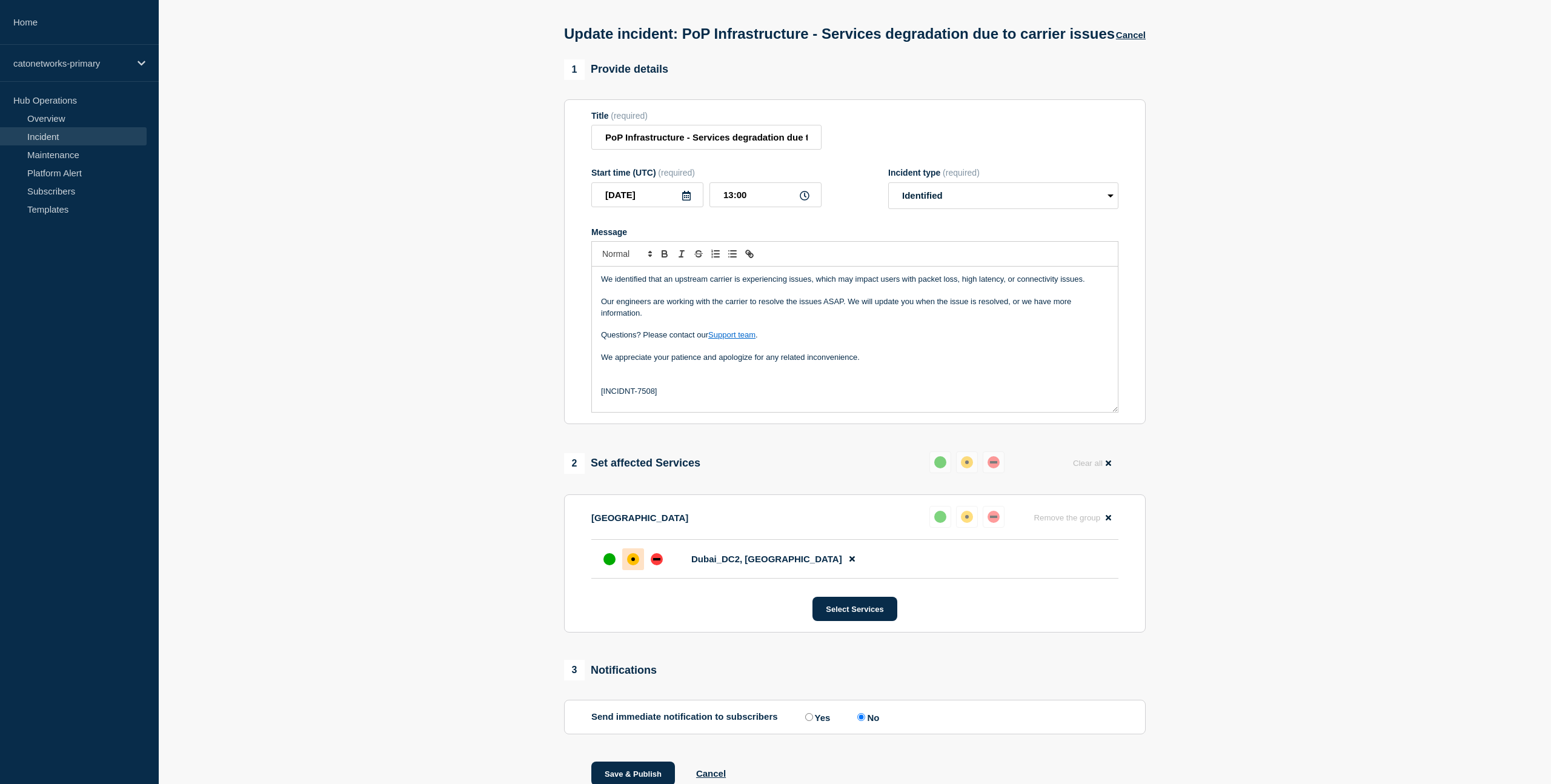
drag, startPoint x: 604, startPoint y: 402, endPoint x: 624, endPoint y: 423, distance: 29.0
click at [604, 397] on p "[INCIDNT-7508]" at bounding box center [855, 391] width 508 height 11
click at [701, 397] on p "[Ref: INCIDNT-7508]" at bounding box center [855, 391] width 508 height 11
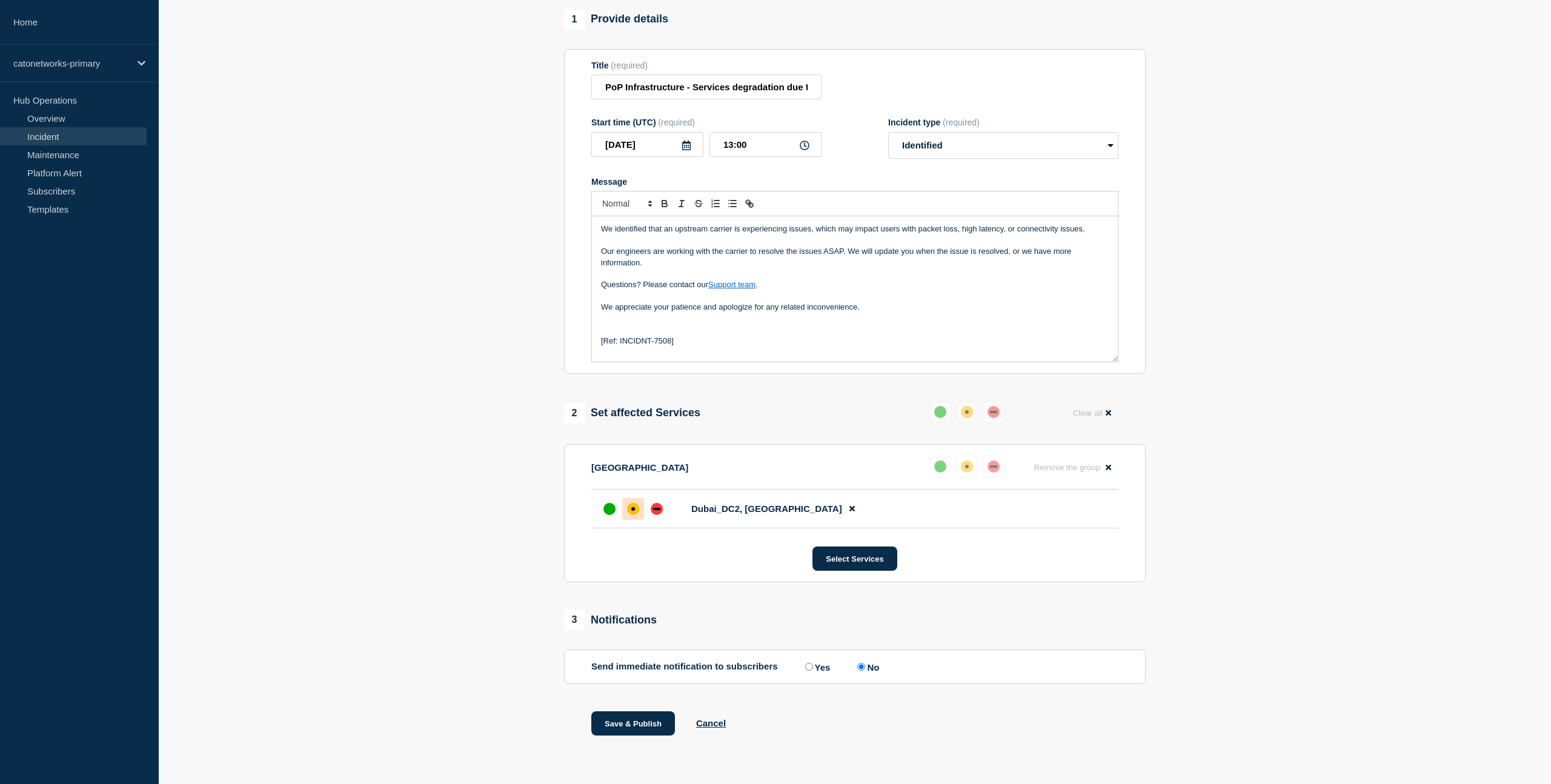
click at [624, 326] on p "Message" at bounding box center [855, 329] width 508 height 11
click at [631, 725] on button "Save & Publish" at bounding box center [633, 724] width 84 height 24
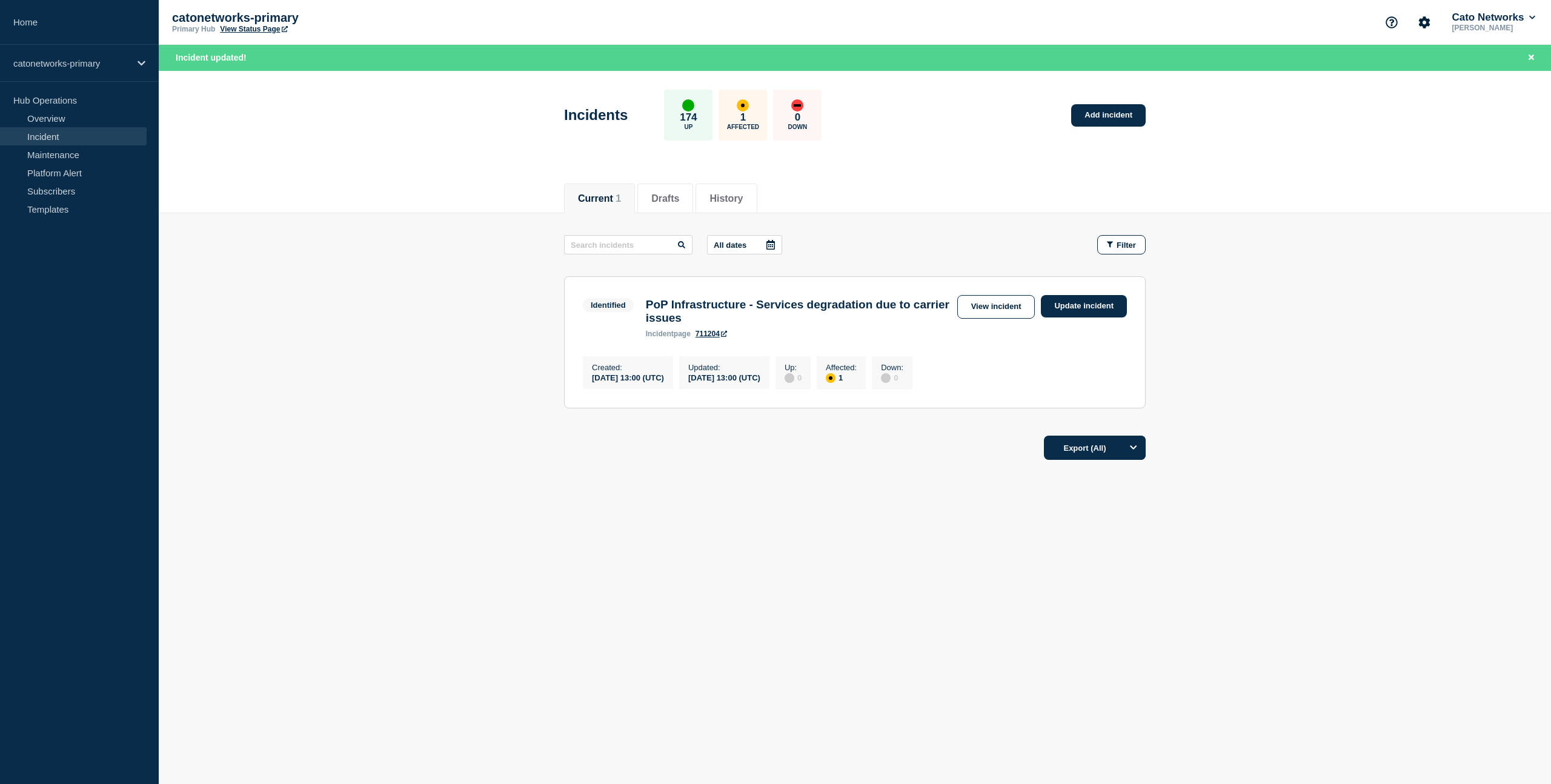
click at [1367, 396] on main "All dates Filter Identified 1 Affected PoP Infrastructure - Services degradatio…" at bounding box center [855, 320] width 1392 height 214
click at [1082, 311] on link "Update incident" at bounding box center [1083, 307] width 86 height 23
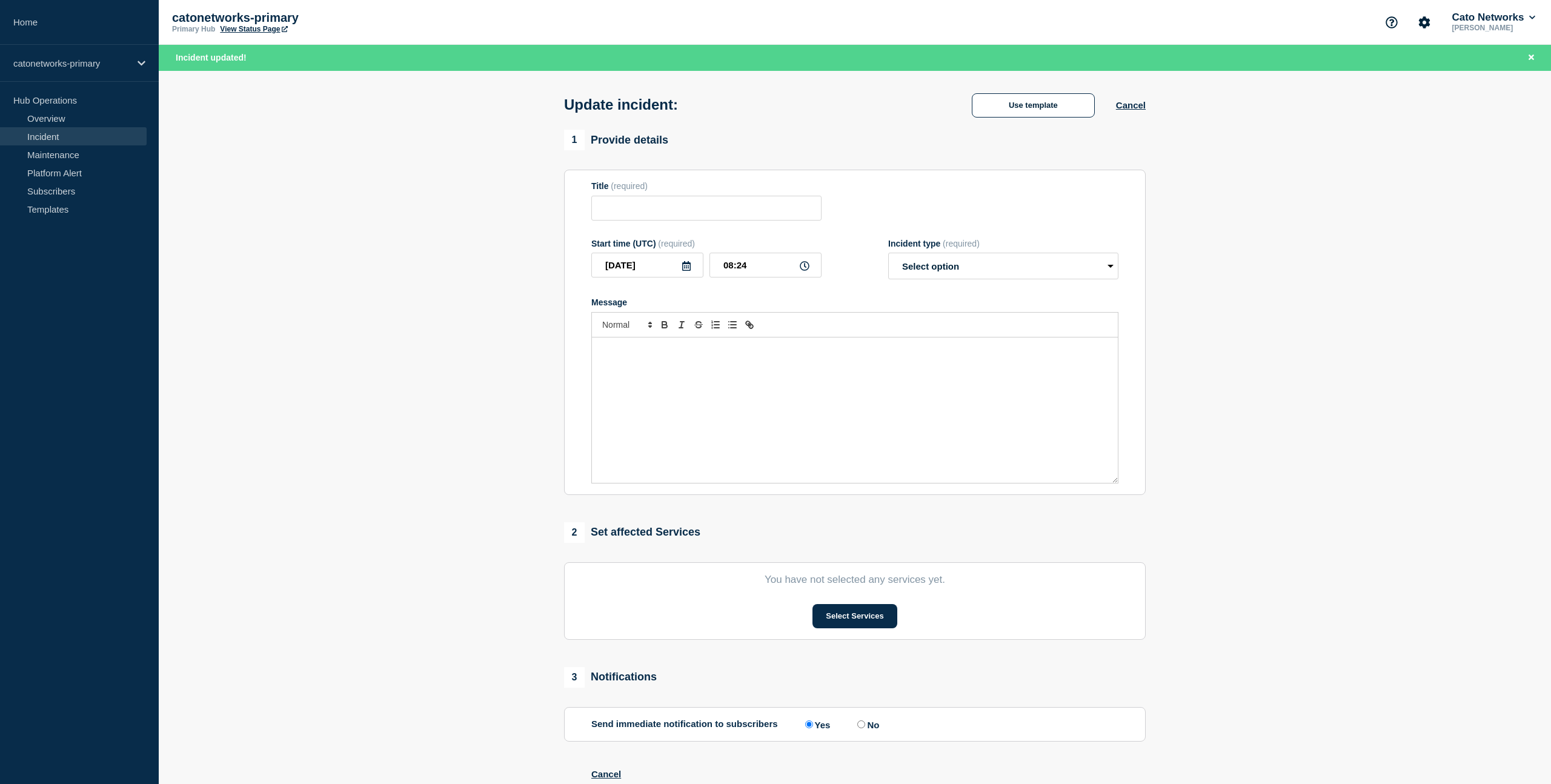
type input "PoP Infrastructure - Services degradation due to carrier issues"
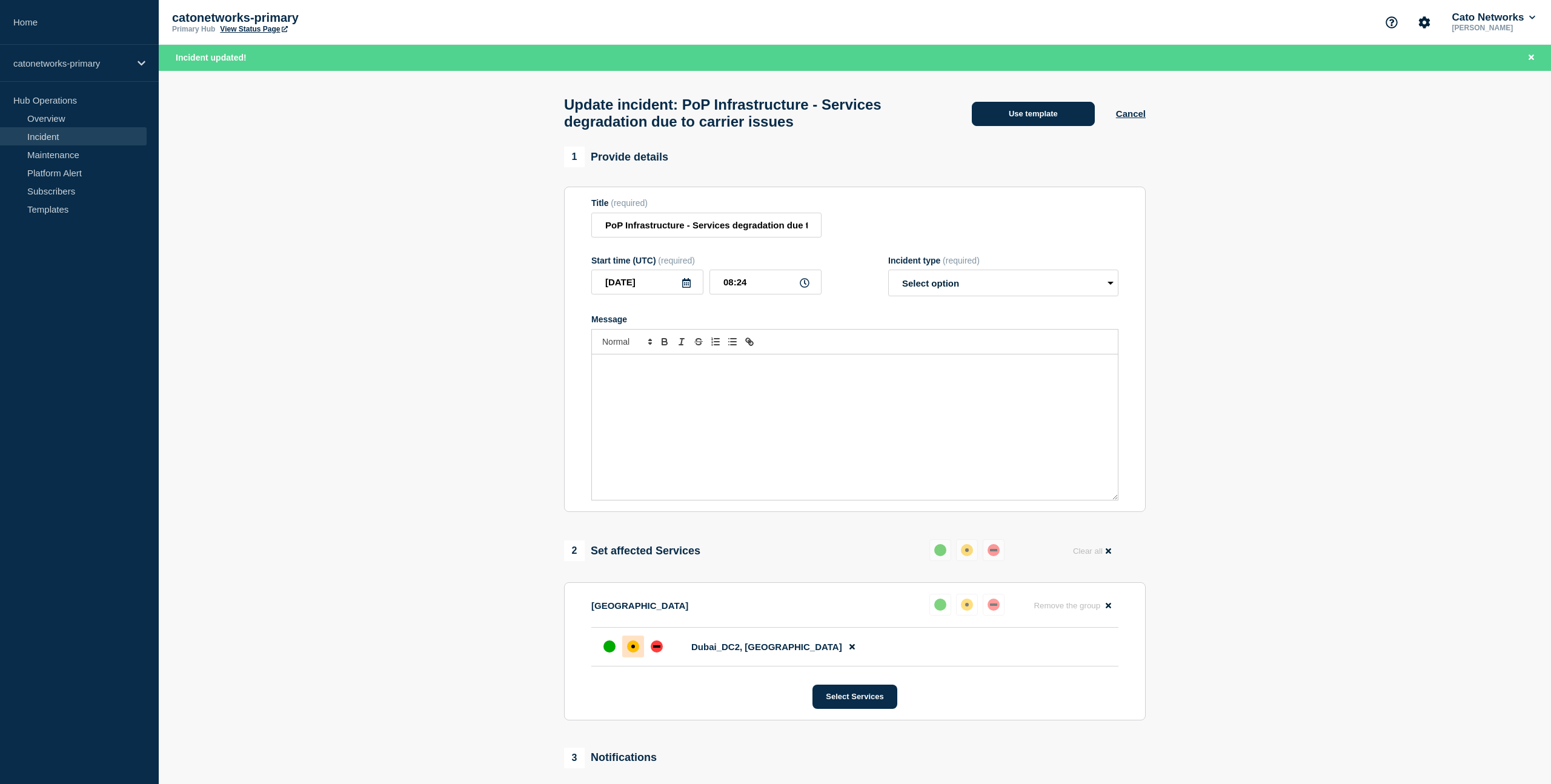
click at [1031, 107] on button "Use template" at bounding box center [1033, 114] width 123 height 24
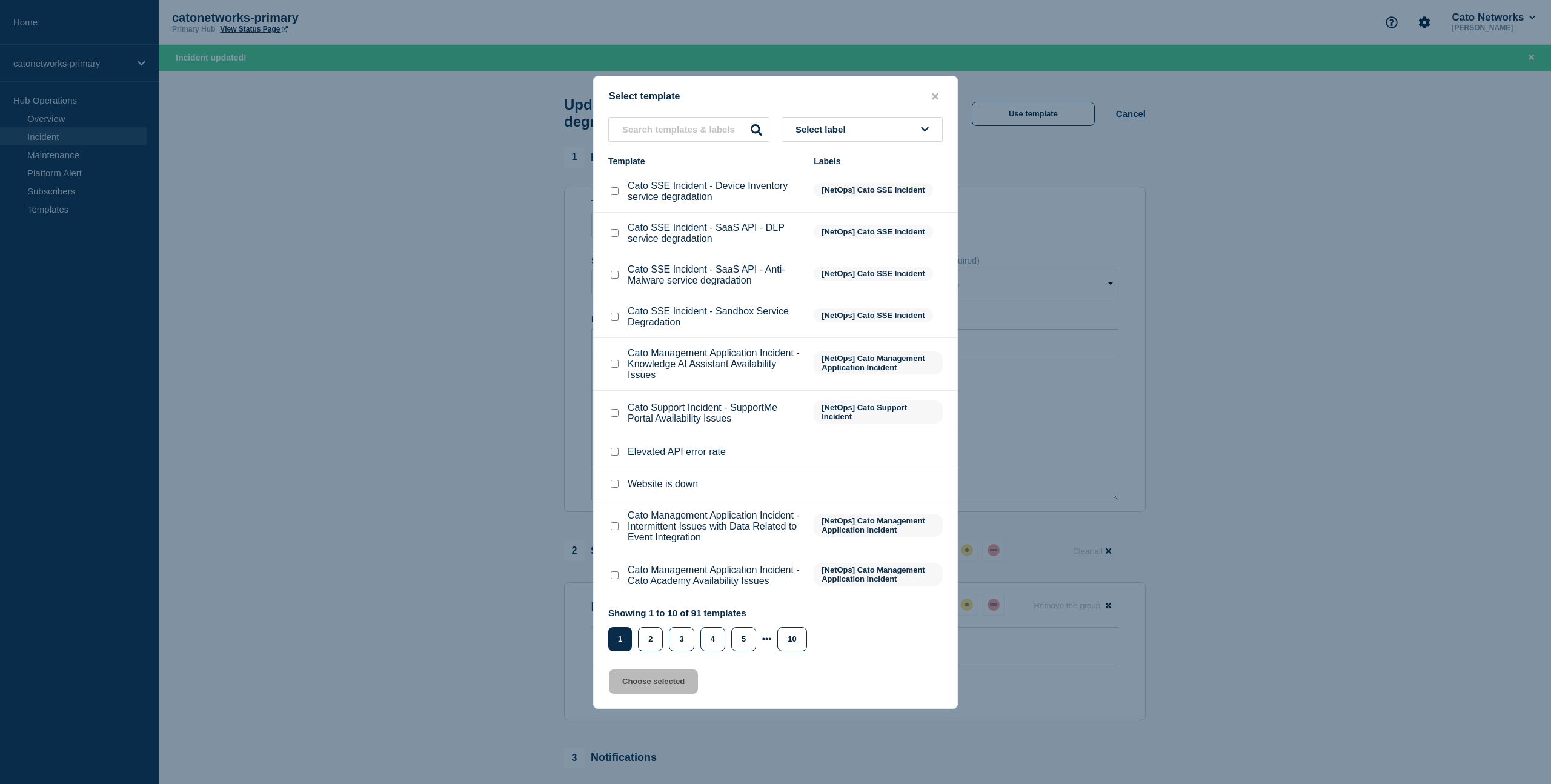
click at [846, 124] on span "Select label" at bounding box center [823, 129] width 55 height 11
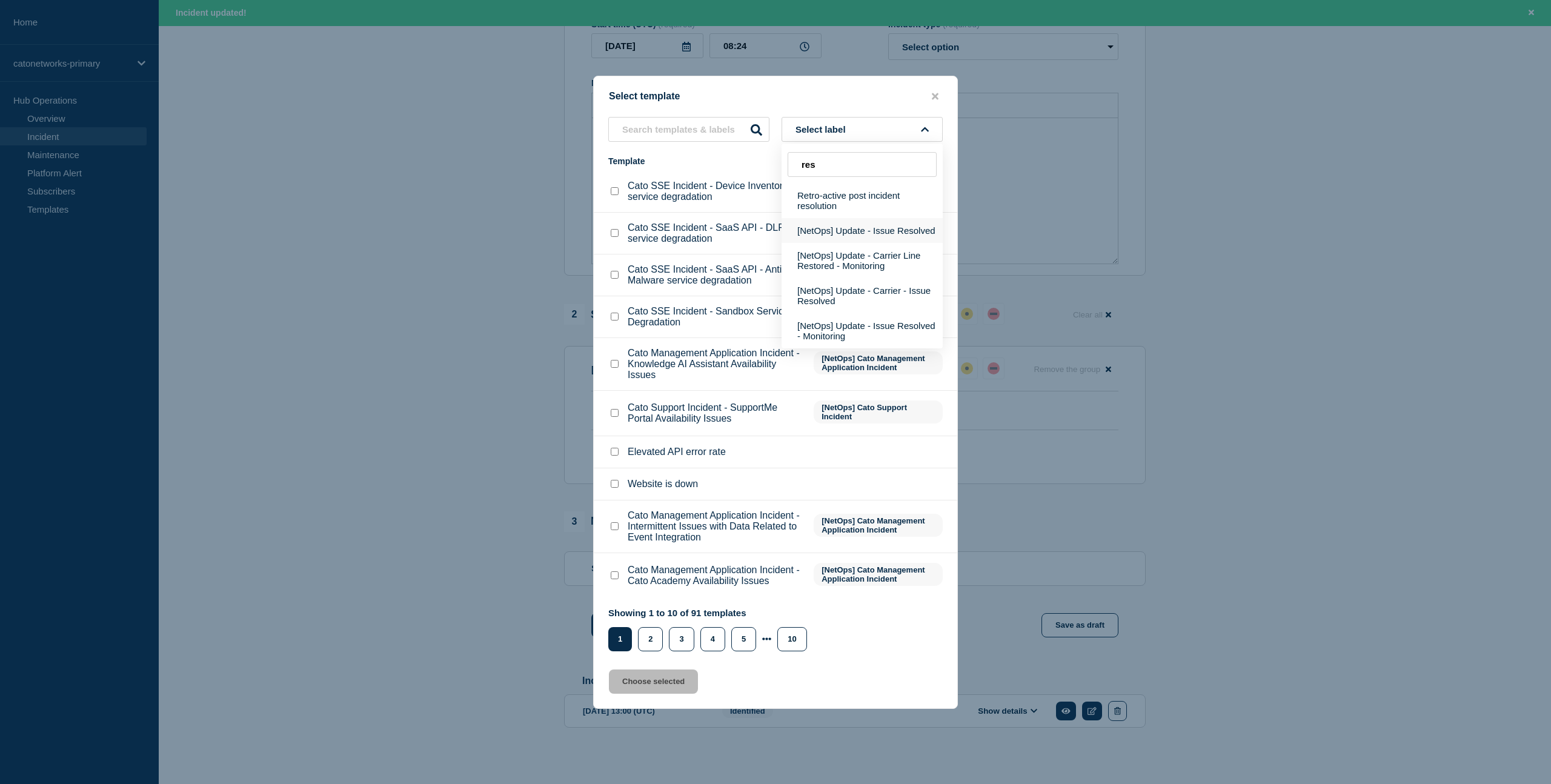
scroll to position [260, 0]
type input "res"
click at [821, 218] on button "[NetOps] Update - Issue Resolved" at bounding box center [862, 230] width 161 height 25
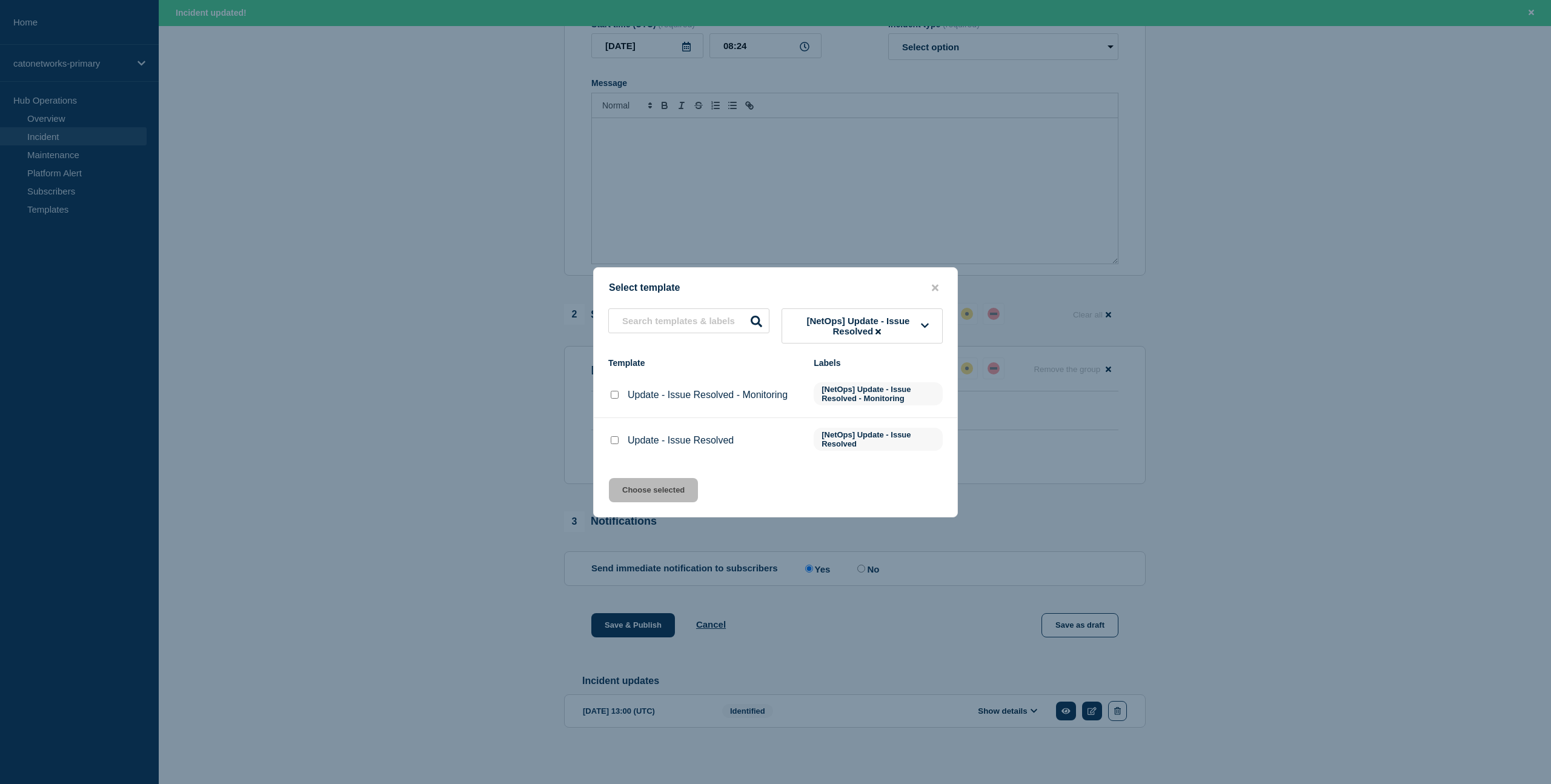
click at [617, 444] on input "Update - Issue Resolved checkbox" at bounding box center [614, 440] width 8 height 8
checkbox input "true"
click at [668, 496] on button "Choose selected" at bounding box center [653, 490] width 89 height 24
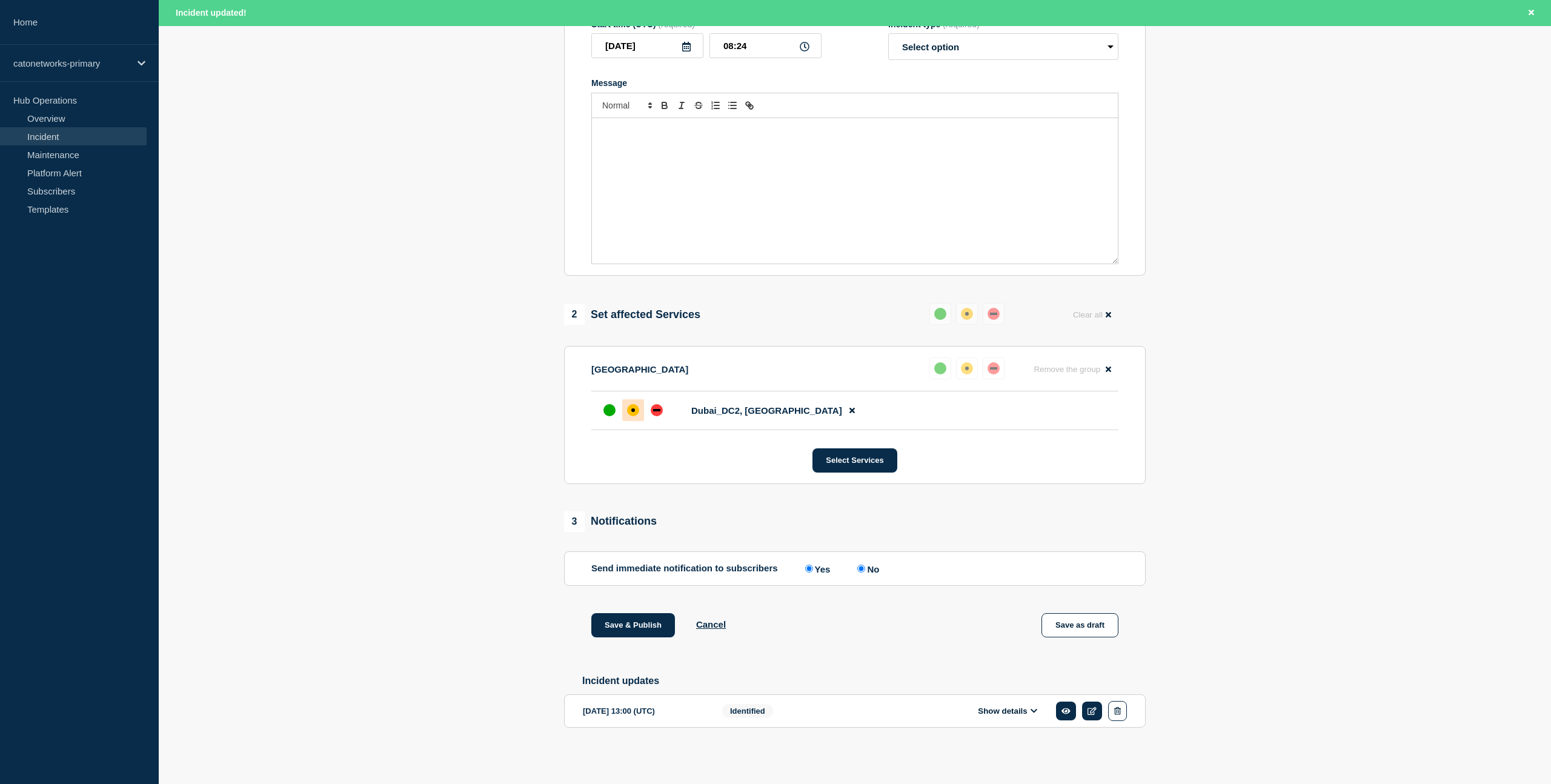
select select "resolved"
radio input "false"
radio input "true"
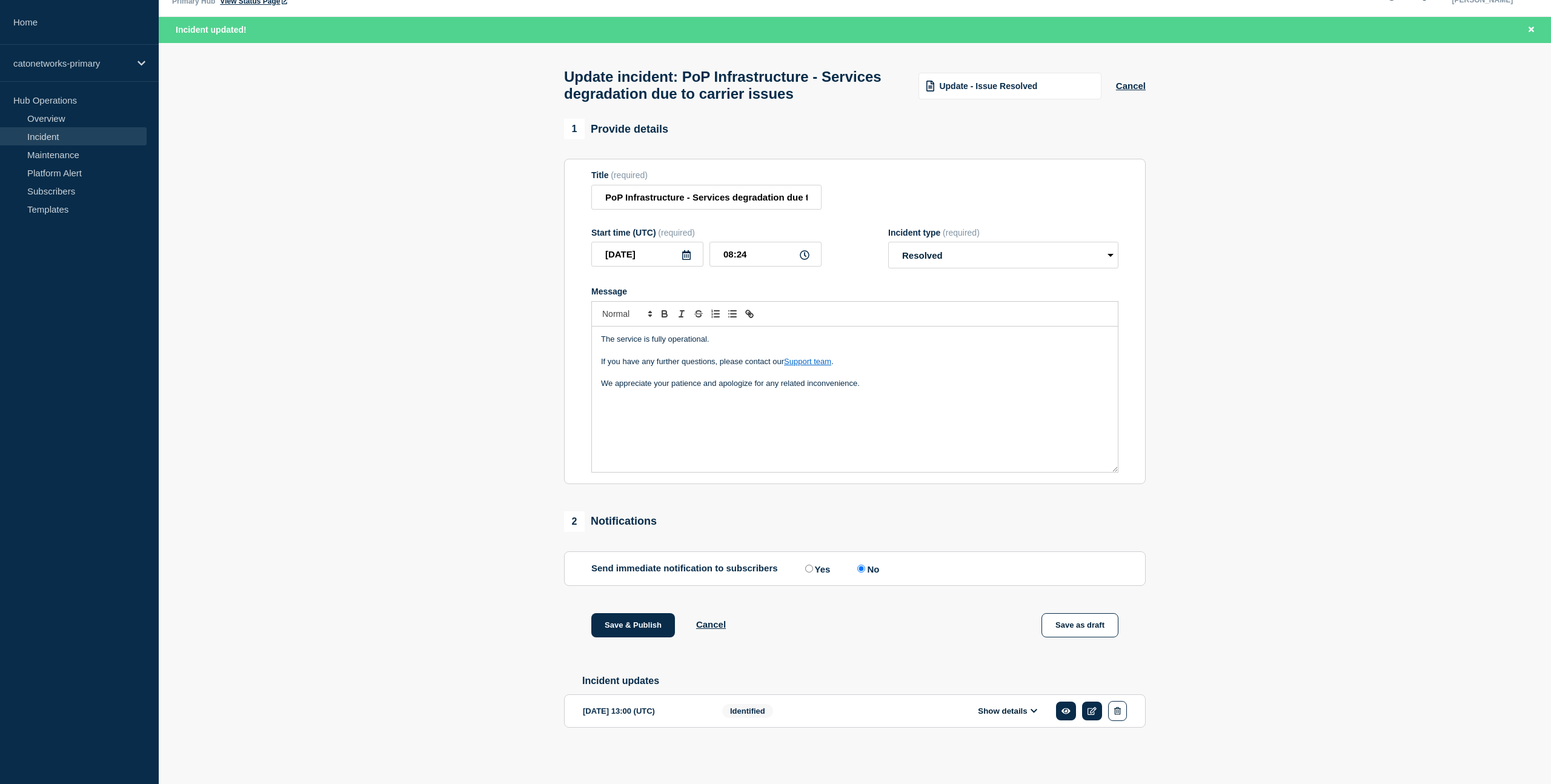
scroll to position [47, 0]
click at [624, 431] on div "The service is fully operational. If you have any further questions, please con…" at bounding box center [854, 399] width 526 height 145
click at [905, 378] on p "We appreciate your patience and apologize for any related inconvenience." at bounding box center [855, 383] width 508 height 11
drag, startPoint x: 624, startPoint y: 435, endPoint x: 626, endPoint y: 461, distance: 26.1
click at [624, 436] on p "[Ref: [INCIDNT-7508]" at bounding box center [855, 439] width 508 height 11
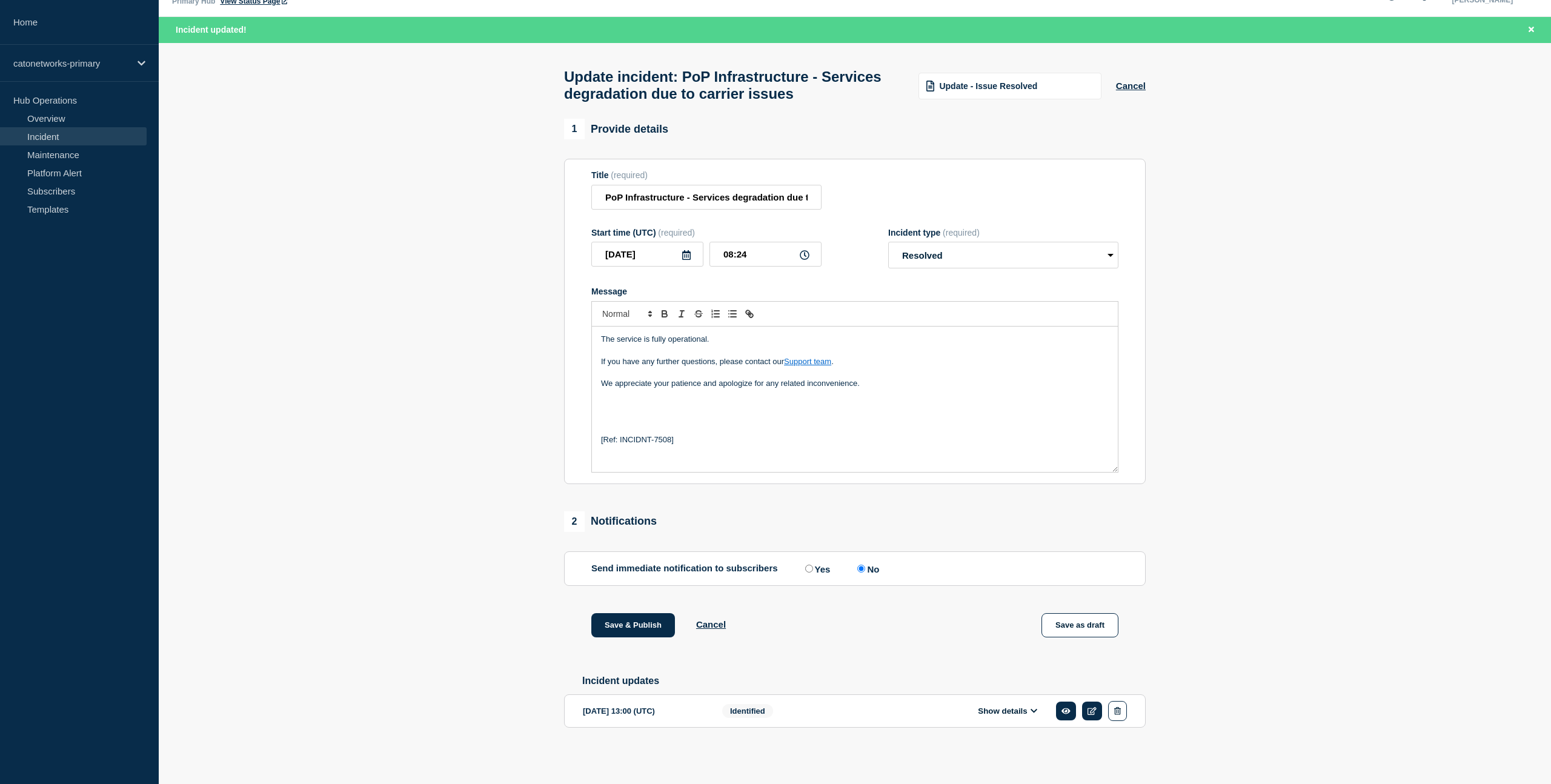
click at [687, 427] on p "Message" at bounding box center [855, 428] width 508 height 11
click at [684, 250] on icon at bounding box center [687, 255] width 10 height 10
click at [607, 350] on div "7" at bounding box center [606, 359] width 17 height 17
type input "[DATE]"
click at [749, 247] on input "08:24" at bounding box center [766, 254] width 112 height 25
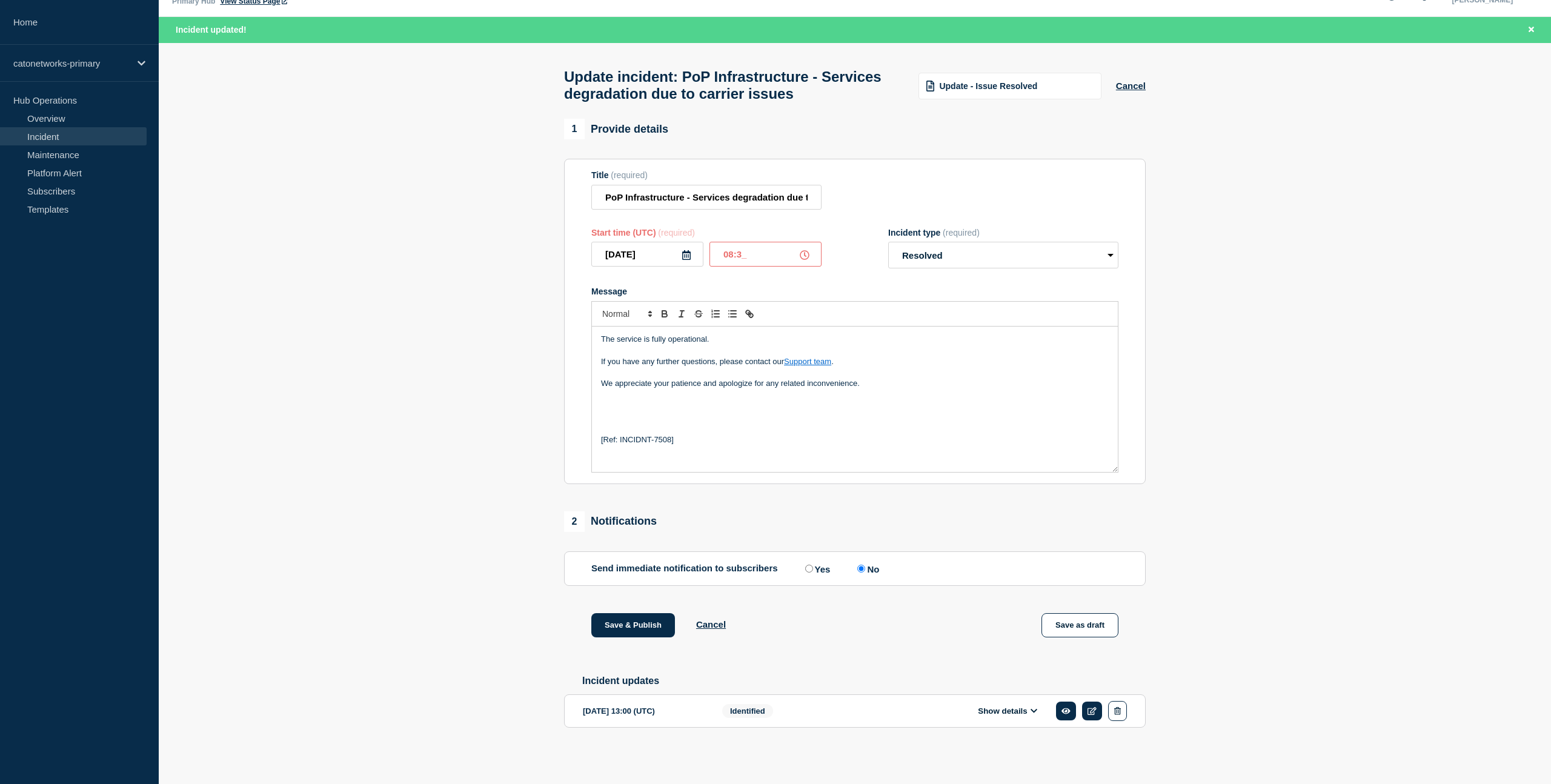
type input "08:30"
click at [959, 356] on p "If you have any further questions, please contact our Support team ." at bounding box center [855, 361] width 508 height 11
click at [622, 620] on button "Save & Publish" at bounding box center [633, 625] width 84 height 24
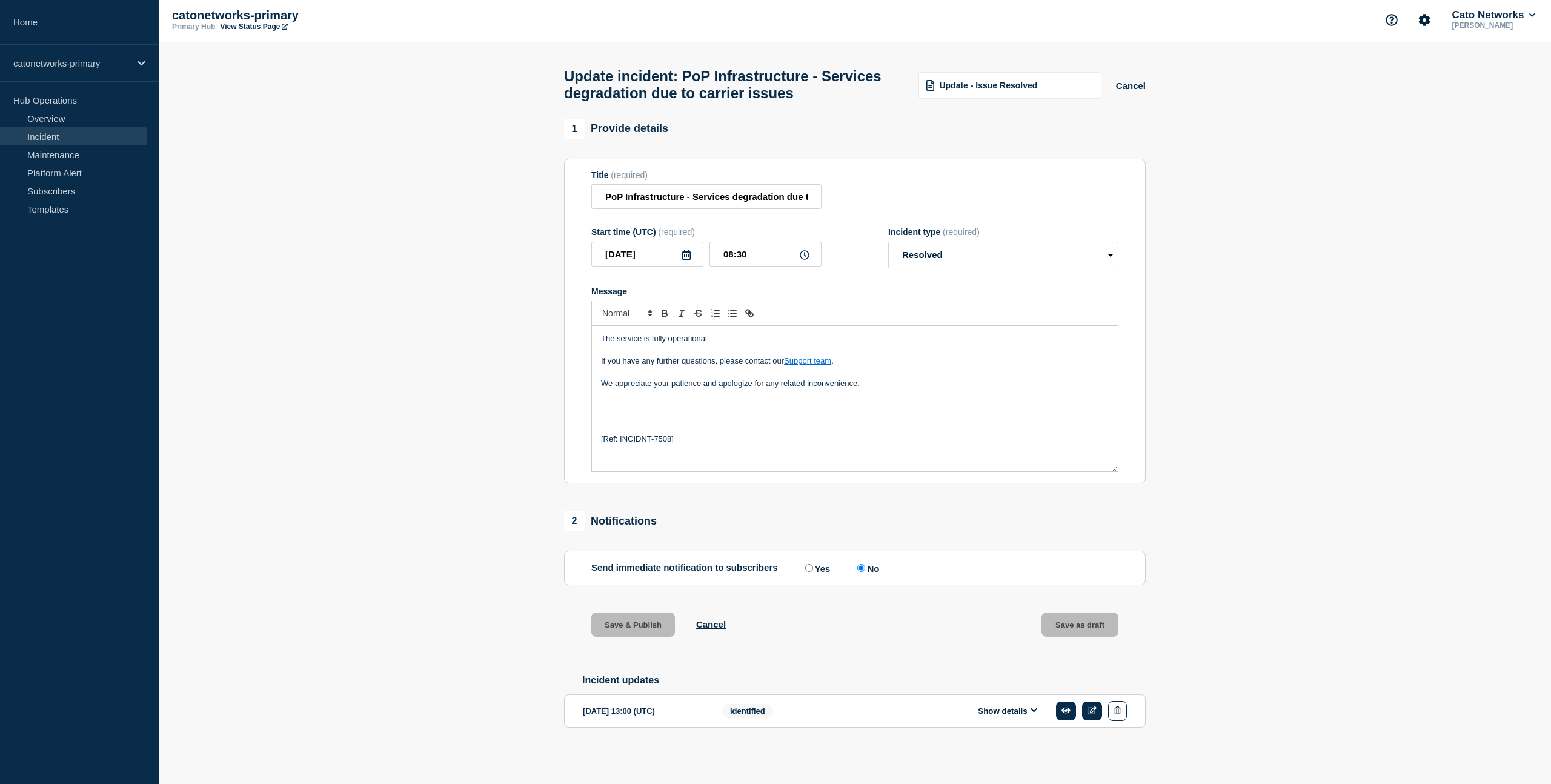
scroll to position [21, 0]
